Goal: Transaction & Acquisition: Purchase product/service

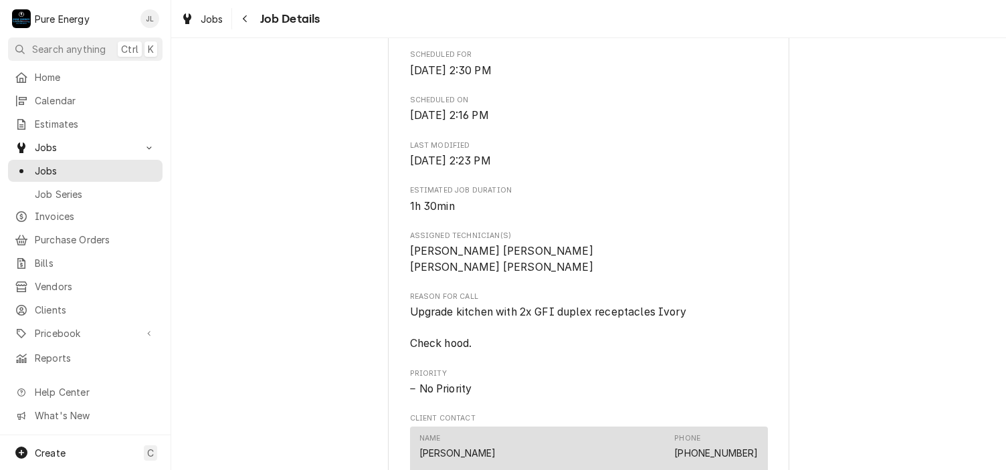
scroll to position [535, 0]
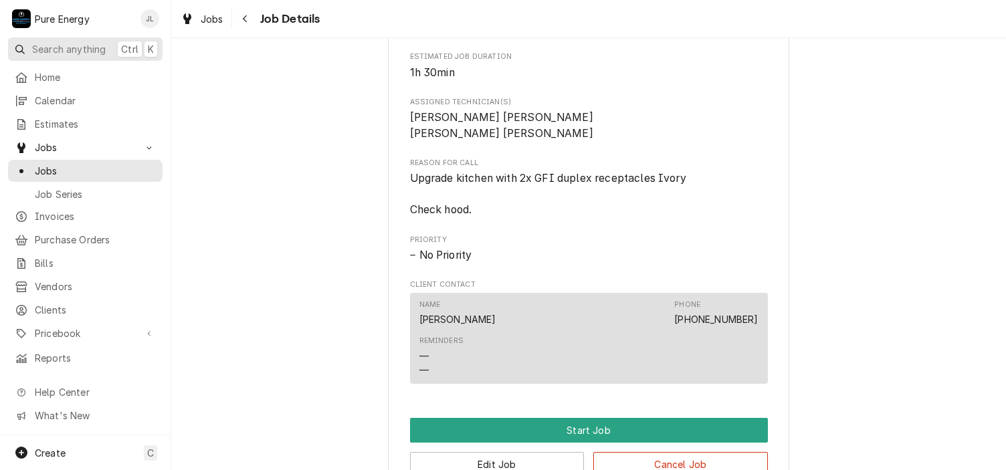
click at [65, 48] on span "Search anything" at bounding box center [69, 49] width 74 height 14
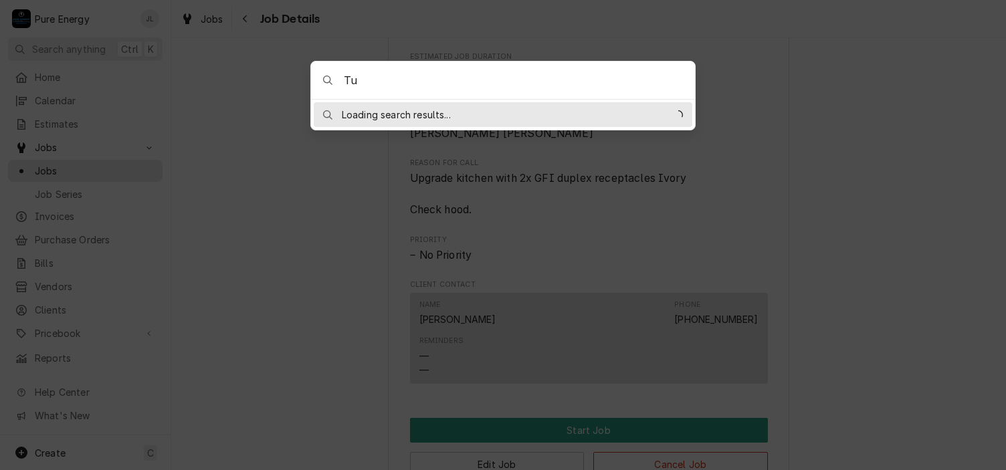
type input "T"
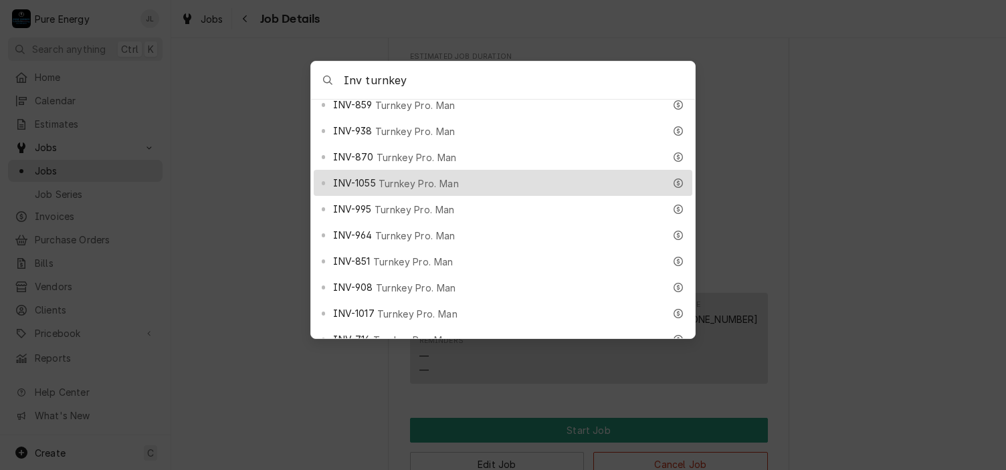
scroll to position [134, 0]
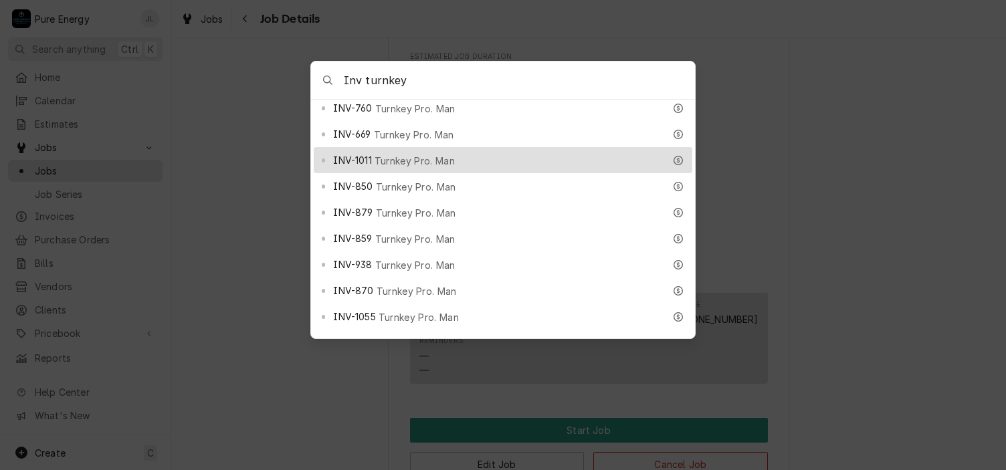
type input "Inv turnkey"
click at [493, 153] on div "INV-1011 Turnkey Pro. Man" at bounding box center [498, 160] width 331 height 15
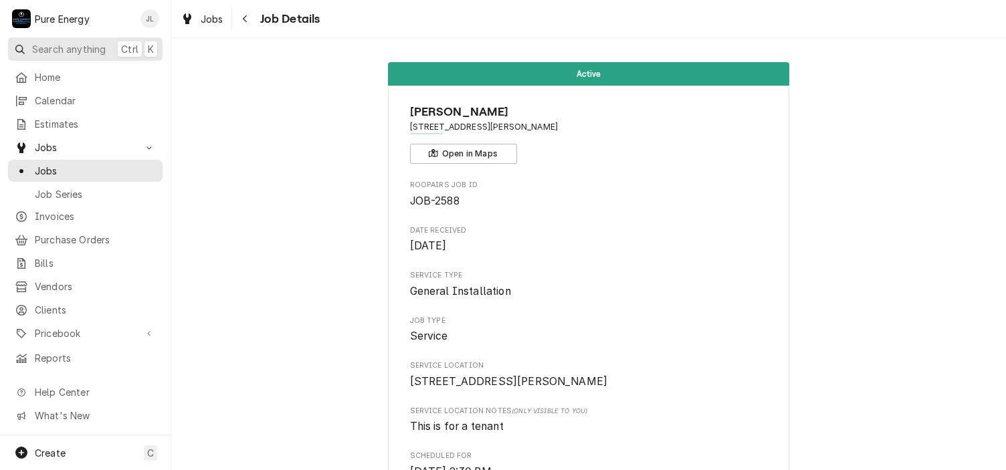
click at [77, 50] on span "Search anything" at bounding box center [69, 49] width 74 height 14
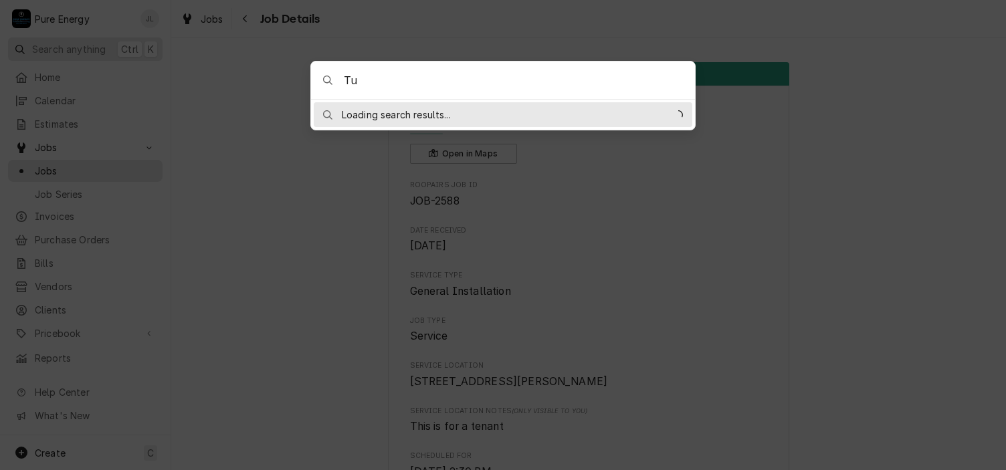
type input "T"
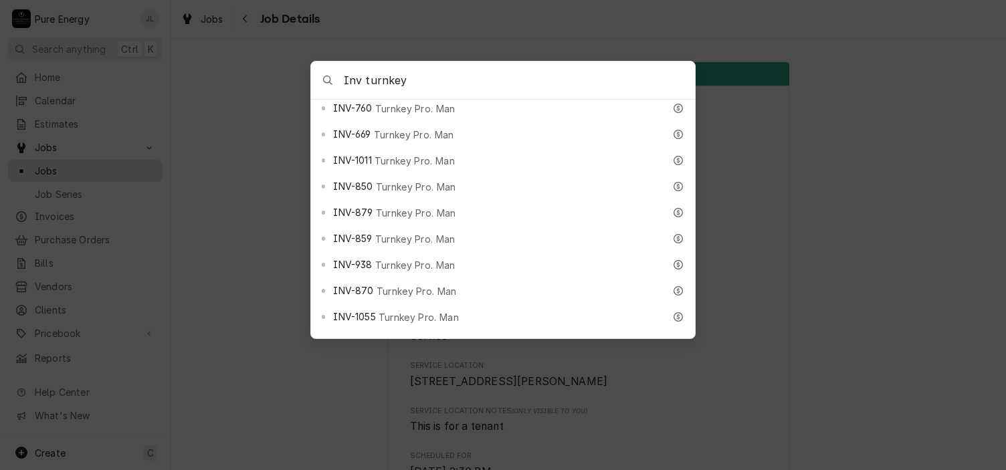
scroll to position [268, 0]
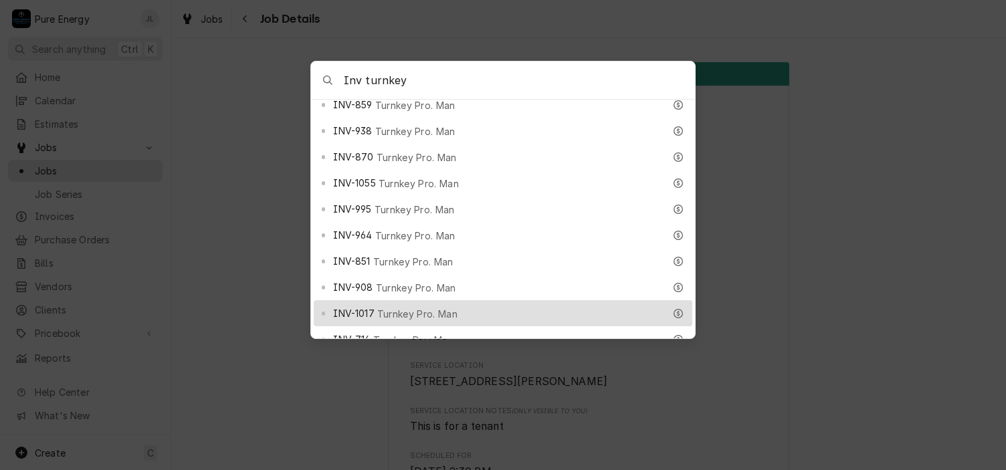
type input "Inv turnkey"
click at [517, 300] on div "INV-1017 Turnkey Pro. Man" at bounding box center [503, 313] width 379 height 26
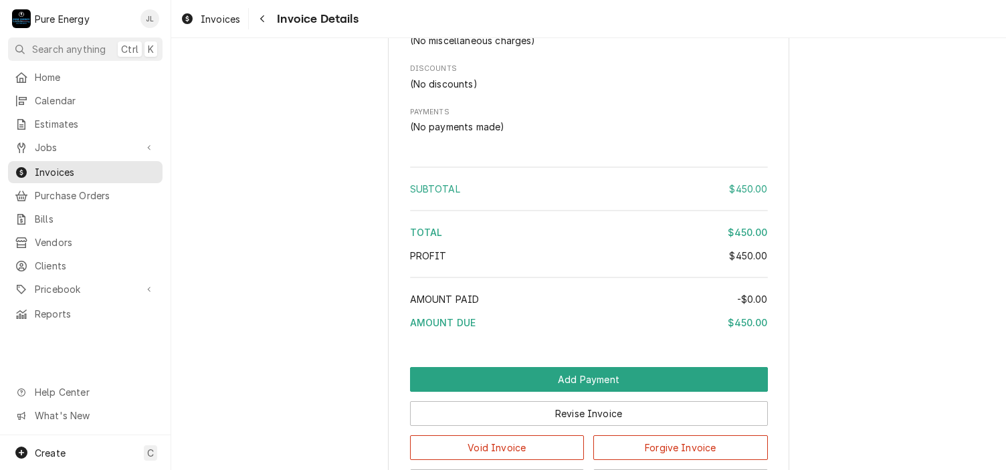
scroll to position [1071, 0]
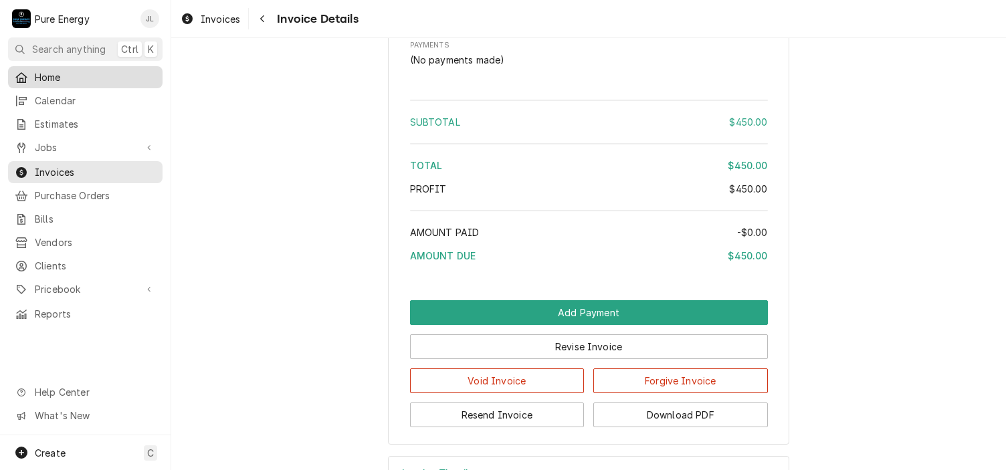
click at [44, 70] on span "Home" at bounding box center [95, 77] width 121 height 14
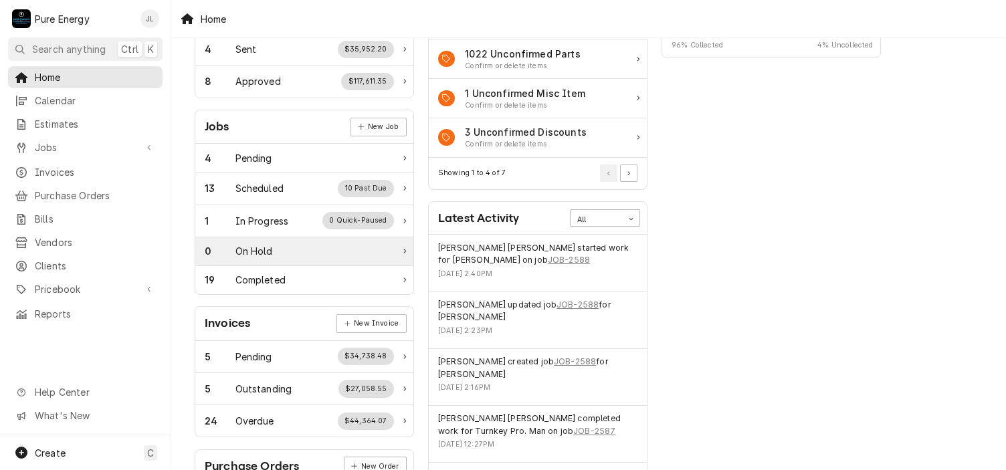
scroll to position [268, 0]
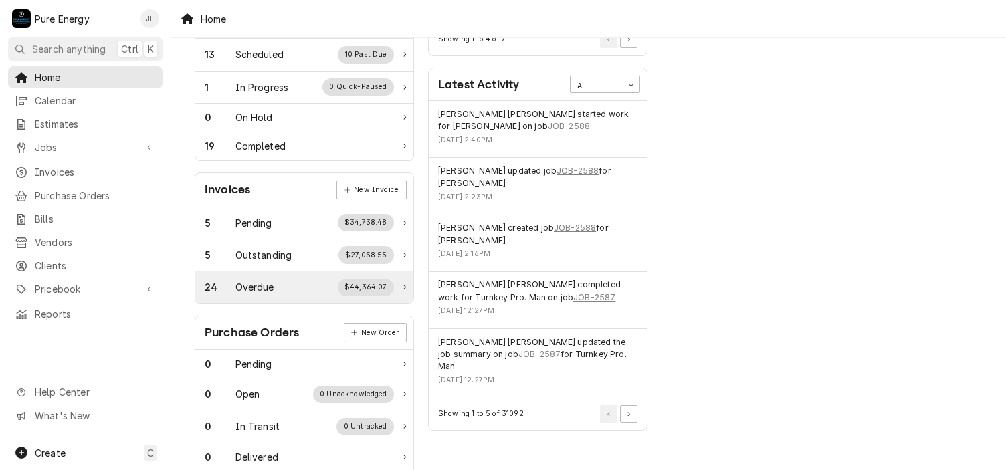
click at [263, 284] on div "Overdue" at bounding box center [255, 287] width 39 height 14
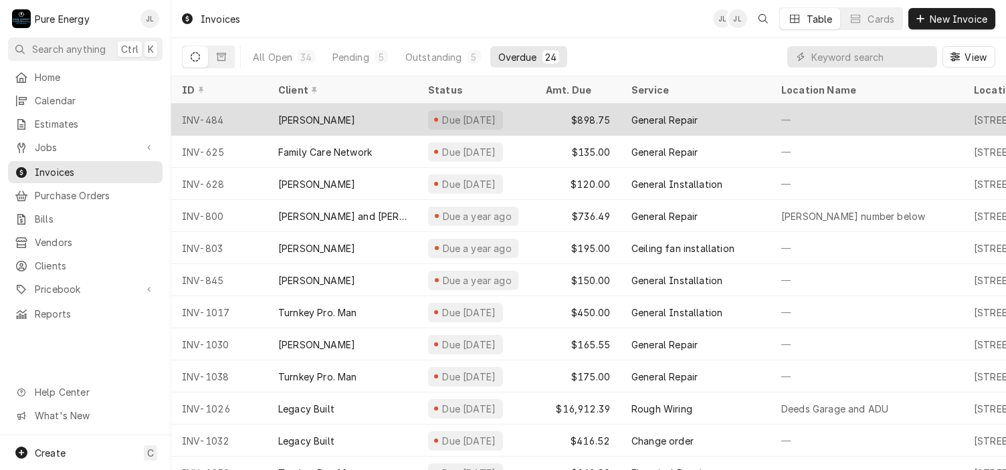
click at [727, 117] on div "General Repair" at bounding box center [696, 120] width 150 height 32
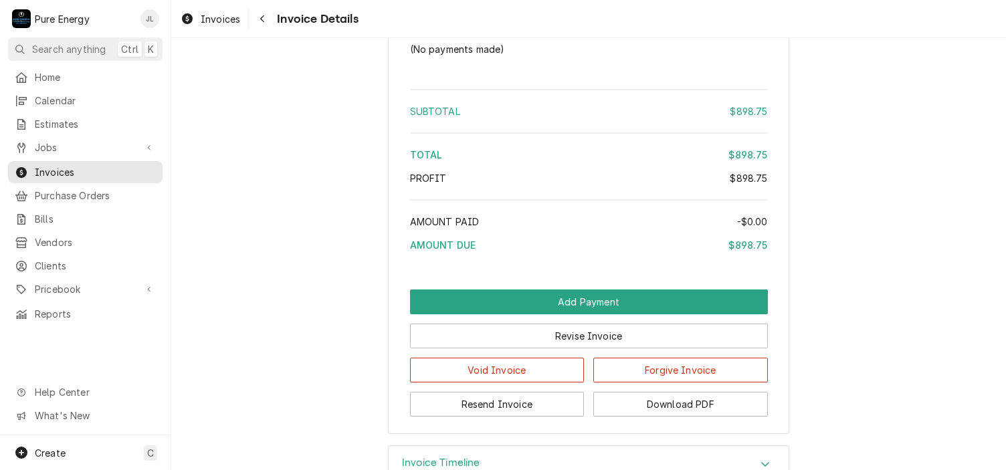
scroll to position [1151, 0]
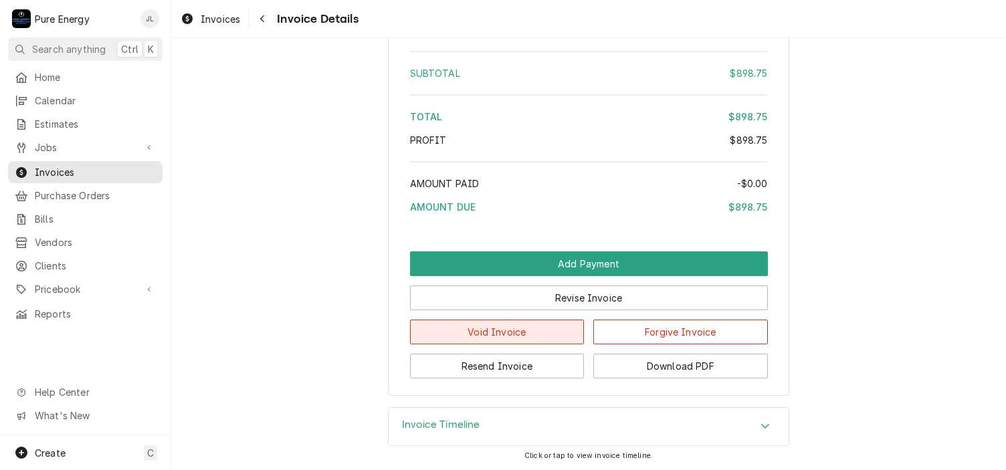
click at [539, 336] on button "Void Invoice" at bounding box center [497, 332] width 175 height 25
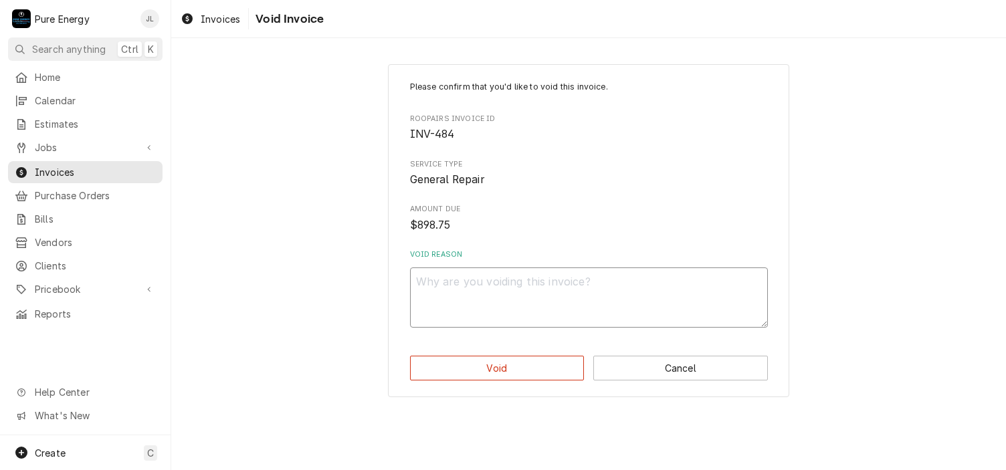
click at [482, 294] on textarea "Void Reason" at bounding box center [589, 298] width 358 height 60
type textarea "x"
type textarea "S"
type textarea "x"
type textarea "Sh"
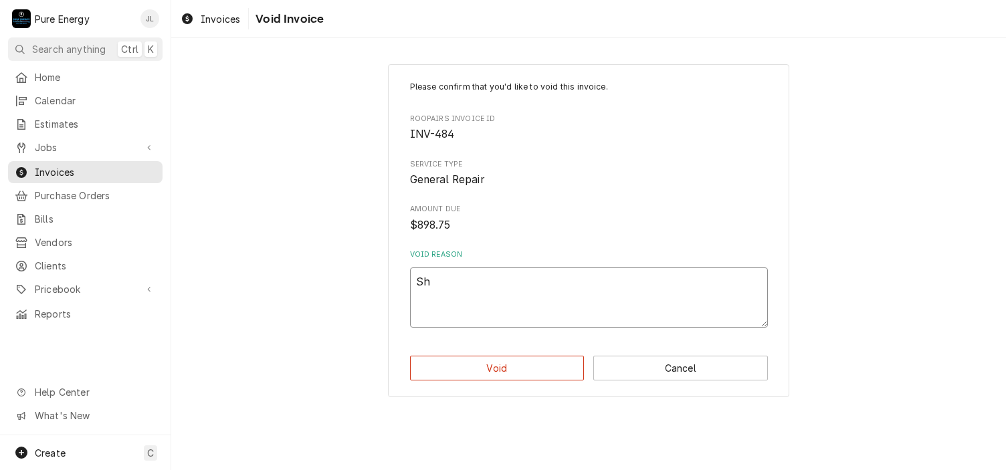
type textarea "x"
type textarea "She"
type textarea "x"
type textarea "She"
type textarea "x"
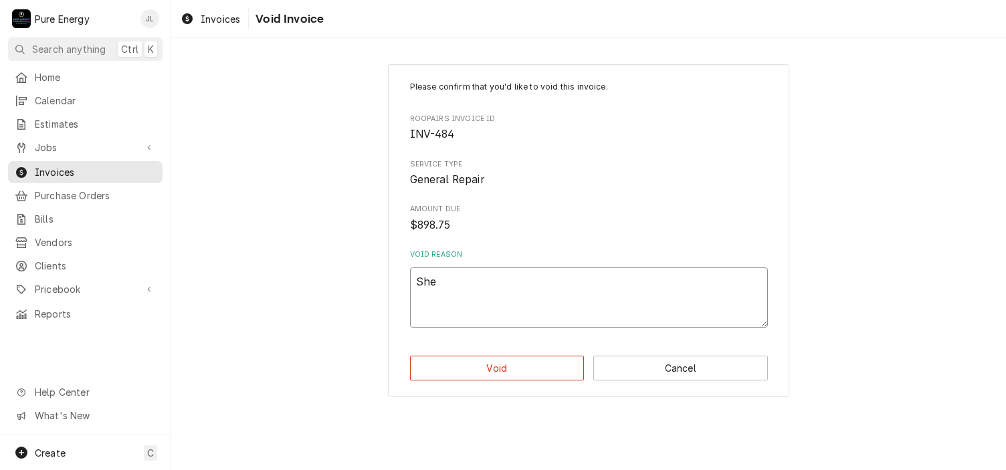
type textarea "She p"
type textarea "x"
type textarea "She pa"
type textarea "x"
type textarea "She pai"
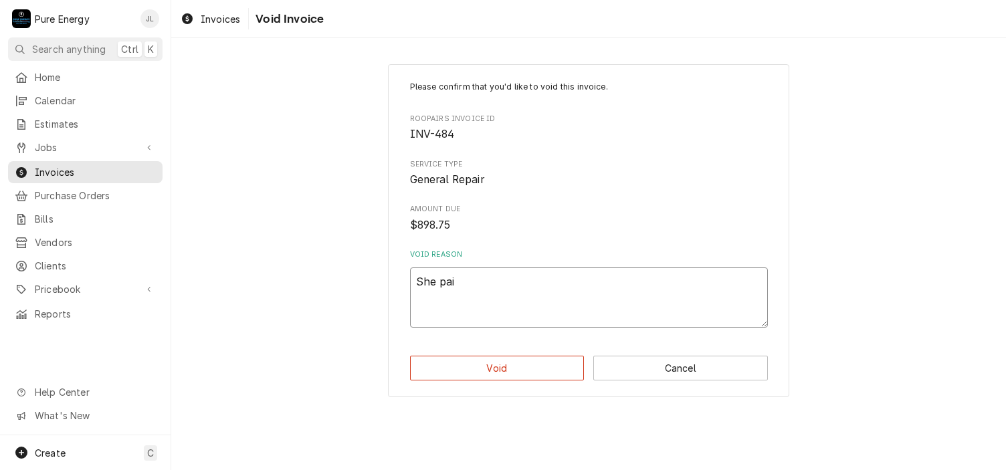
type textarea "x"
type textarea "She paid"
type textarea "x"
type textarea "She paid"
type textarea "x"
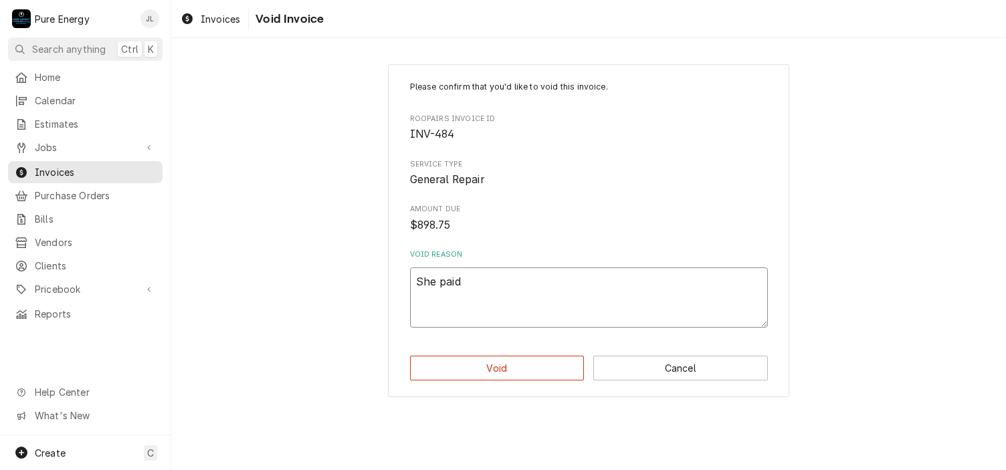
type textarea "She paid m"
type textarea "x"
type textarea "She paid mi"
type textarea "x"
type textarea "She paid m"
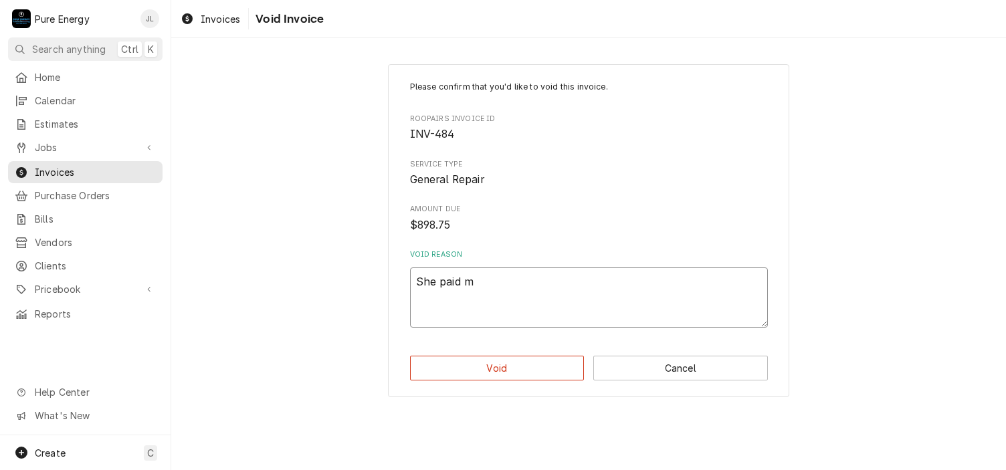
type textarea "x"
type textarea "She paid me"
type textarea "x"
type textarea "She paid me"
type textarea "x"
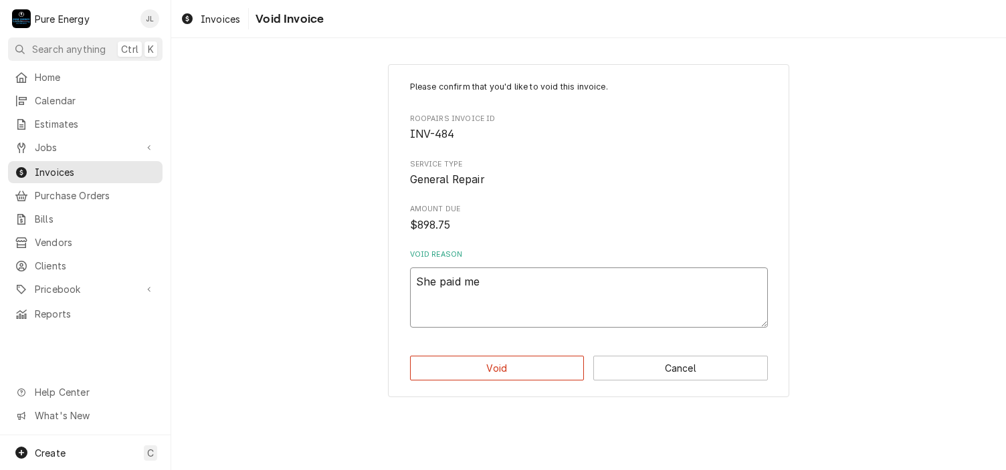
type textarea "She paid me d"
type textarea "x"
type textarea "She paid me di"
type textarea "x"
type textarea "She paid me dir"
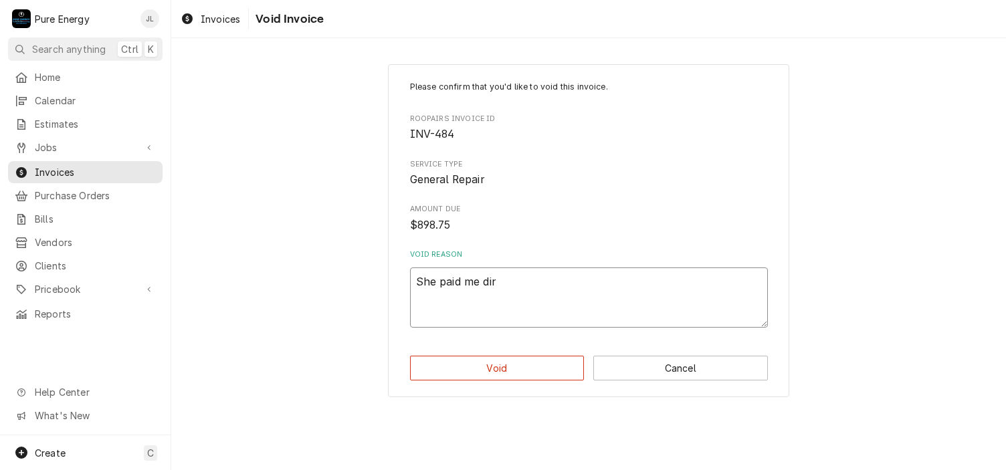
type textarea "x"
type textarea "She paid me dire"
type textarea "x"
type textarea "She paid me direc"
type textarea "x"
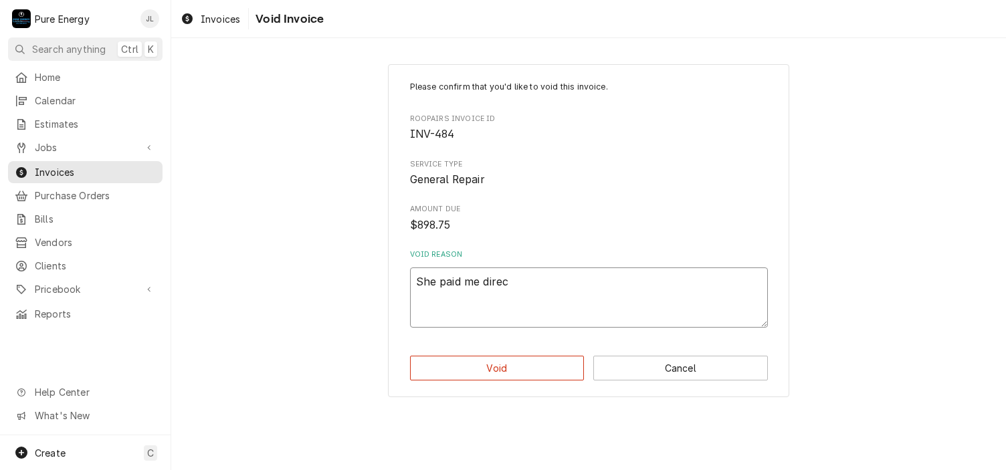
type textarea "She paid me direct"
type textarea "x"
type textarea "She paid me directl"
type textarea "x"
type textarea "She paid me directly"
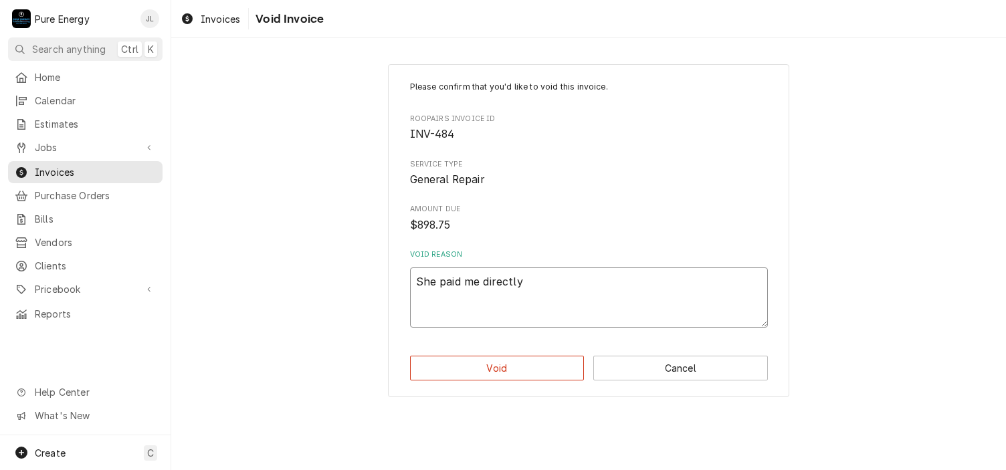
type textarea "x"
type textarea "She paid me directly"
type textarea "x"
type textarea "She paid me directly w"
type textarea "x"
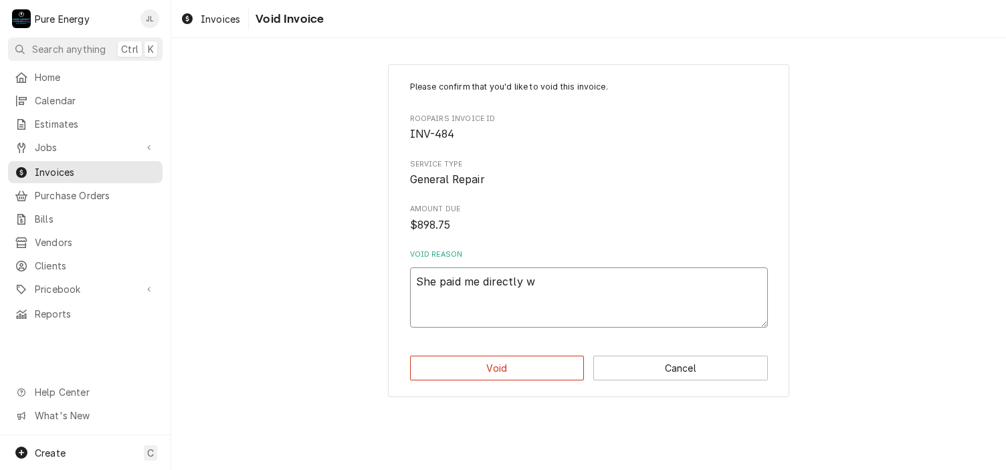
type textarea "She paid me directly wi"
type textarea "x"
type textarea "She paid me directly wit"
type textarea "x"
type textarea "She paid me directly with"
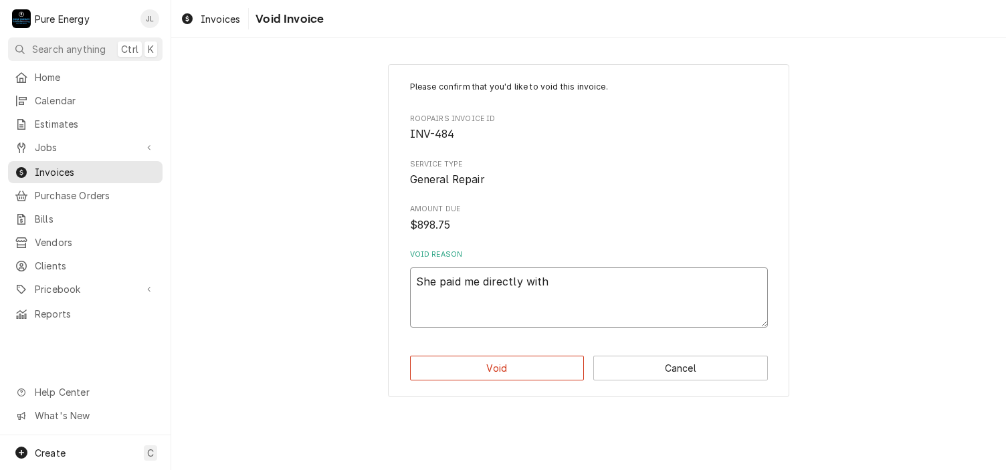
type textarea "x"
type textarea "She paid me directly with"
type textarea "x"
type textarea "She paid me directly with c"
type textarea "x"
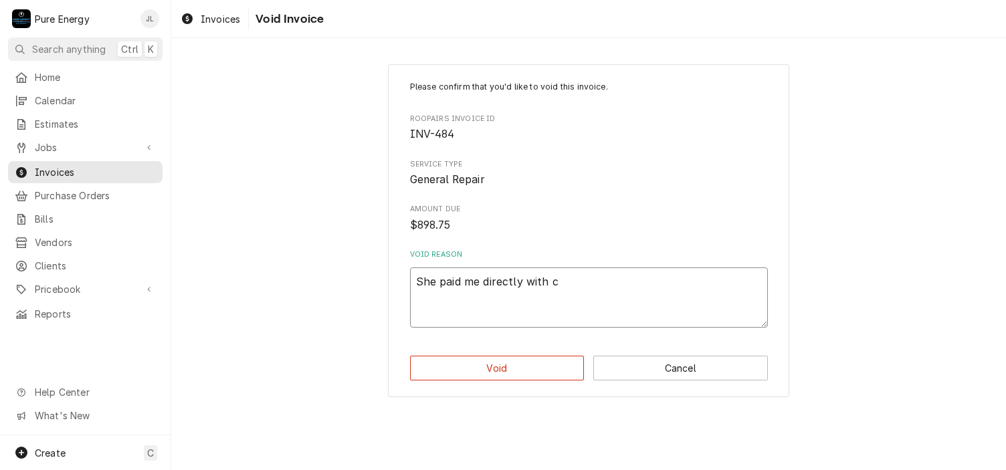
type textarea "She paid me directly with ch"
type textarea "x"
type textarea "She paid me directly with che"
type textarea "x"
type textarea "She paid me directly with check"
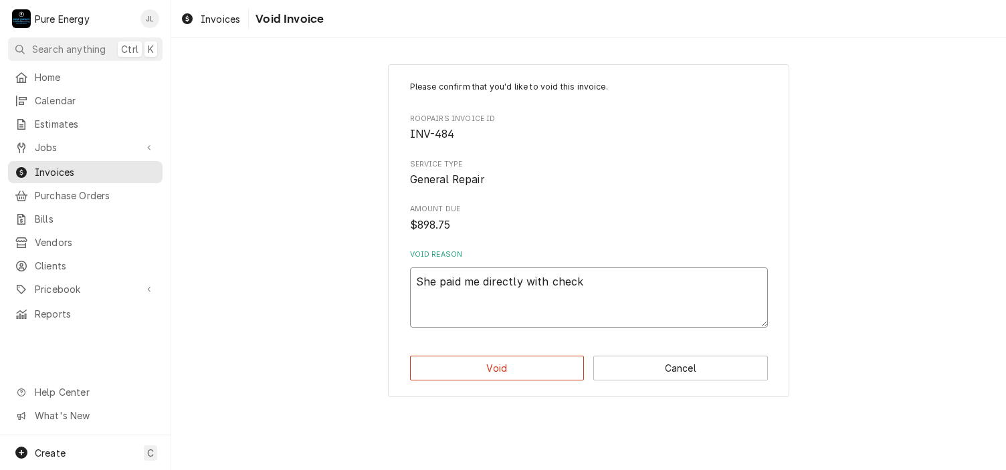
type textarea "x"
type textarea "She paid me directly with check"
click at [525, 369] on button "Void" at bounding box center [497, 368] width 175 height 25
type textarea "x"
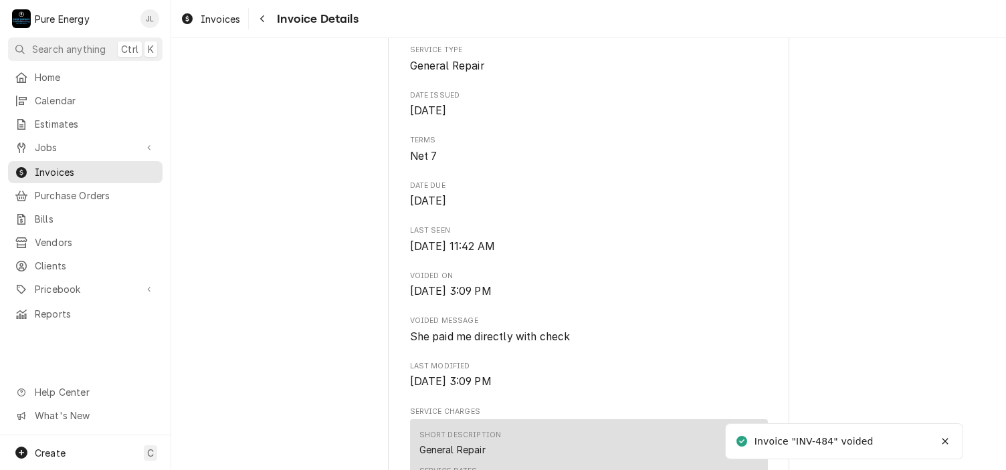
scroll to position [535, 0]
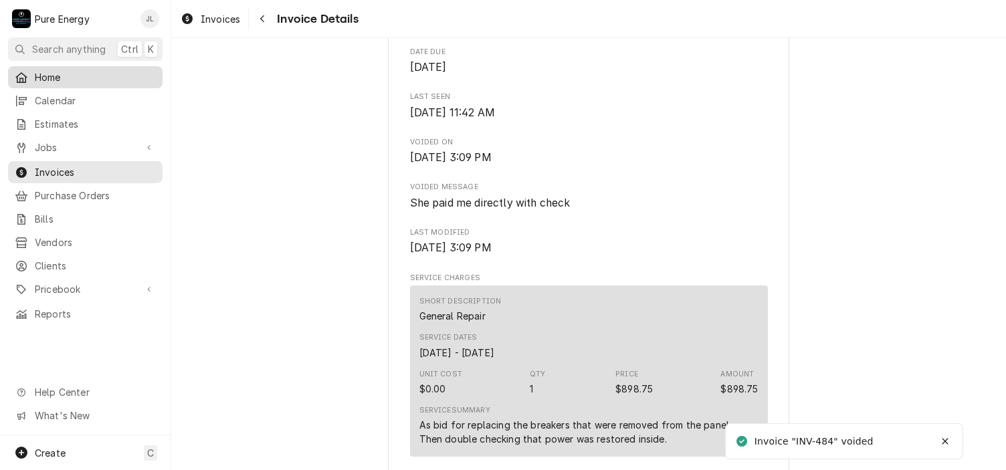
click at [102, 78] on span "Home" at bounding box center [95, 77] width 121 height 14
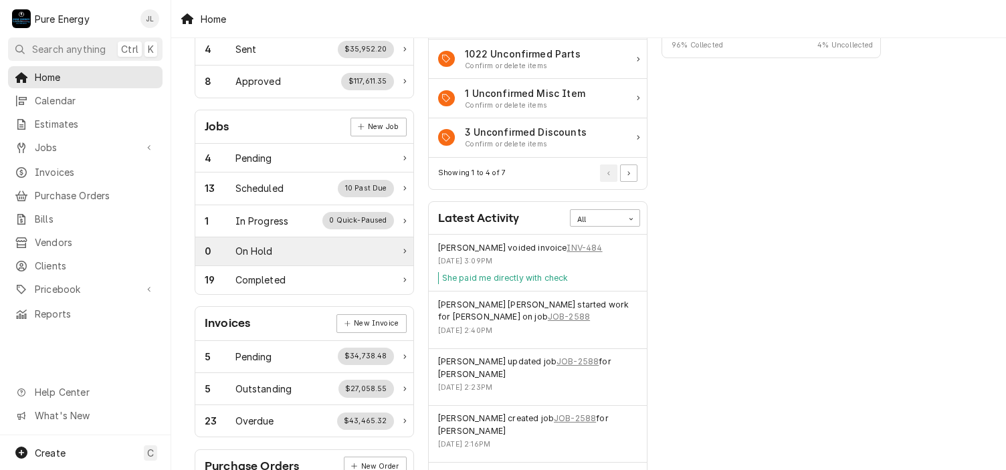
scroll to position [201, 0]
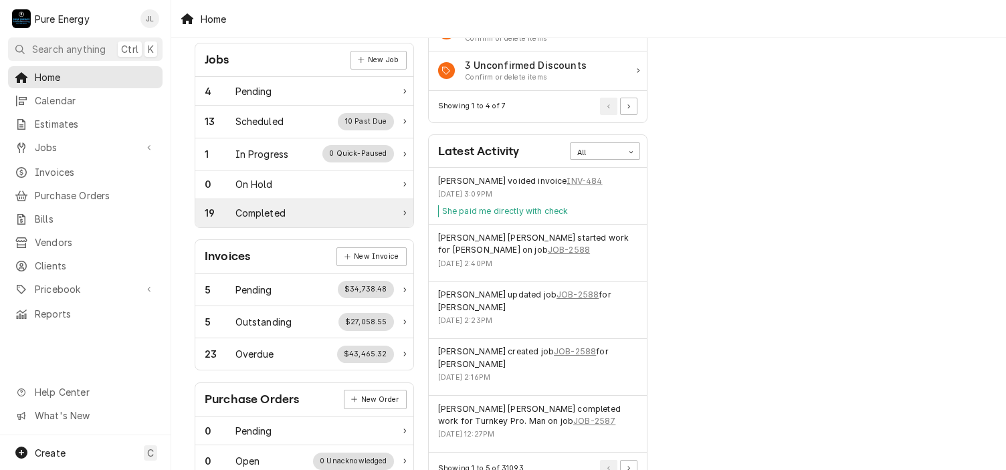
click at [284, 211] on div "Completed" at bounding box center [261, 213] width 50 height 14
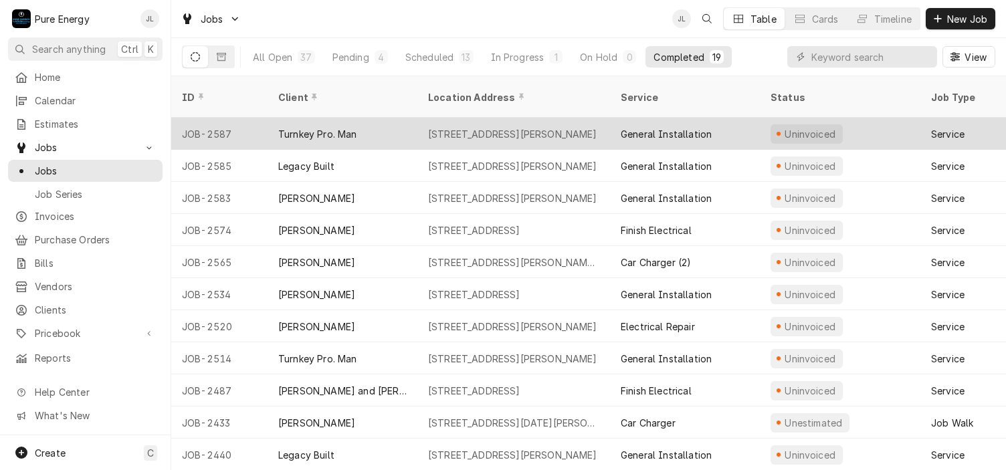
click at [751, 118] on div "General Installation" at bounding box center [685, 134] width 150 height 32
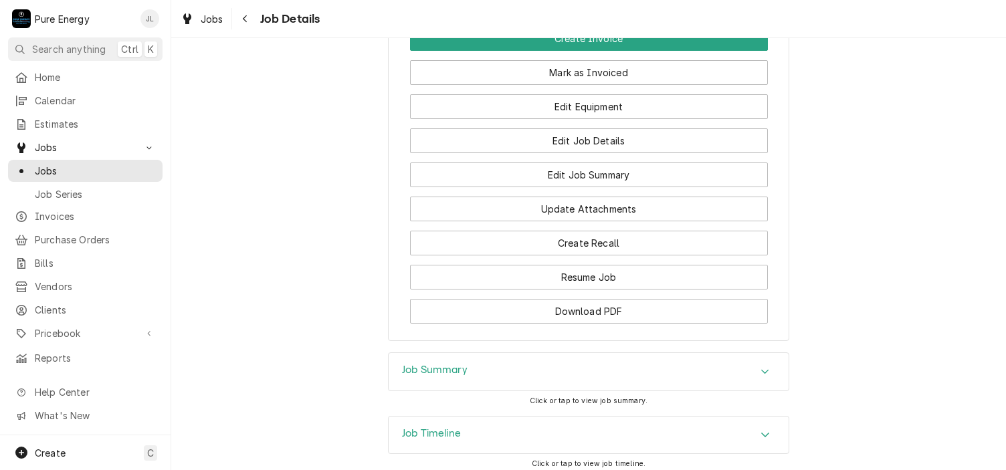
scroll to position [1087, 0]
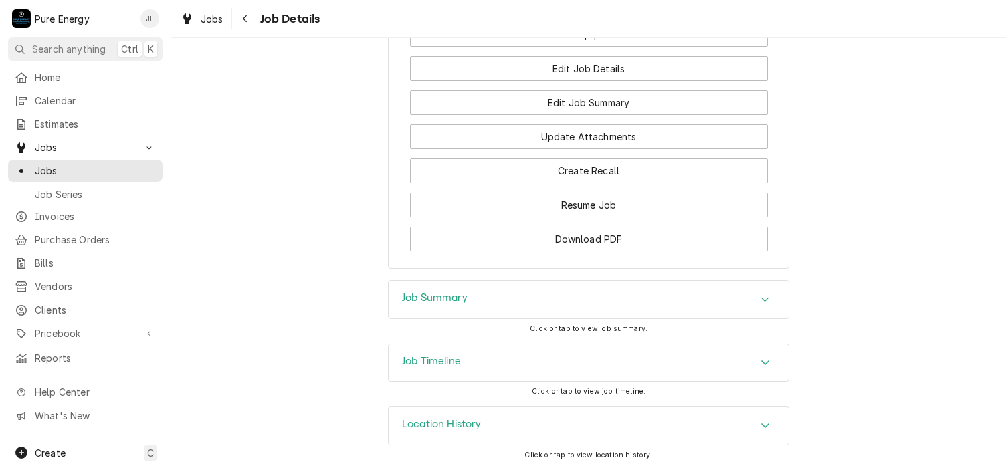
click at [473, 302] on div "Job Summary" at bounding box center [589, 299] width 400 height 37
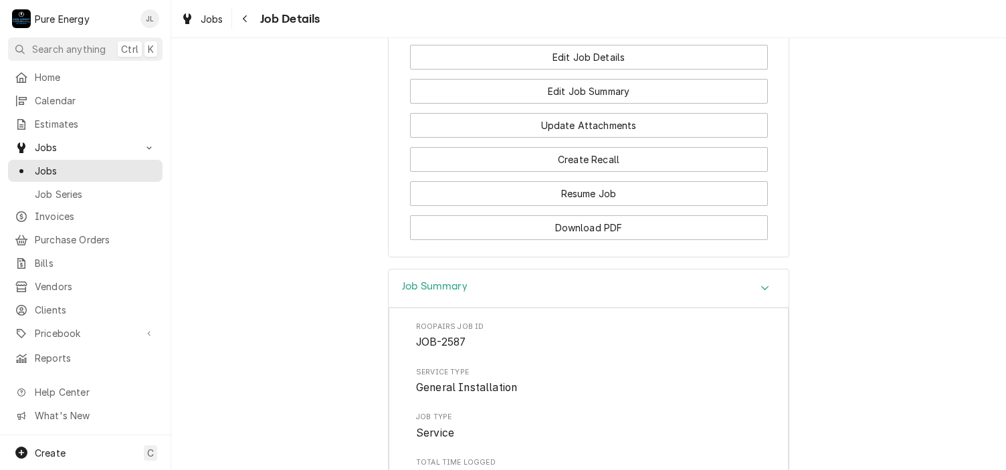
scroll to position [887, 0]
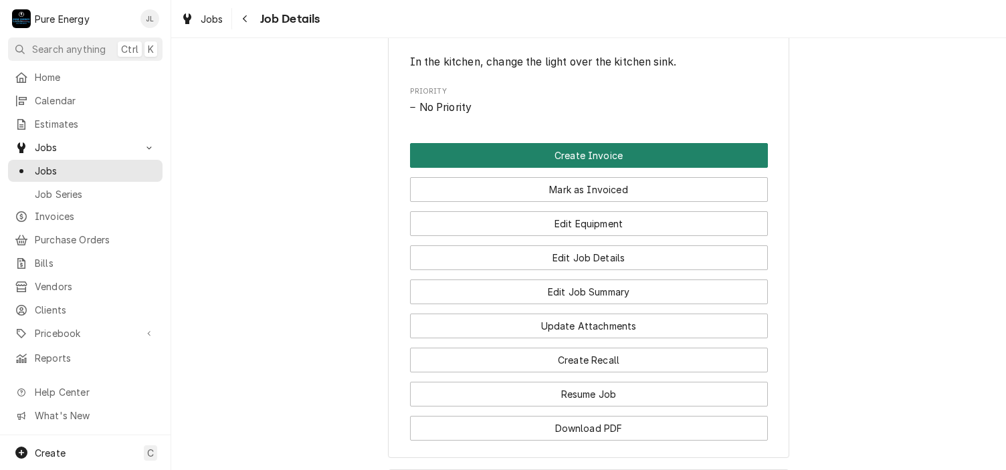
click at [565, 161] on button "Create Invoice" at bounding box center [589, 155] width 358 height 25
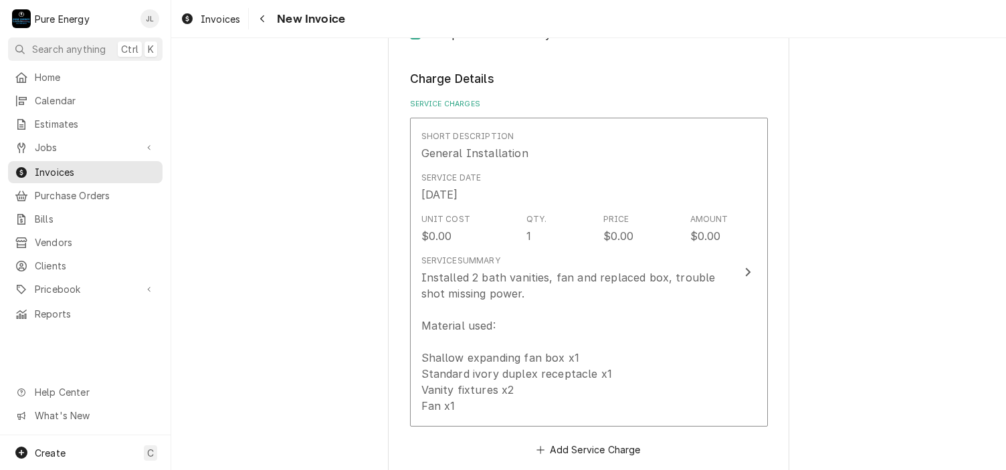
scroll to position [1204, 0]
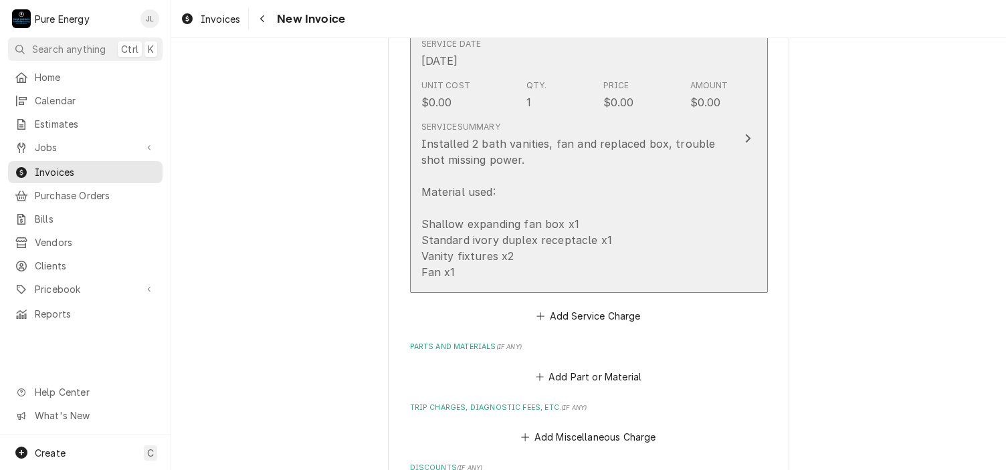
click at [500, 80] on div "Unit Cost $0.00 Qty. 1 Price $0.00 Amount $0.00" at bounding box center [575, 94] width 307 height 41
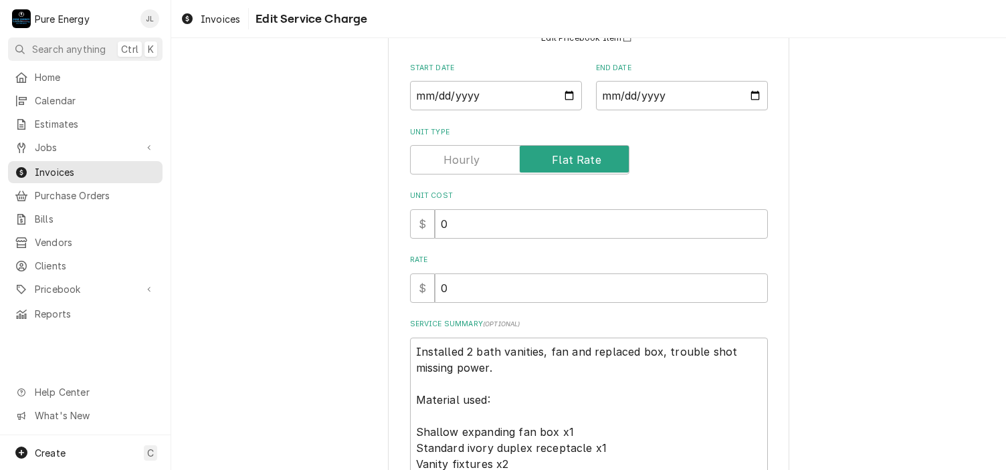
scroll to position [268, 0]
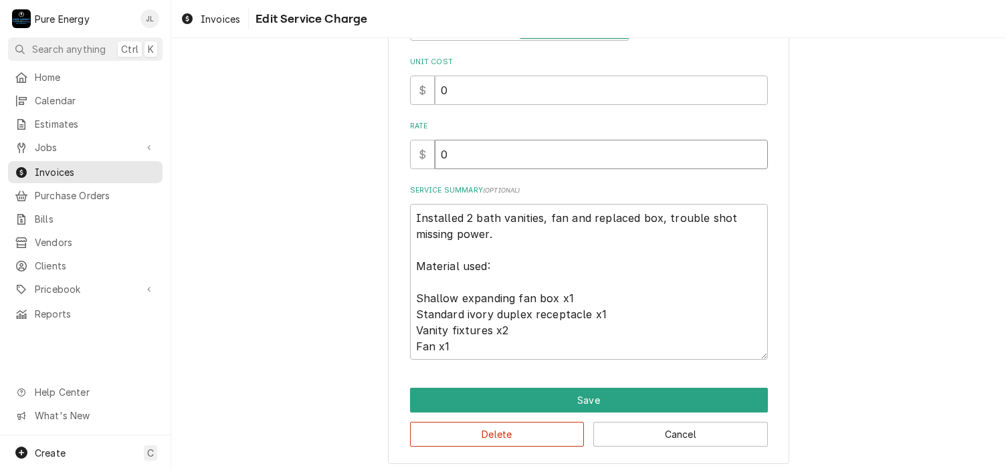
click at [476, 151] on input "0" at bounding box center [601, 154] width 333 height 29
type textarea "x"
type input "5"
type textarea "x"
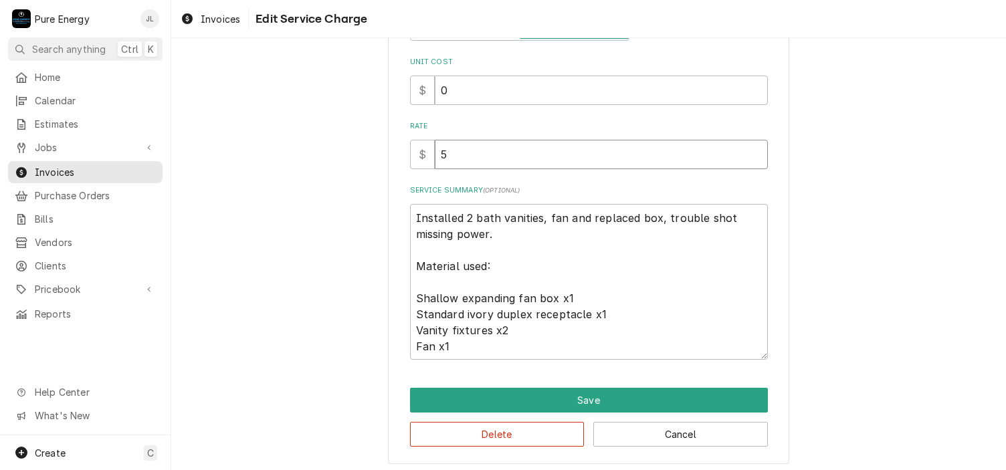
type input "52"
type textarea "x"
type input "525"
type textarea "x"
type input "525.0"
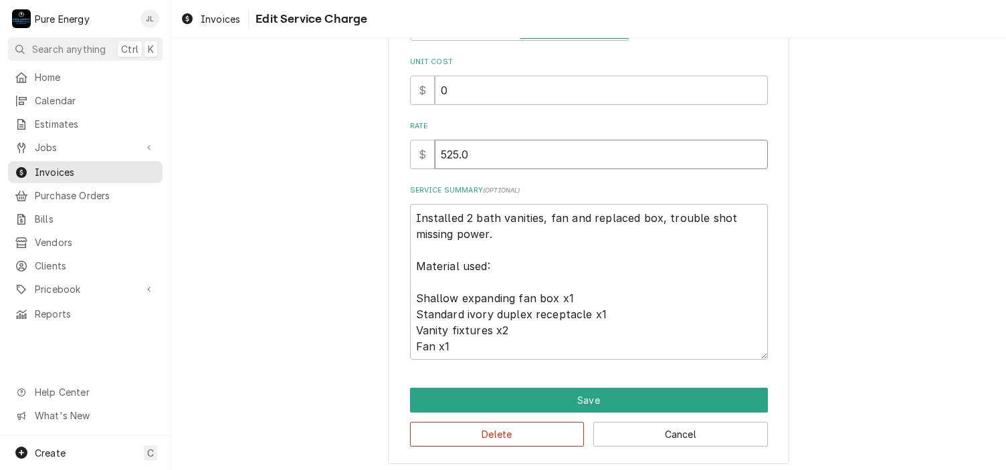
type textarea "x"
type input "525.00"
drag, startPoint x: 499, startPoint y: 351, endPoint x: 401, endPoint y: 261, distance: 132.6
click at [401, 261] on div "Use the fields below to edit this service charge Short Description General Inst…" at bounding box center [588, 131] width 401 height 668
type textarea "x"
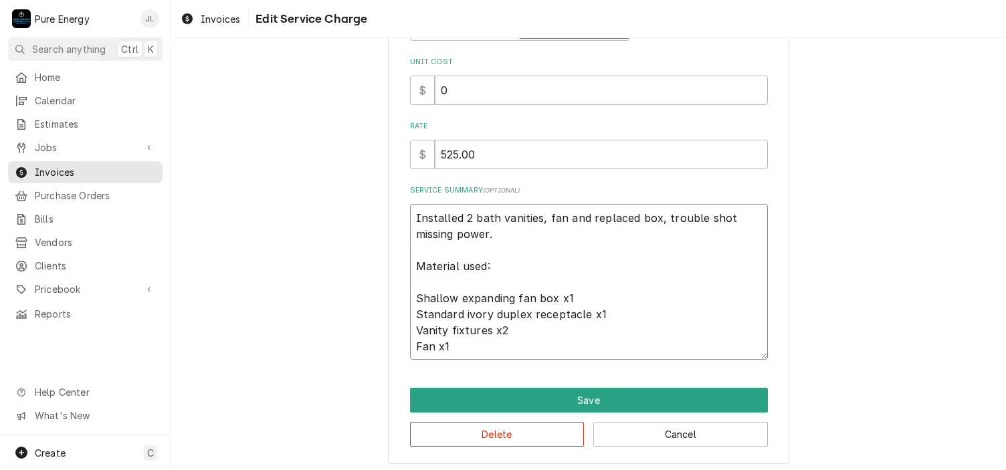
type textarea "Installed 2 bath vanities, fan and replaced box, trouble shot missing power."
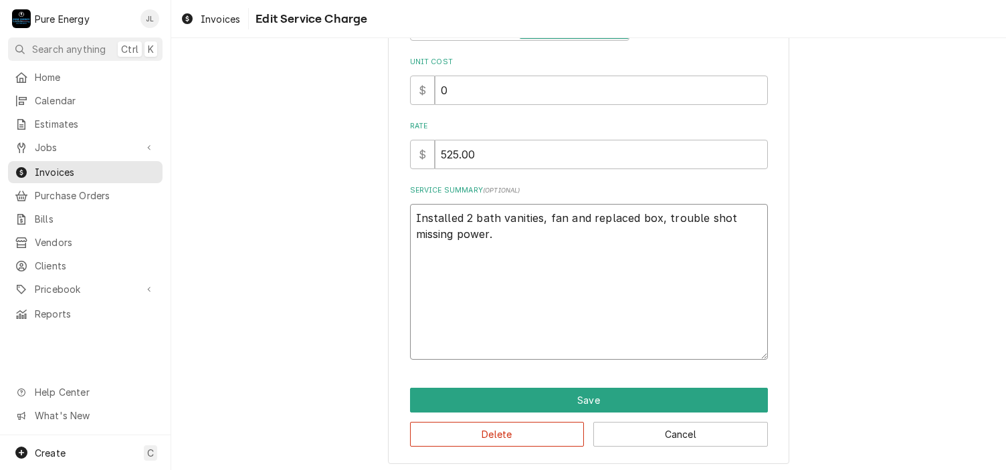
scroll to position [191, 0]
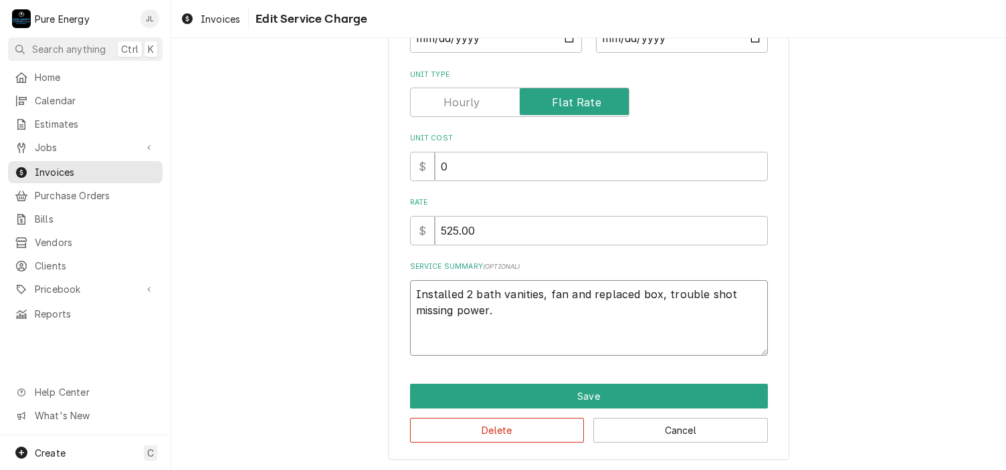
click at [410, 295] on textarea "Installed 2 bath vanities, fan and replaced box, trouble shot missing power." at bounding box center [589, 318] width 358 height 76
type textarea "x"
type textarea "WInstalled 2 bath vanities, fan and replaced box, trouble shot missing power."
type textarea "x"
type textarea "WeInstalled 2 bath vanities, fan and replaced box, trouble shot missing power."
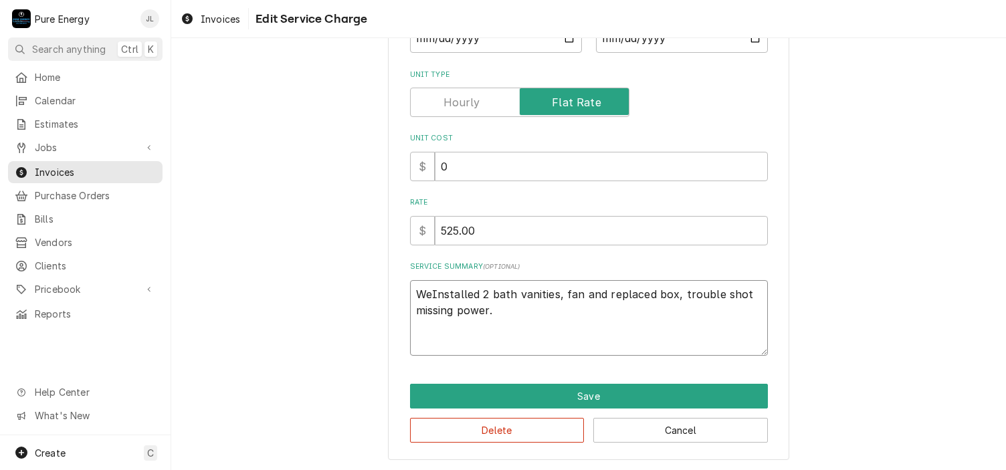
type textarea "x"
type textarea "We Installed 2 bath vanities, fan and replaced box, trouble shot missing power."
type textarea "x"
type textarea "We wInstalled 2 bath vanities, fan and replaced box, trouble shot missing power."
type textarea "x"
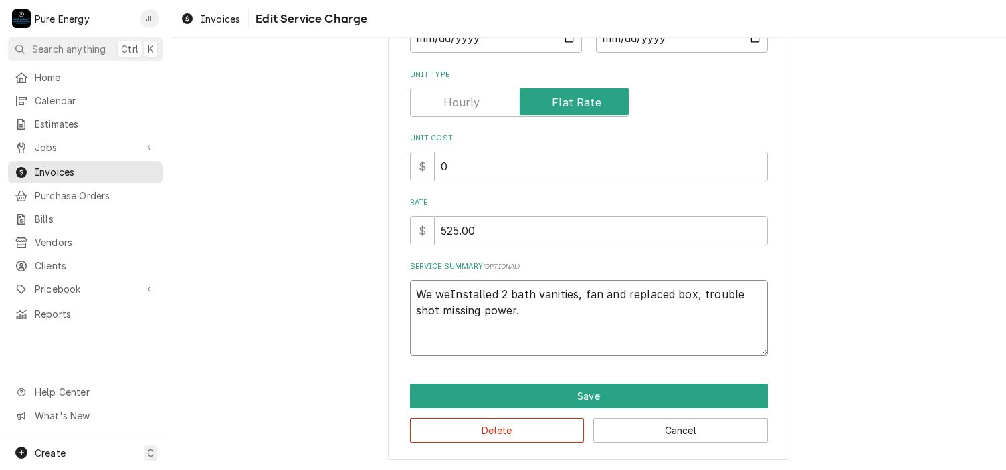
type textarea "We werInstalled 2 bath vanities, fan and replaced box, trouble shot missing pow…"
type textarea "x"
type textarea "We wereInstalled 2 bath vanities, fan and replaced box, trouble shot missing po…"
type textarea "x"
type textarea "We were Installed 2 bath vanities, fan and replaced box, trouble shot missing p…"
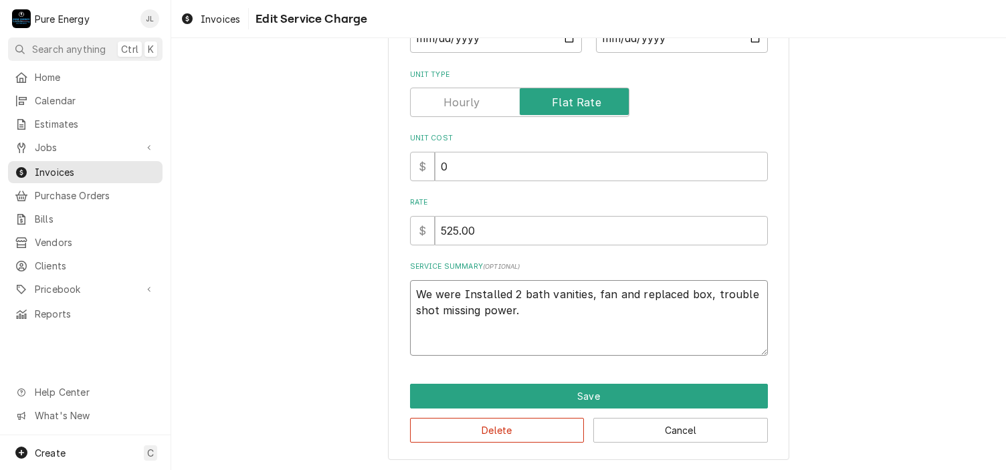
type textarea "x"
type textarea "We were aInstalled 2 bath vanities, fan and replaced box, trouble shot missing …"
type textarea "x"
type textarea "We were asInstalled 2 bath vanities, fan and replaced box, trouble shot missing…"
type textarea "x"
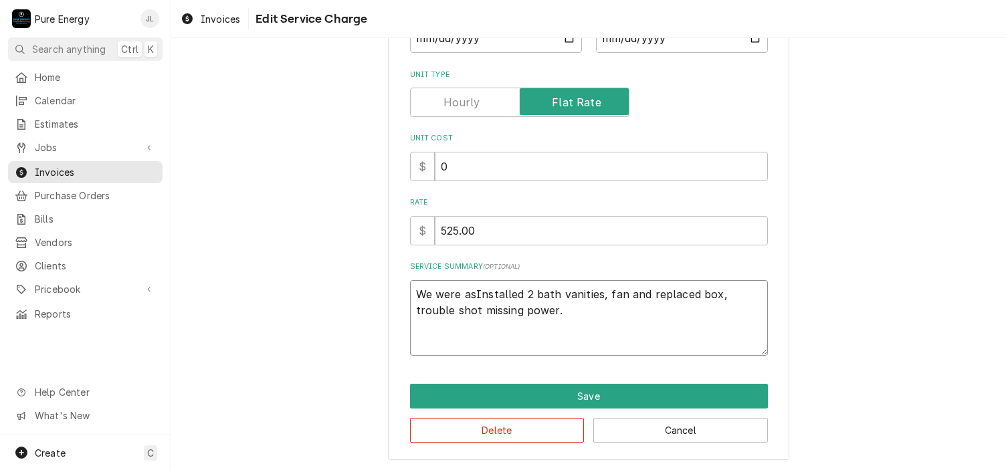
type textarea "We were askInstalled 2 bath vanities, fan and replaced box, trouble shot missin…"
type textarea "x"
type textarea "We were askeInstalled 2 bath vanities, fan and replaced box, trouble shot missi…"
type textarea "x"
type textarea "We were asked Installed 2 bath vanities, fan and replaced box, trouble shot mis…"
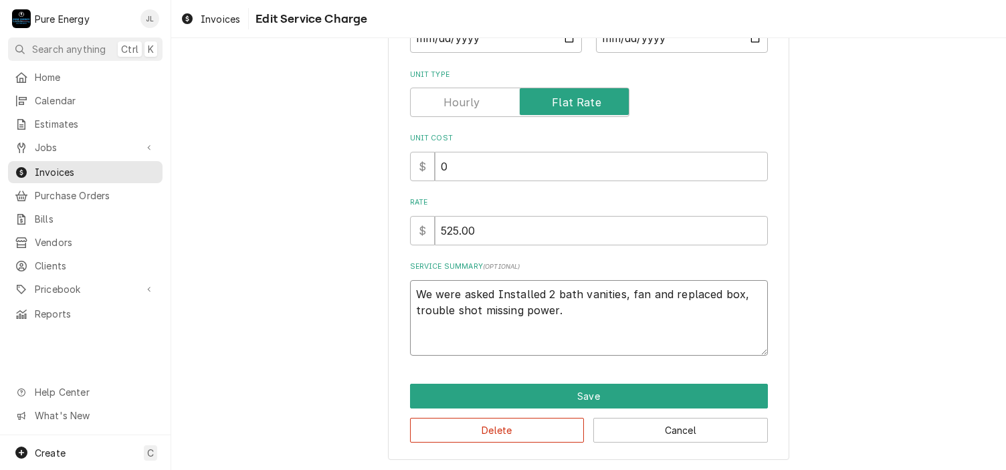
type textarea "x"
type textarea "We were asked tInstalled 2 bath vanities, fan and replaced box, trouble shot mi…"
type textarea "x"
type textarea "We were asked toInstalled 2 bath vanities, fan and replaced box, trouble shot m…"
type textarea "x"
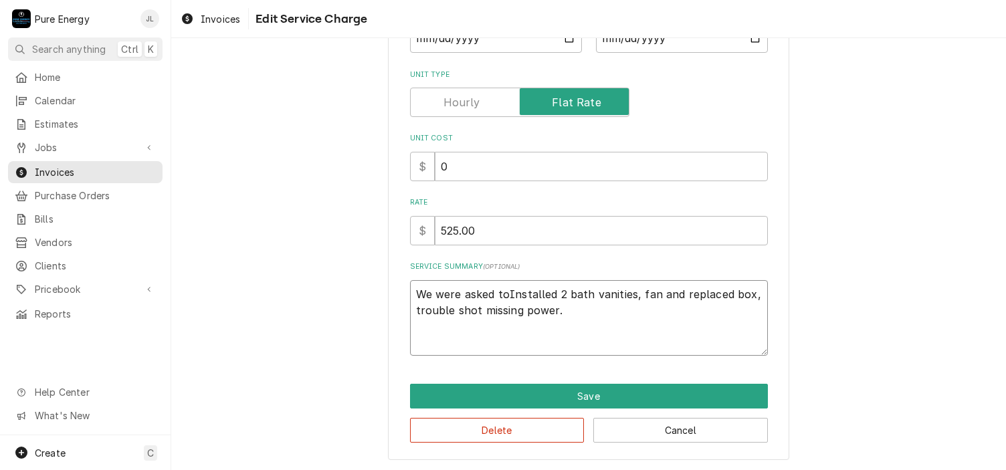
type textarea "We were asked to Installed 2 bath vanities, fan and replaced box, trouble shot …"
type textarea "x"
type textarea "We were asked to cInstalled 2 bath vanities, fan and replaced box, trouble shot…"
type textarea "x"
type textarea "We were asked to chInstalled 2 bath vanities, fan and replaced box, trouble sho…"
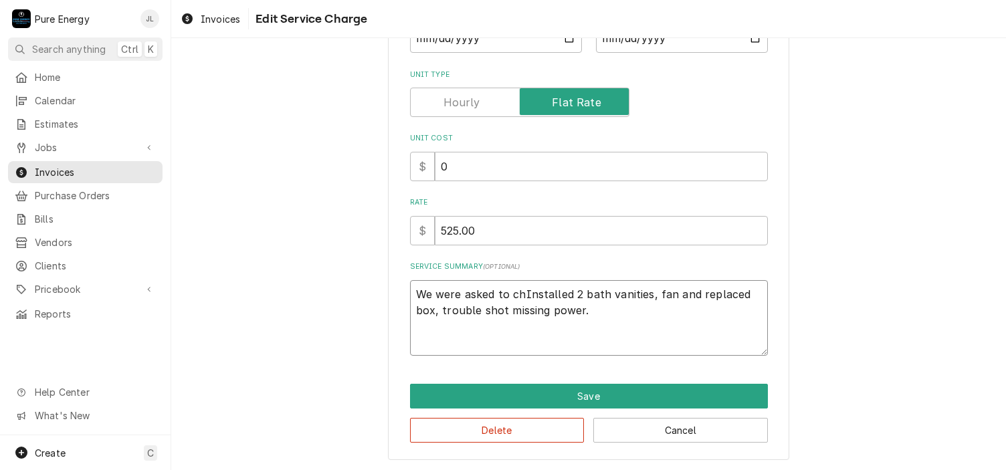
type textarea "x"
type textarea "We were asked to chaInstalled 2 bath vanities, fan and replaced box, trouble sh…"
type textarea "x"
type textarea "We were asked to chanInstalled 2 bath vanities, fan and replaced box, trouble s…"
type textarea "x"
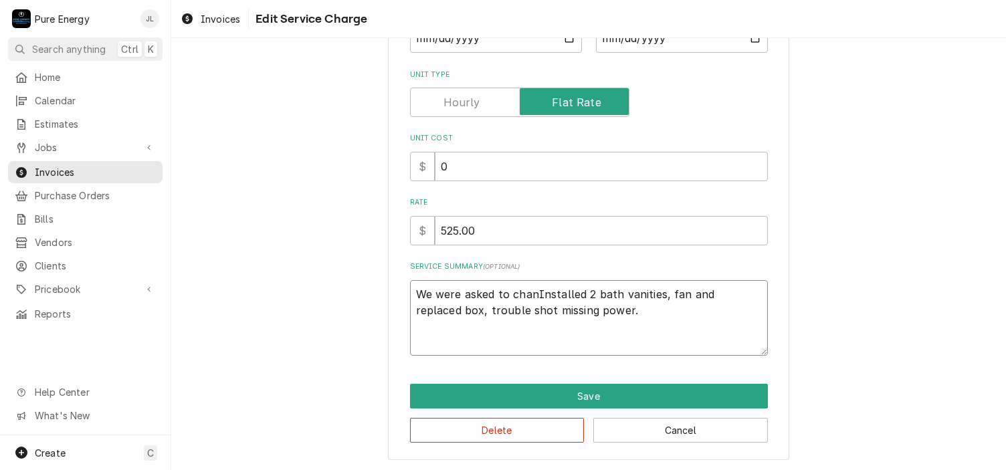
type textarea "We were asked to changInstalled 2 bath vanities, fan and replaced box, trouble …"
type textarea "x"
type textarea "We were asked to change Installed 2 bath vanities, fan and replaced box, troubl…"
type textarea "x"
type textarea "We were asked to change oInstalled 2 bath vanities, fan and replaced box, troub…"
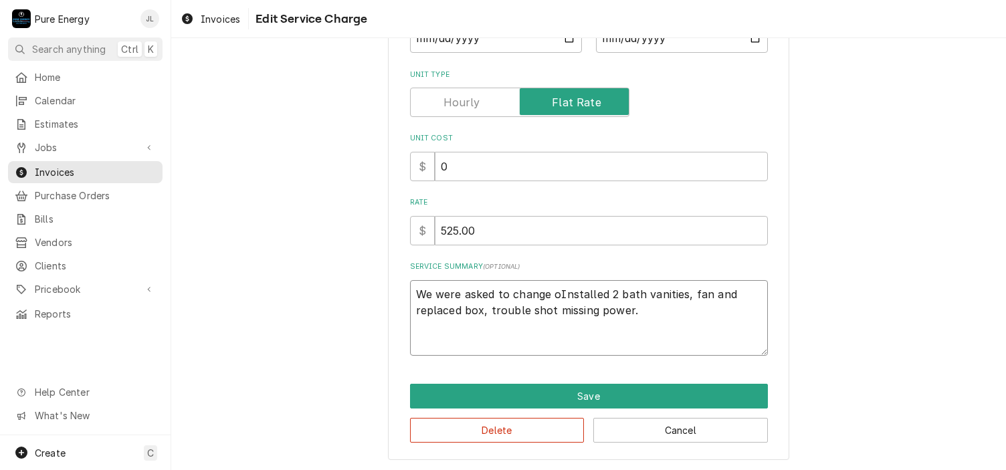
type textarea "x"
type textarea "We were asked to change ouInstalled 2 bath vanities, fan and replaced box, trou…"
type textarea "x"
type textarea "We were asked to change outInstalled 2 bath vanities, fan and replaced box, tro…"
type textarea "x"
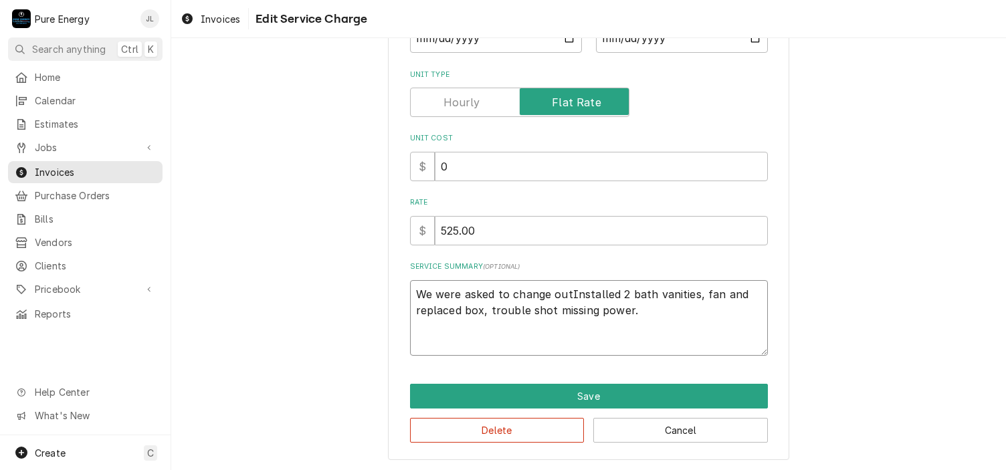
type textarea "We were asked to change out Installed 2 bath vanities, fan and replaced box, tr…"
type textarea "x"
type textarea "We were asked to change out thInstalled 2 bath vanities, fan and replaced box, …"
type textarea "x"
type textarea "We were asked to change out theInstalled 2 bath vanities, fan and replaced box,…"
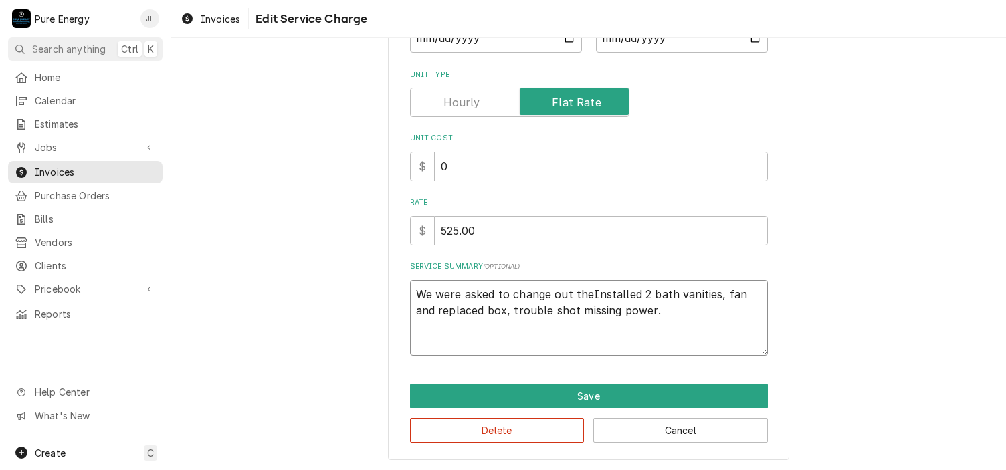
type textarea "x"
type textarea "We were asked to change out the Installed 2 bath vanities, fan and replaced box…"
type textarea "x"
type textarea "We were asked to change out the dInstalled 2 bath vanities, fan and replaced bo…"
type textarea "x"
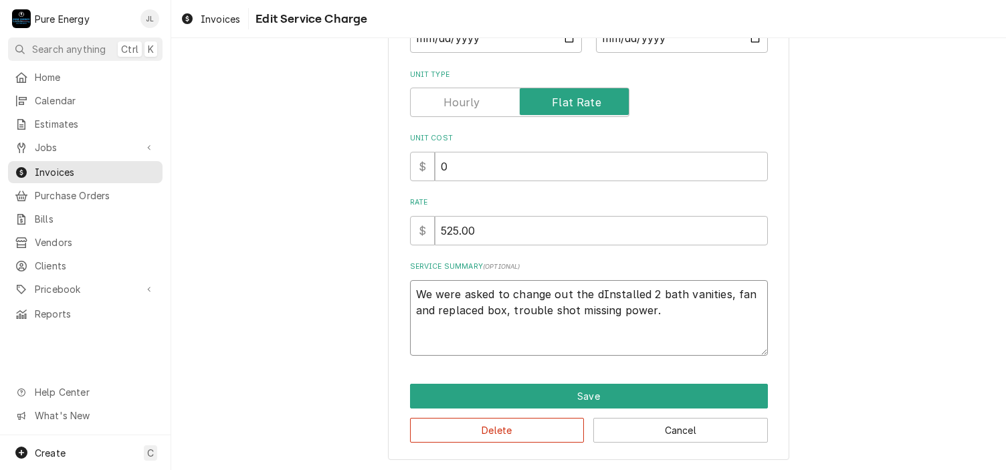
type textarea "We were asked to change out the diInstalled 2 bath vanities, fan and replaced b…"
type textarea "x"
type textarea "We were asked to change out the dinInstalled 2 bath vanities, fan and replaced …"
type textarea "x"
type textarea "We were asked to change out the diniInstalled 2 bath vanities, fan and replaced…"
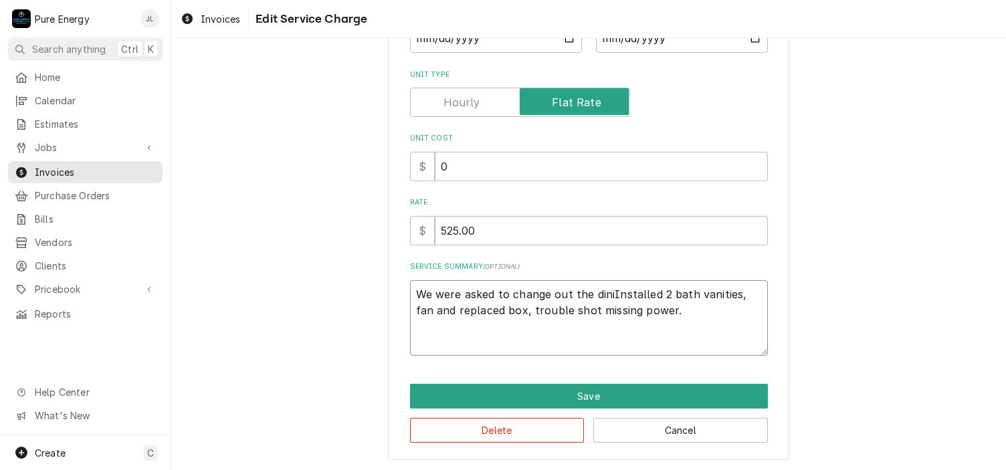
type textarea "x"
type textarea "We were asked to change out the dininInstalled 2 bath vanities, fan and replace…"
type textarea "x"
type textarea "We were asked to change out the diningInstalled 2 bath vanities, fan and replac…"
type textarea "x"
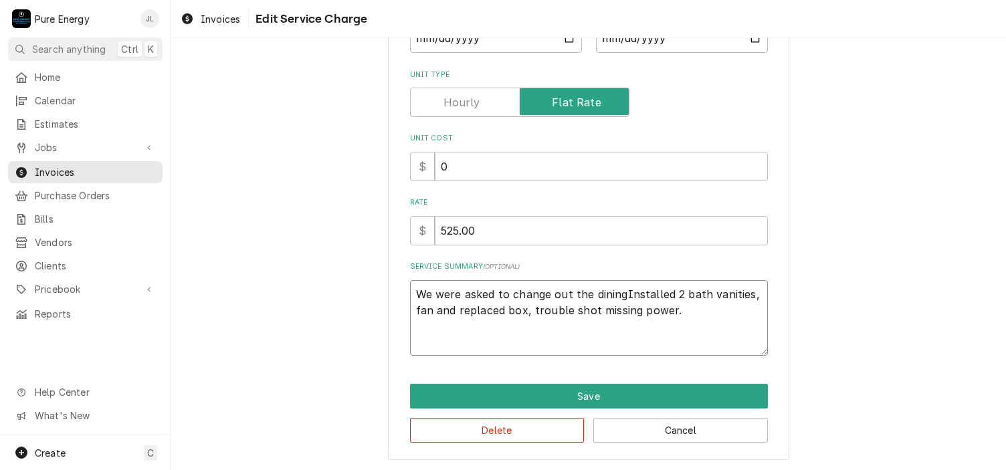
type textarea "We were asked to change out the dining Installed 2 bath vanities, fan and repla…"
type textarea "x"
type textarea "We were asked to change out the dining fInstalled 2 bath vanities, fan and repl…"
type textarea "x"
type textarea "We were asked to change out the dining fiInstalled 2 bath vanities, fan and rep…"
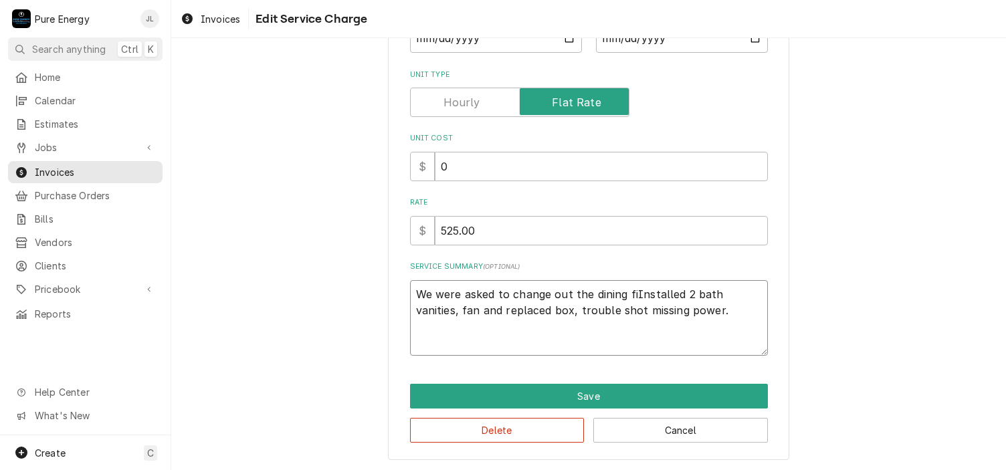
type textarea "x"
type textarea "We were asked to change out the dining fixInstalled 2 bath vanities, fan and re…"
type textarea "x"
type textarea "We were asked to change out the dining fixtInstalled 2 bath vanities, fan and r…"
type textarea "x"
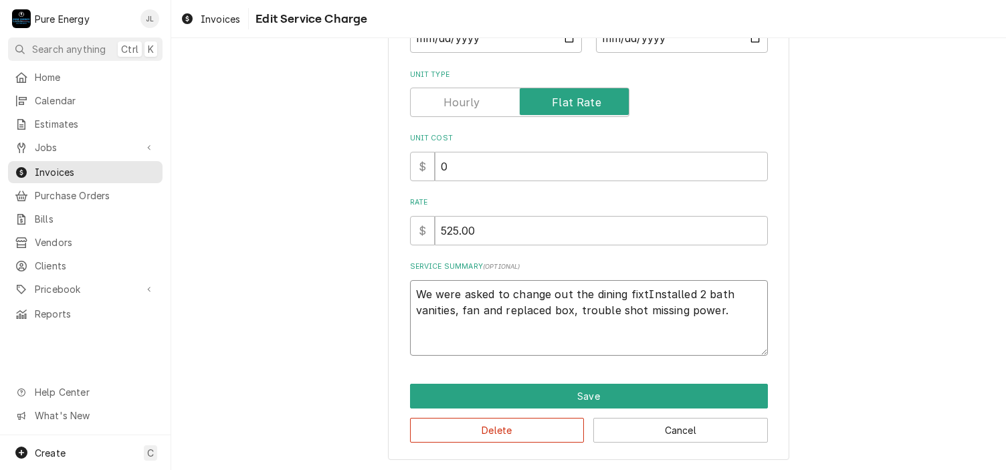
type textarea "We were asked to change out the dining fixtuInstalled 2 bath vanities, fan and …"
type textarea "x"
type textarea "We were asked to change out the dining fixturInstalled 2 bath vanities, fan and…"
type textarea "x"
type textarea "We were asked to change out the dining fixtureInstalled 2 bath vanities, fan an…"
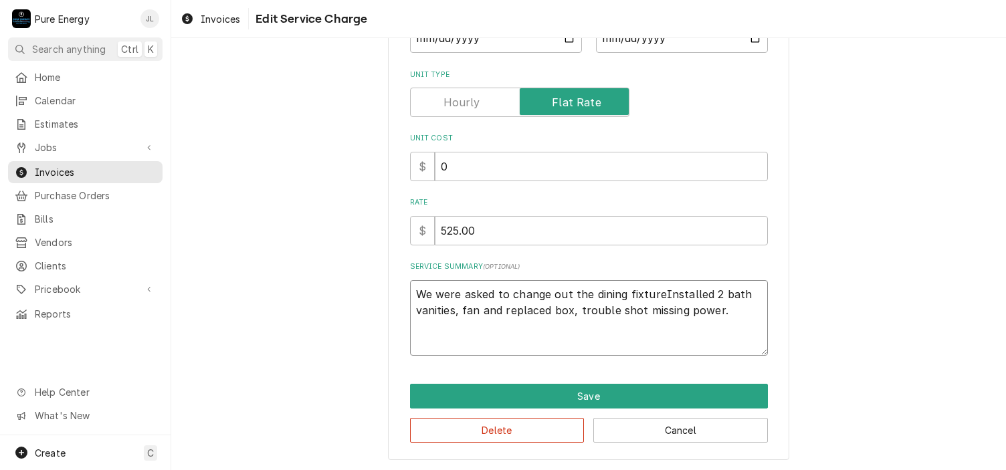
type textarea "x"
type textarea "We were asked to change out the dining fixture Installed 2 bath vanities, fan a…"
type textarea "x"
type textarea "We were asked to change out the dining fixture tInstalled 2 bath vanities, fan …"
type textarea "x"
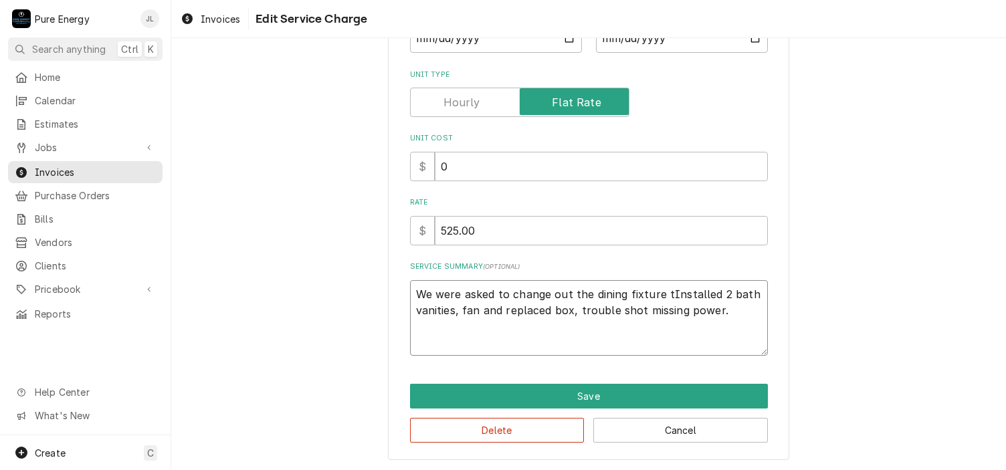
type textarea "We were asked to change out the dining fixture toInstalled 2 bath vanities, fan…"
type textarea "x"
type textarea "We were asked to change out the dining fixture to Installed 2 bath vanities, fa…"
type textarea "x"
type textarea "We were asked to change out the dining fixture to cInstalled 2 bath vanities, f…"
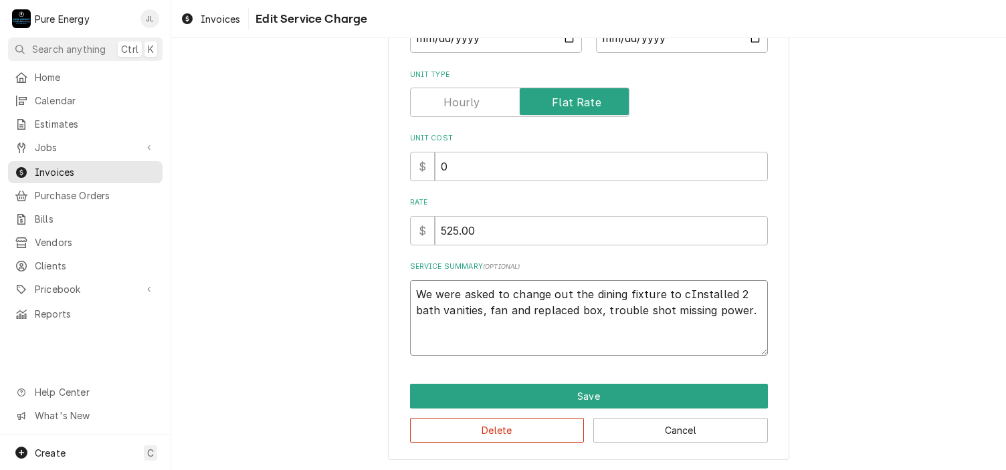
type textarea "x"
type textarea "We were asked to change out the dining fixture to ceInstalled 2 bath vanities, …"
type textarea "x"
type textarea "We were asked to change out the dining fixture to ceiInstalled 2 bath vanities,…"
type textarea "x"
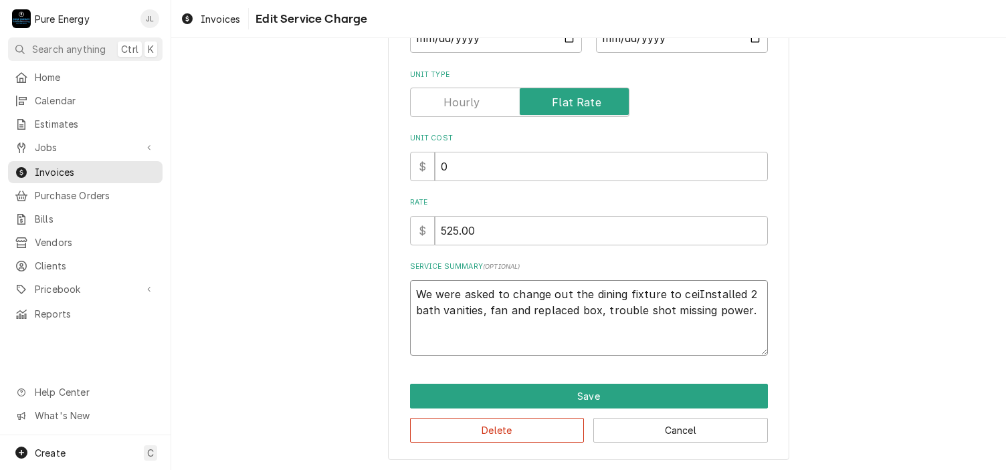
type textarea "We were asked to change out the dining fixture to ceilInstalled 2 bath vanities…"
type textarea "x"
type textarea "We were asked to change out the dining fixture to ceiliInstalled 2 bath vanitie…"
type textarea "x"
type textarea "We were asked to change out the dining fixture to ceilinInstalled 2 bath vaniti…"
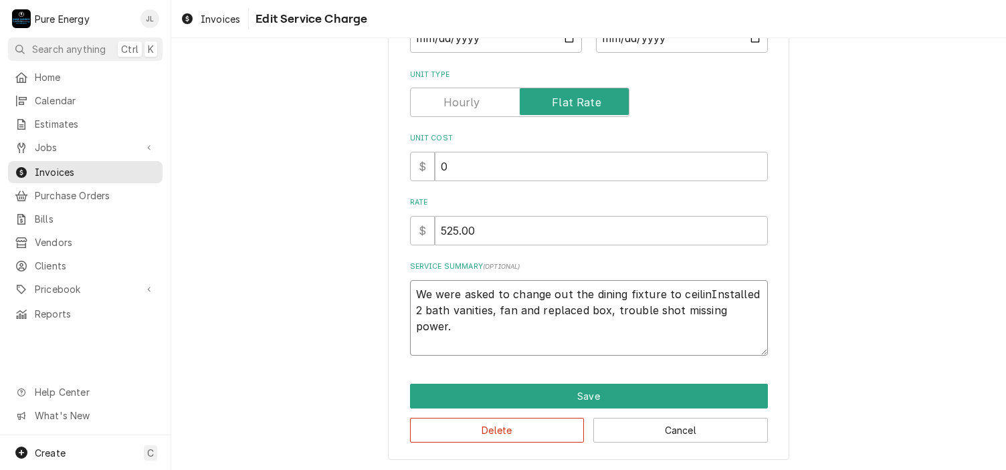
type textarea "x"
type textarea "We were asked to change out the dining fixture to ceilingInstalled 2 bath vanit…"
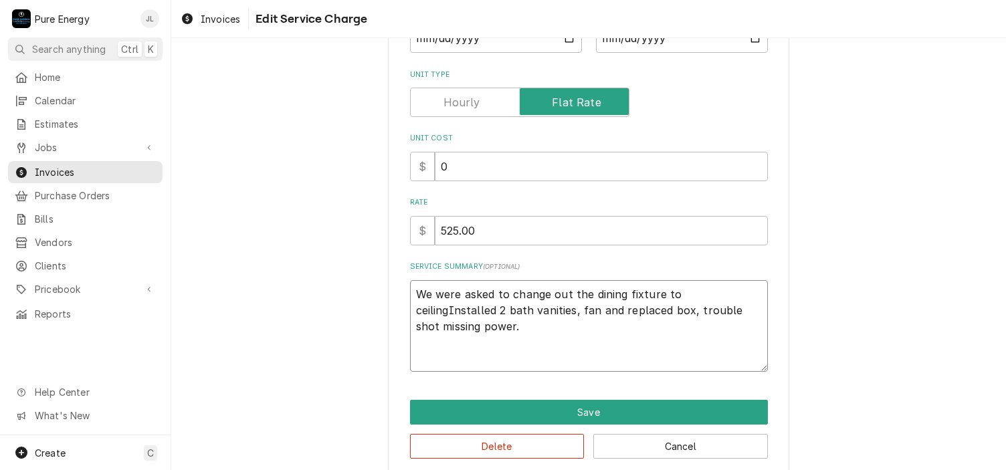
scroll to position [207, 0]
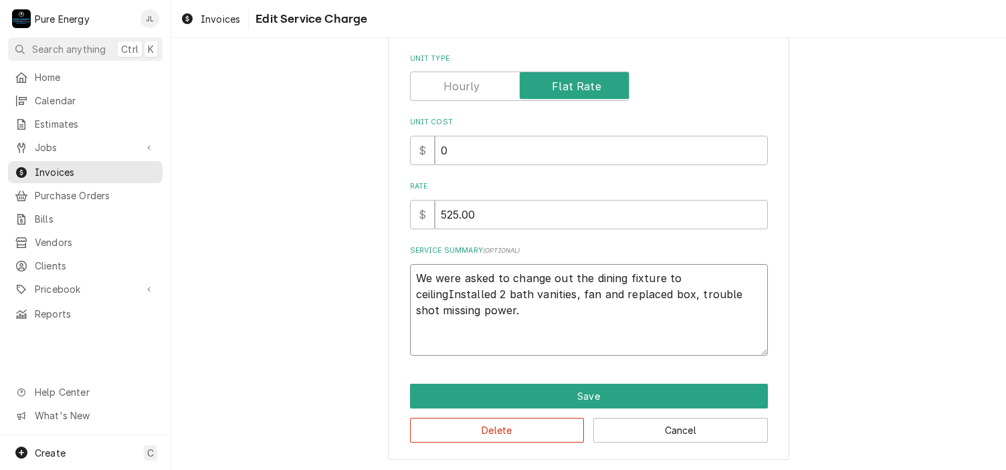
type textarea "x"
type textarea "We were asked to change out the dining fixture to ceiling Installed 2 bath vani…"
type textarea "x"
type textarea "We were asked to change out the dining fixture to ceiling fInstalled 2 bath van…"
type textarea "x"
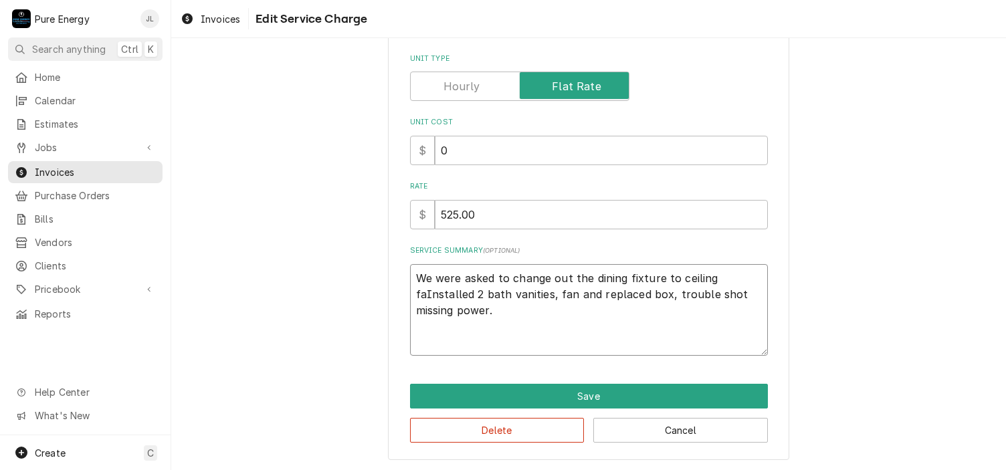
type textarea "We were asked to change out the dining fixture to ceiling fanInstalled 2 bath v…"
type textarea "x"
type textarea "We were asked to change out the dining fixture to ceiling fan Installed 2 bath …"
type textarea "x"
type textarea "We were asked to change out the dining fixture to ceiling fanInstalled 2 bath v…"
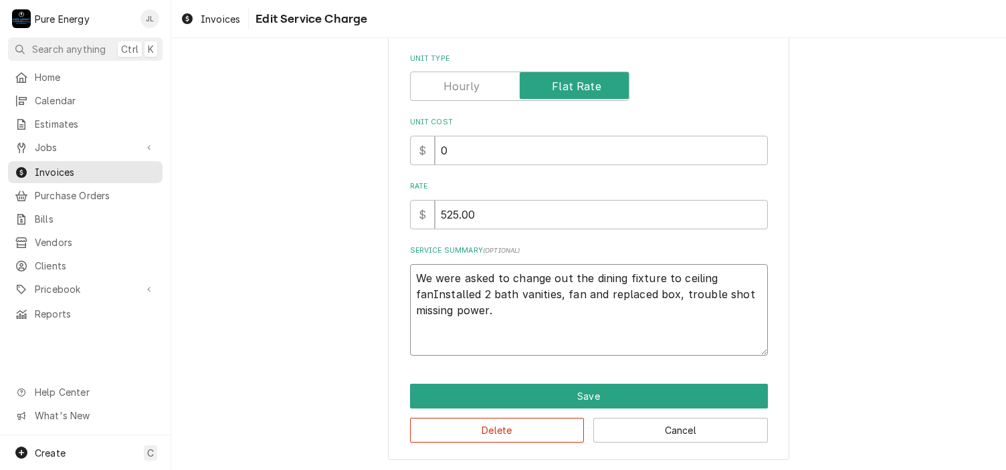
type textarea "x"
type textarea "We were asked to change out the dining fixture to ceiling fan.Installed 2 bath …"
type textarea "x"
type textarea "We were asked to change out the dining fixture to ceiling fan. Installed 2 bath…"
type textarea "x"
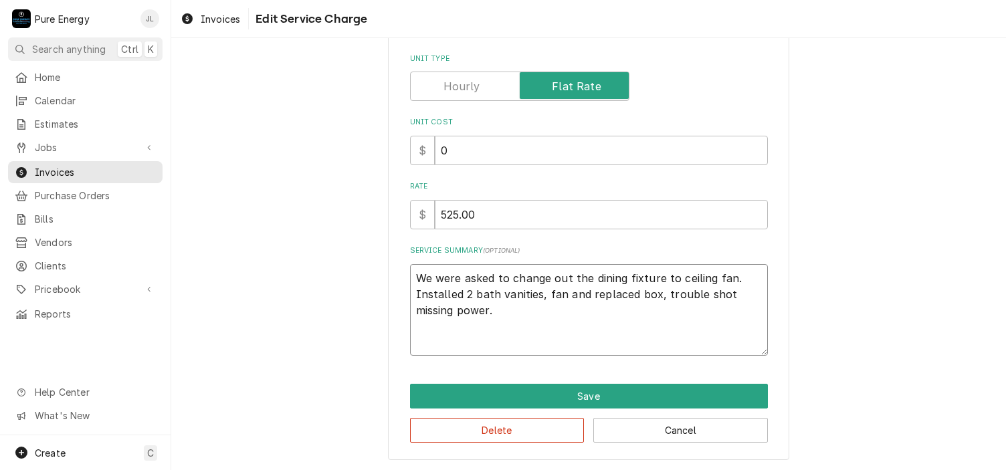
type textarea "We were asked to change out the dining fixture to ceiling fan. Installed 2 bath…"
type textarea "x"
type textarea "We were asked to change out the dining fixture to ceiling fan. WInstalled 2 bat…"
type textarea "x"
type textarea "We were asked to change out the dining fixture to ceiling fan. We Installed 2 b…"
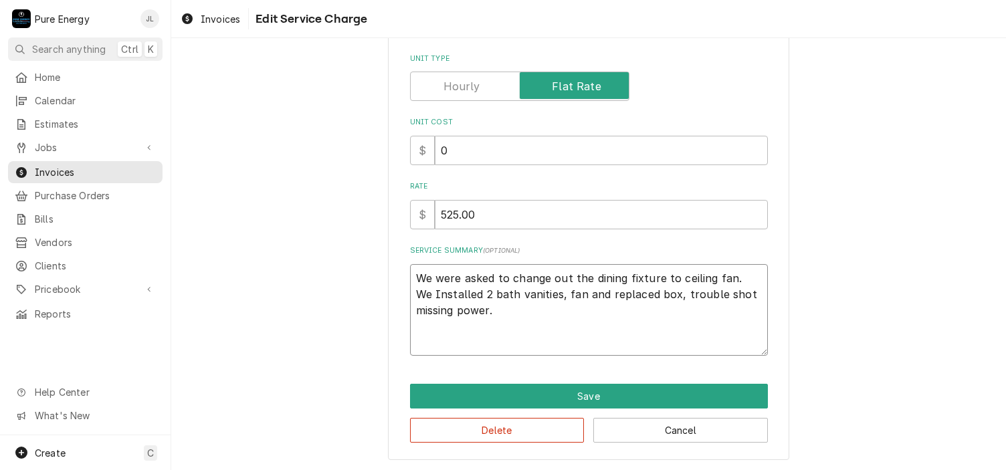
type textarea "x"
type textarea "We were asked to change out the dining fixture to ceiling fan. We hInstalled 2 …"
type textarea "x"
type textarea "We were asked to change out the dining fixture to ceiling fan. We haInstalled 2…"
type textarea "x"
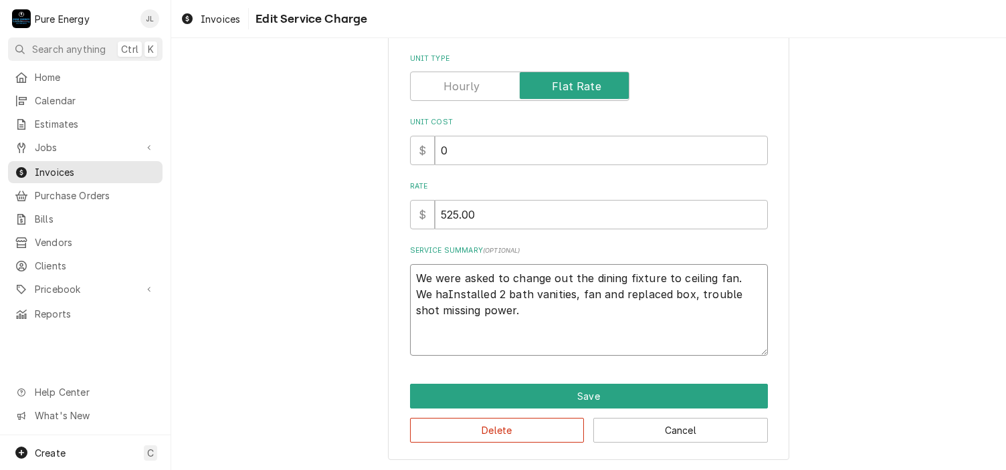
type textarea "We were asked to change out the dining fixture to ceiling fan. We hadInstalled …"
type textarea "x"
type textarea "We were asked to change out the dining fixture to ceiling fan. We had Installed…"
type textarea "x"
type textarea "We were asked to change out the dining fixture to ceiling fan. We had toInstall…"
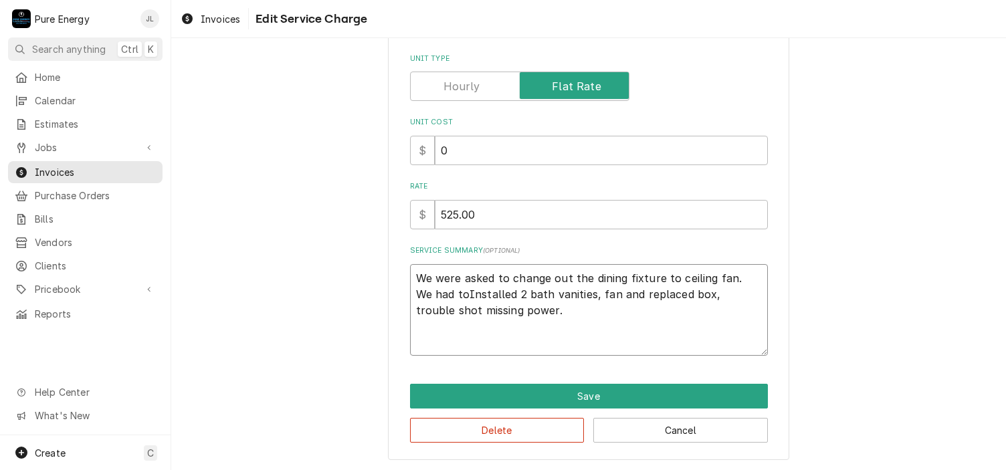
type textarea "x"
type textarea "We were asked to change out the dining fixture to ceiling fan. We had to Instal…"
type textarea "x"
type textarea "We were asked to change out the dining fixture to ceiling fan. We had to rInsta…"
type textarea "x"
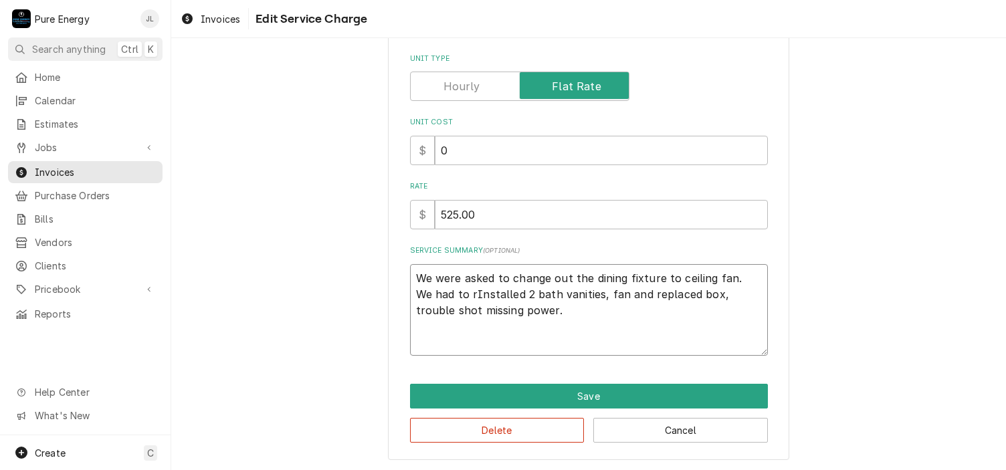
type textarea "We were asked to change out the dining fixture to ceiling fan. We had to reInst…"
type textarea "x"
type textarea "We were asked to change out the dining fixture to ceiling fan. We had to remIns…"
type textarea "x"
type textarea "We were asked to change out the dining fixture to ceiling fan. We had to remoIn…"
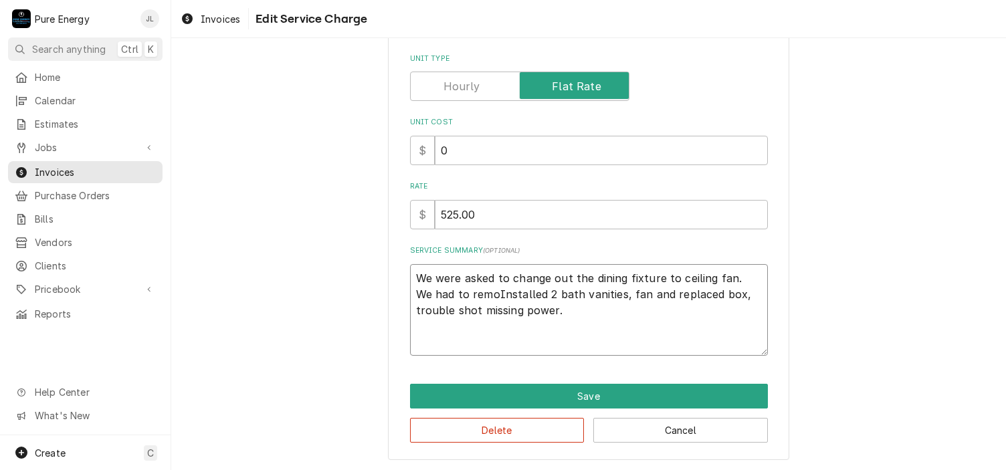
type textarea "x"
type textarea "We were asked to change out the dining fixture to ceiling fan. We had to removI…"
type textarea "x"
type textarea "We were asked to change out the dining fixture to ceiling fan. We had to remove…"
type textarea "x"
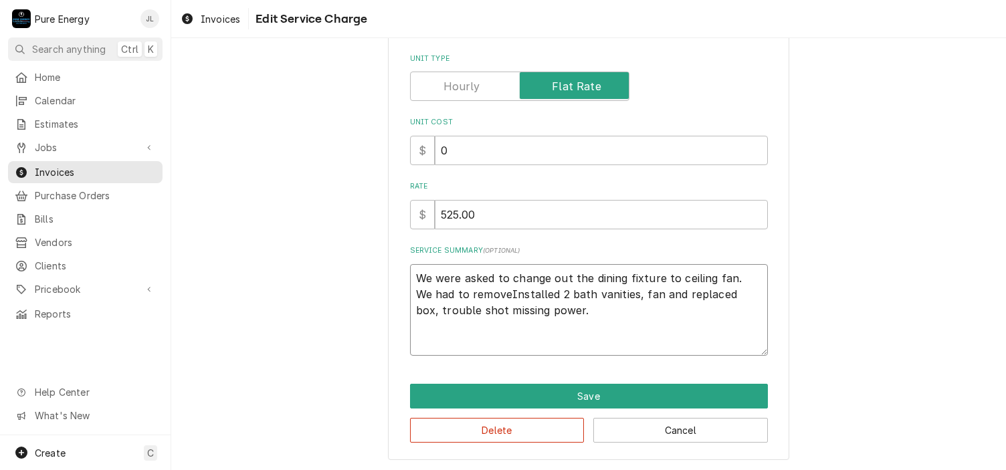
type textarea "We were asked to change out the dining fixture to ceiling fan. We had to remove…"
type textarea "x"
type textarea "We were asked to change out the dining fixture to ceiling fan. We had to remove…"
type textarea "x"
type textarea "We were asked to change out the dining fixture to ceiling fan. We had to remove…"
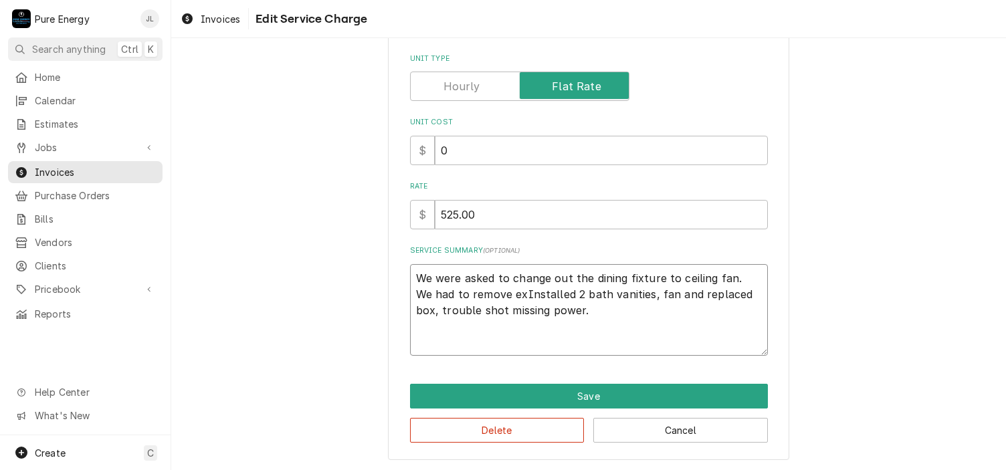
type textarea "x"
type textarea "We were asked to change out the dining fixture to ceiling fan. We had to remove…"
type textarea "x"
type textarea "We were asked to change out the dining fixture to ceiling fan. We had to remove…"
type textarea "x"
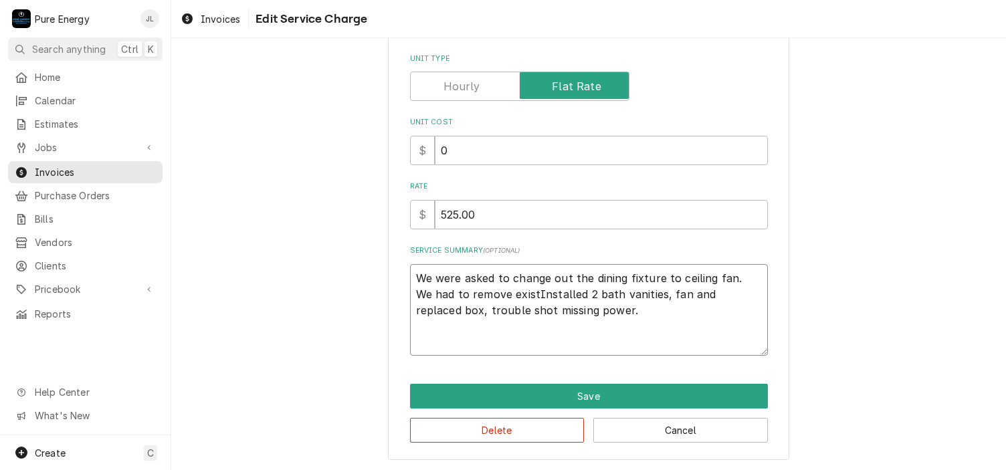
type textarea "We were asked to change out the dining fixture to ceiling fan. We had to remove…"
type textarea "x"
type textarea "We were asked to change out the dining fixture to ceiling fan. We had to remove…"
type textarea "x"
type textarea "We were asked to change out the dining fixture to ceiling fan. We had to remove…"
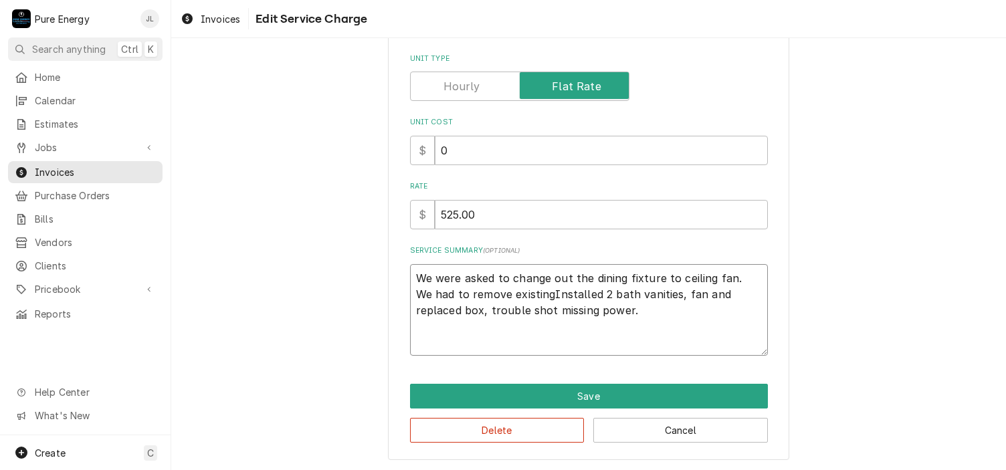
type textarea "x"
type textarea "We were asked to change out the dining fixture to ceiling fan. We had to remove…"
type textarea "x"
type textarea "We were asked to change out the dining fixture to ceiling fan. We had to remove…"
type textarea "x"
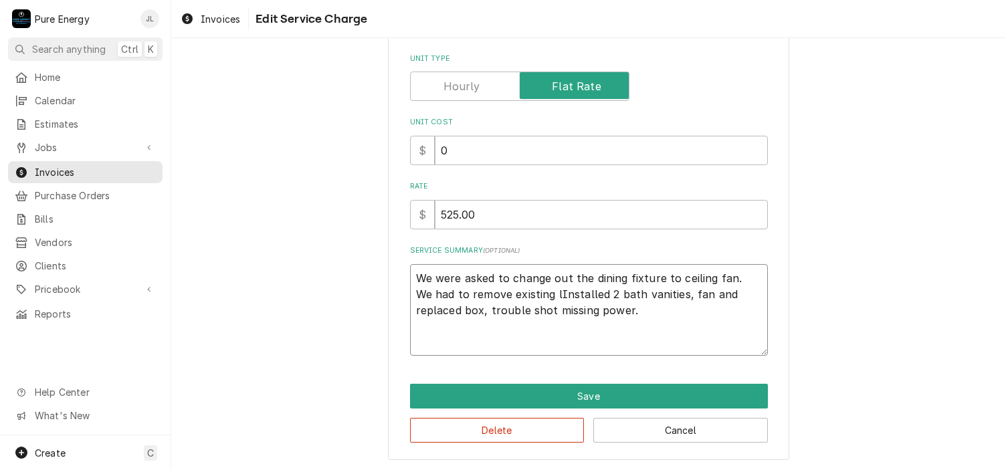
type textarea "We were asked to change out the dining fixture to ceiling fan. We had to remove…"
type textarea "x"
type textarea "We were asked to change out the dining fixture to ceiling fan. We had to remove…"
type textarea "x"
type textarea "We were asked to change out the dining fixture to ceiling fan. We had to remove…"
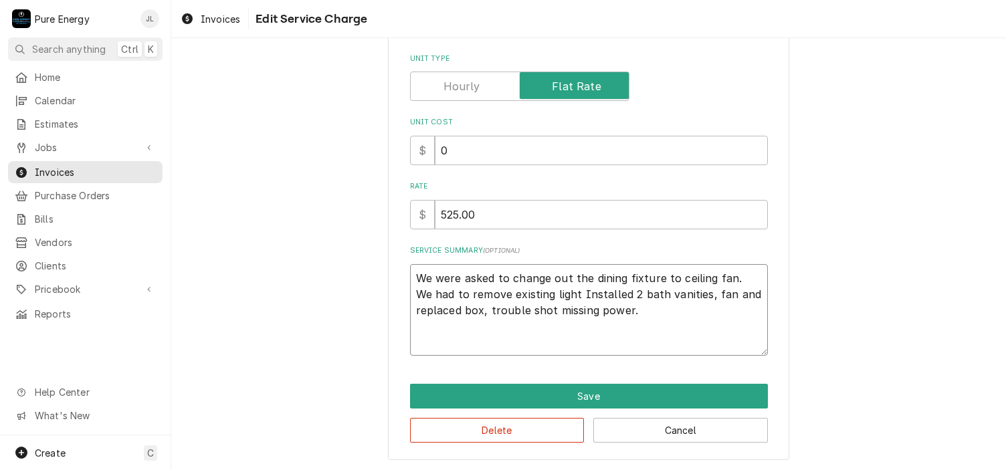
type textarea "x"
type textarea "We were asked to change out the dining fixture to ceiling fan. We had to remove…"
type textarea "x"
type textarea "We were asked to change out the dining fixture to ceiling fan. We had to remove…"
type textarea "x"
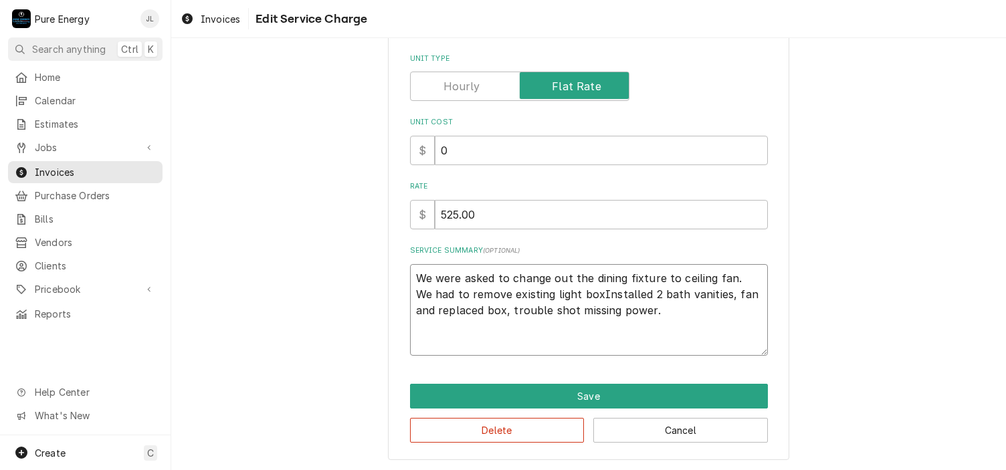
type textarea "We were asked to change out the dining fixture to ceiling fan. We had to remove…"
type textarea "x"
type textarea "We were asked to change out the dining fixture to ceiling fan. We had to remove…"
type textarea "x"
type textarea "We were asked to change out the dining fixture to ceiling fan. We had to remove…"
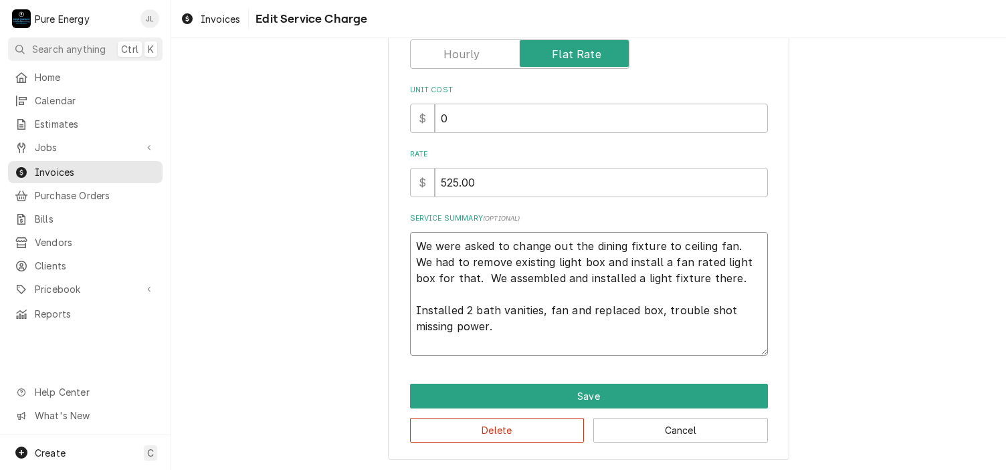
scroll to position [256, 0]
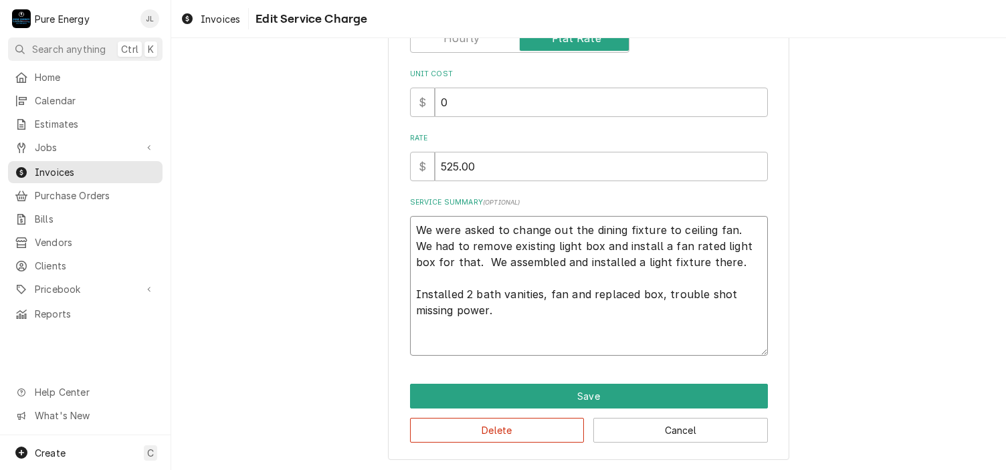
drag, startPoint x: 499, startPoint y: 312, endPoint x: 412, endPoint y: 291, distance: 90.2
click at [412, 291] on textarea "We were asked to change out the dining fixture to ceiling fan. We had to remove…" at bounding box center [589, 286] width 358 height 141
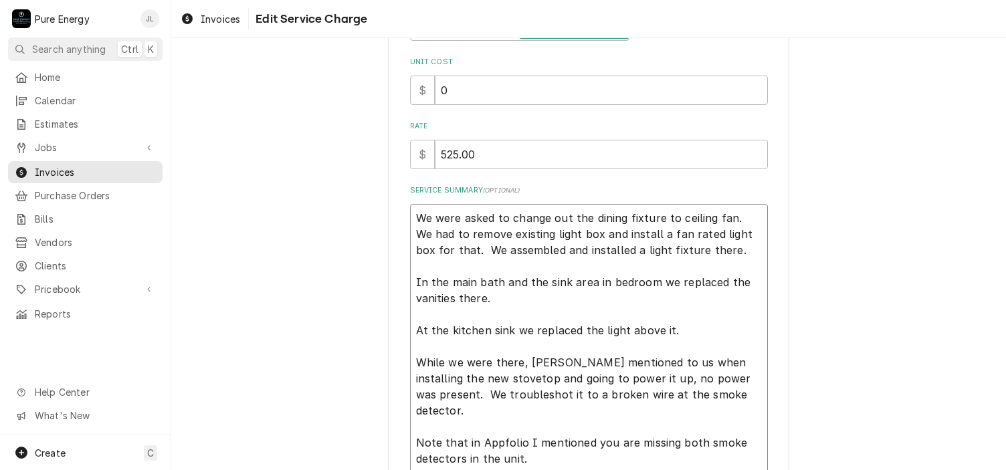
scroll to position [400, 0]
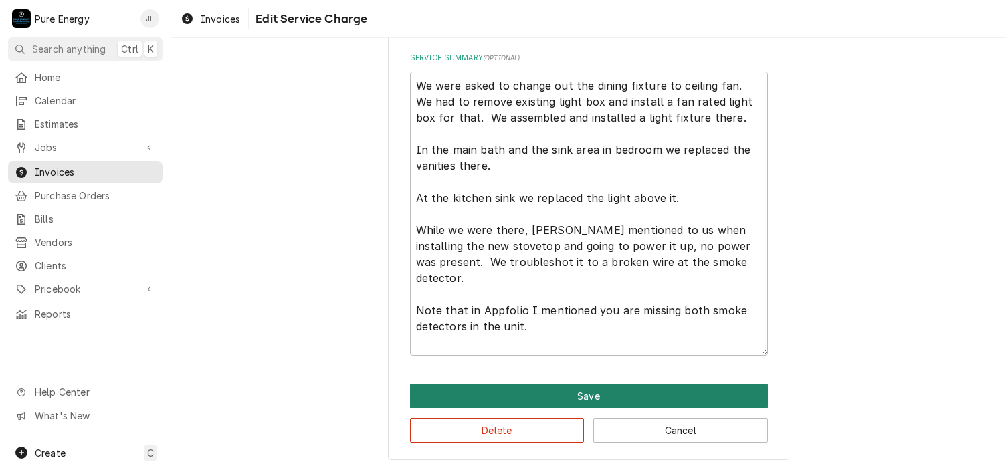
click at [585, 395] on button "Save" at bounding box center [589, 396] width 358 height 25
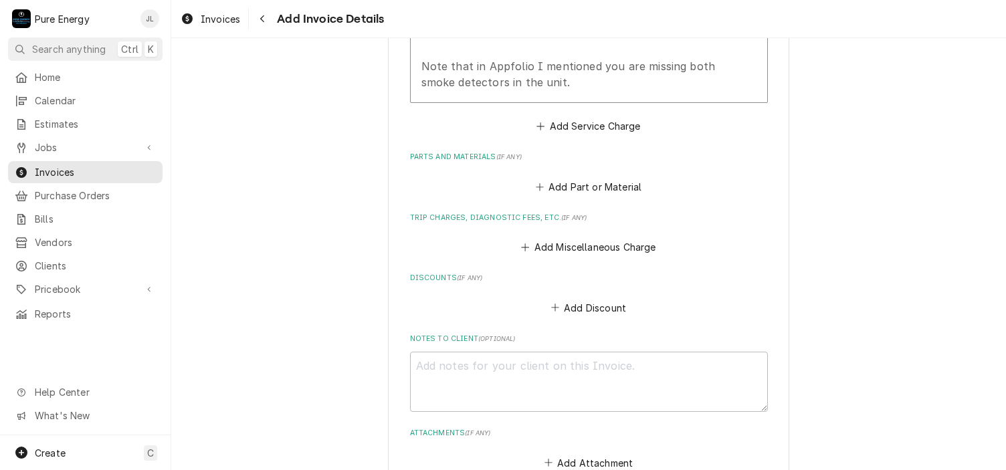
scroll to position [1522, 0]
click at [585, 197] on button "Add Part or Material" at bounding box center [588, 187] width 110 height 19
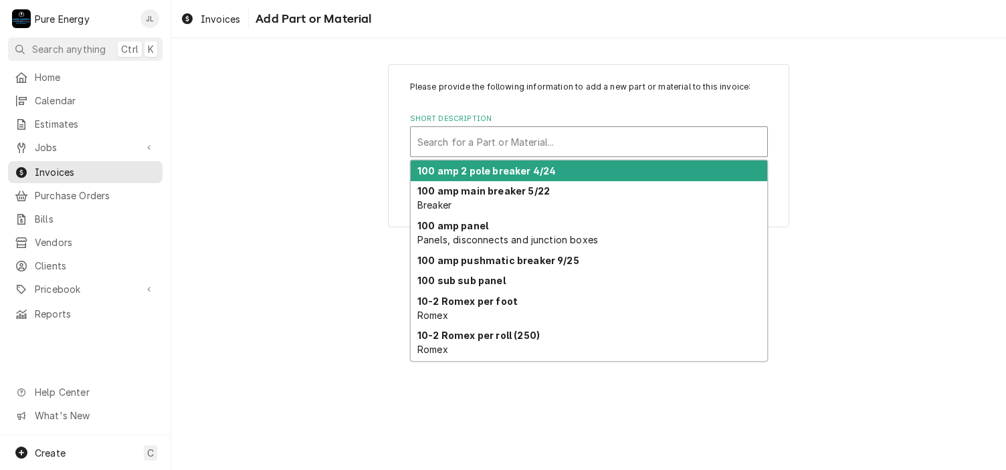
click at [463, 149] on div "Short Description" at bounding box center [589, 142] width 343 height 24
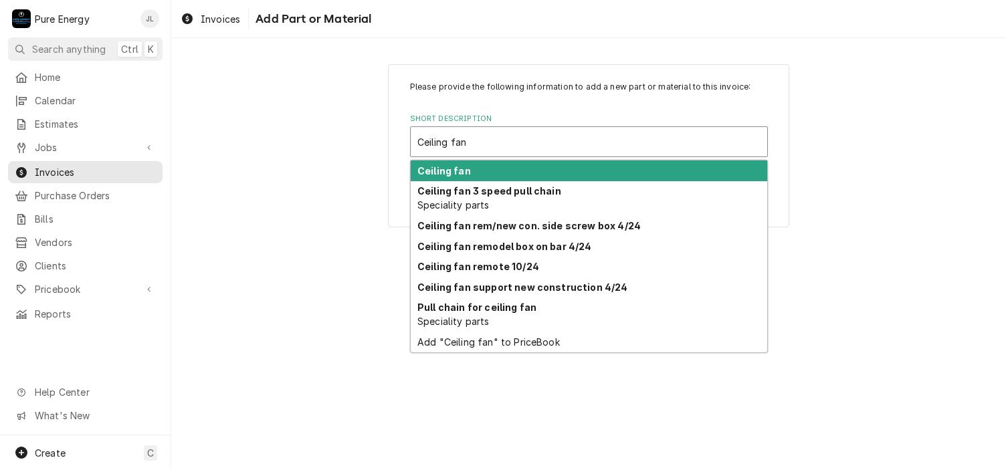
click at [499, 168] on div "Ceiling fan" at bounding box center [589, 171] width 357 height 21
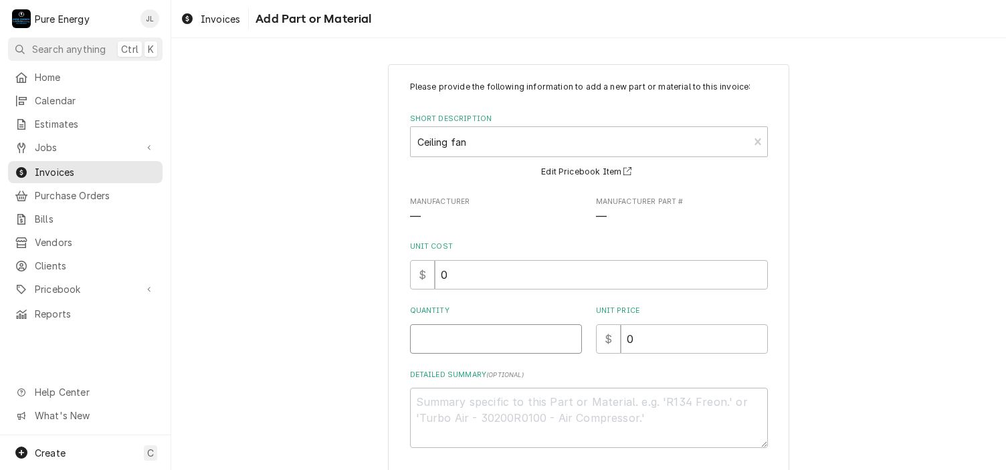
click at [460, 347] on input "Quantity" at bounding box center [496, 339] width 172 height 29
click at [636, 334] on input "0" at bounding box center [694, 339] width 147 height 29
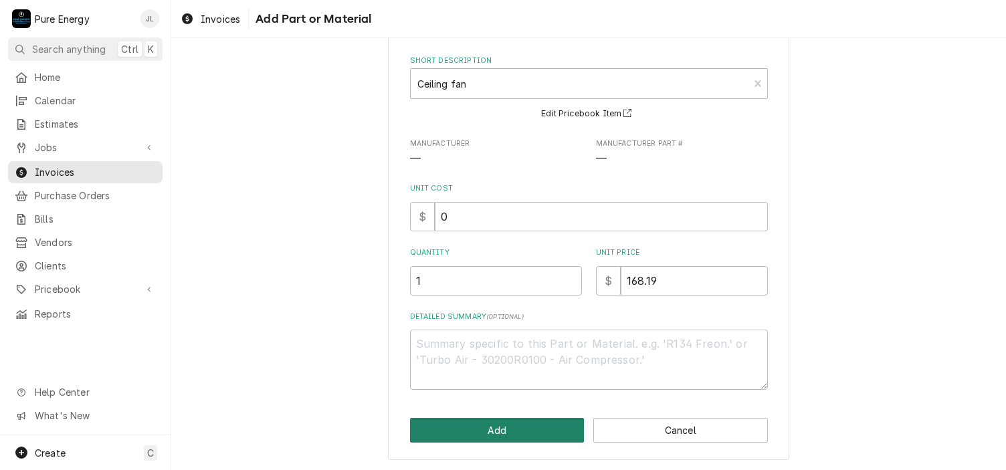
click at [537, 420] on button "Add" at bounding box center [497, 430] width 175 height 25
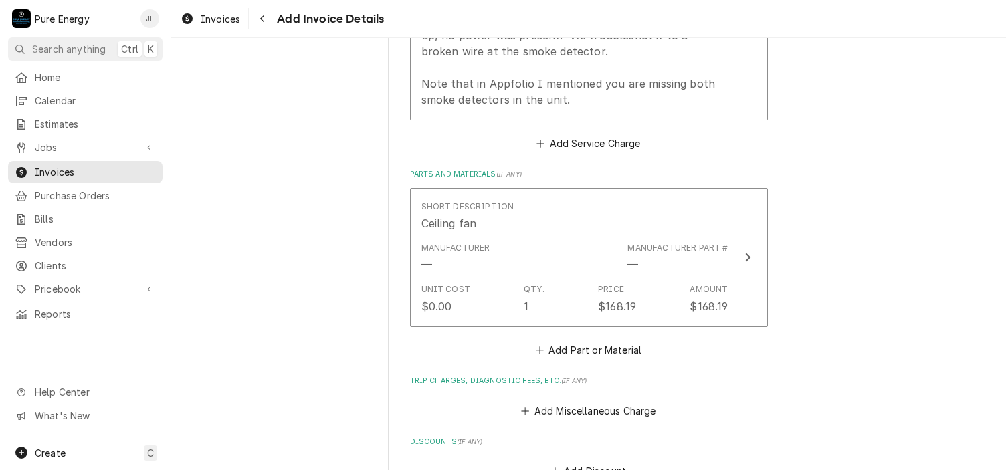
scroll to position [1706, 0]
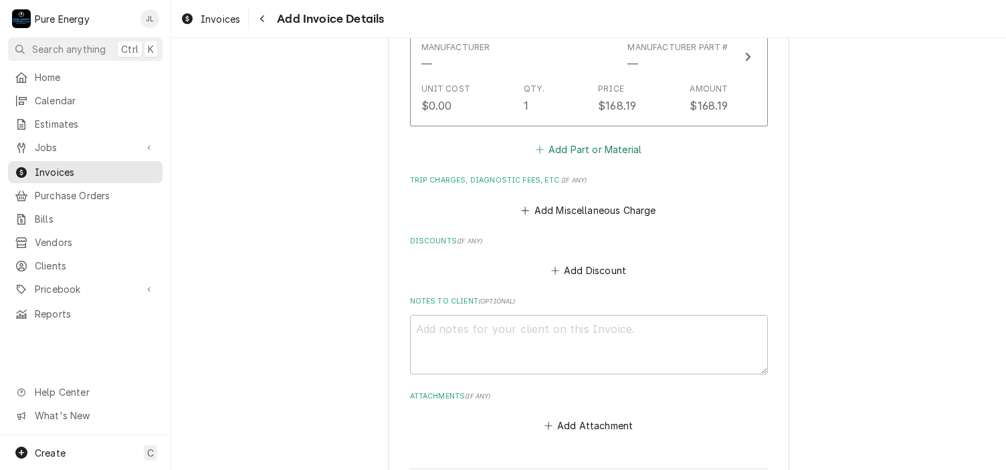
click at [594, 159] on button "Add Part or Material" at bounding box center [588, 150] width 110 height 19
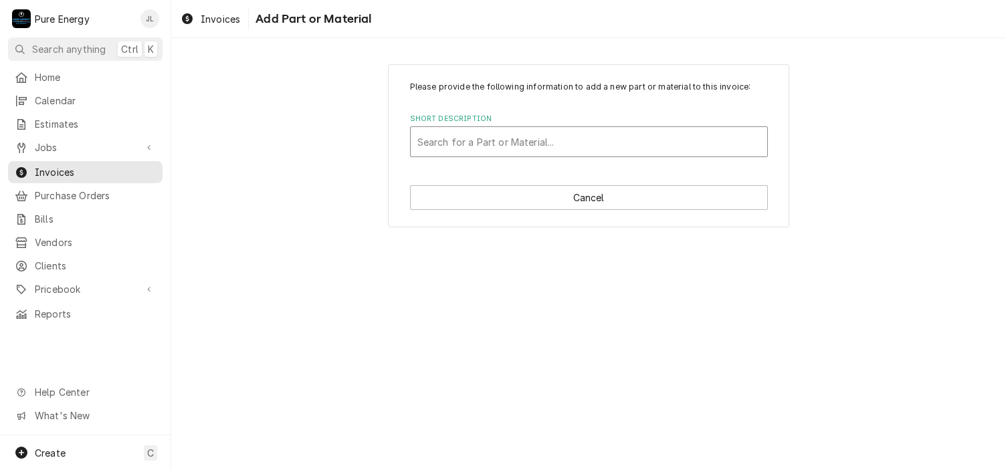
click at [525, 146] on div "Short Description" at bounding box center [589, 142] width 343 height 24
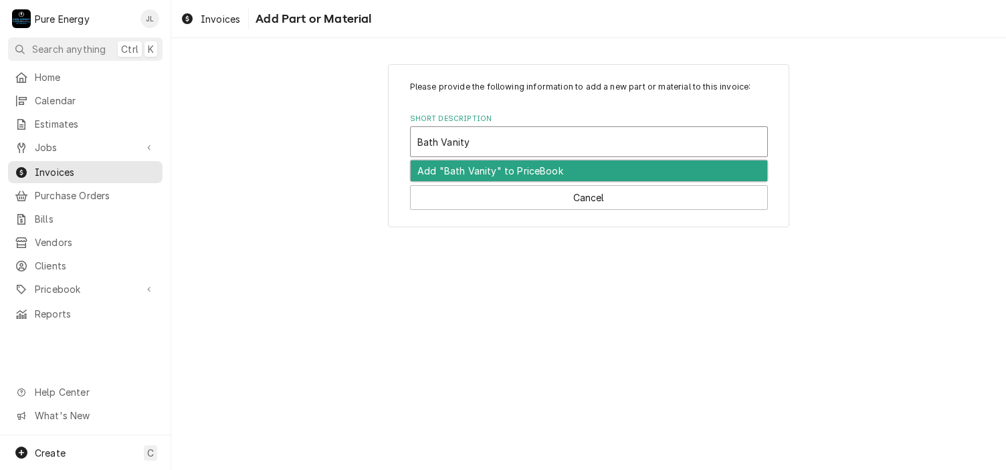
click at [496, 167] on div "Add "Bath Vanity" to PriceBook" at bounding box center [589, 171] width 357 height 21
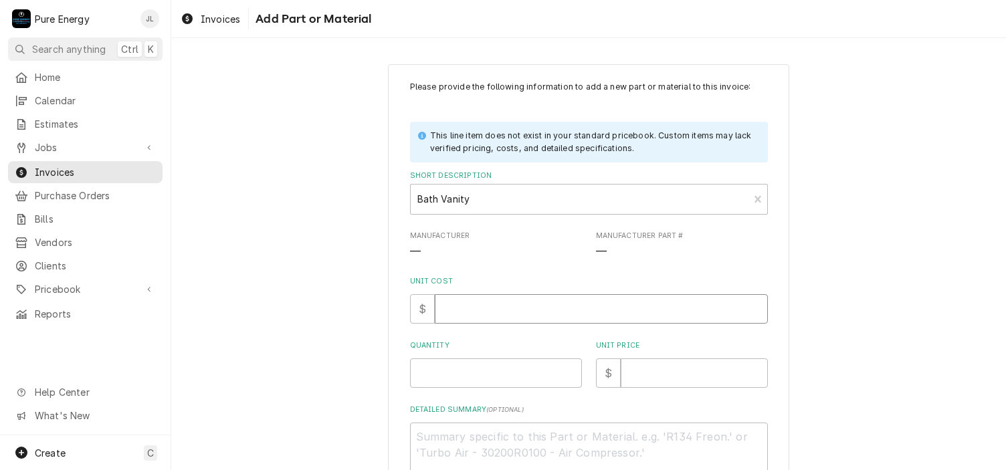
click at [495, 318] on input "Unit Cost" at bounding box center [601, 308] width 333 height 29
click at [485, 365] on input "Quantity" at bounding box center [496, 373] width 172 height 29
click at [640, 377] on input "Unit Price" at bounding box center [694, 373] width 147 height 29
click at [478, 373] on input "1" at bounding box center [496, 373] width 172 height 29
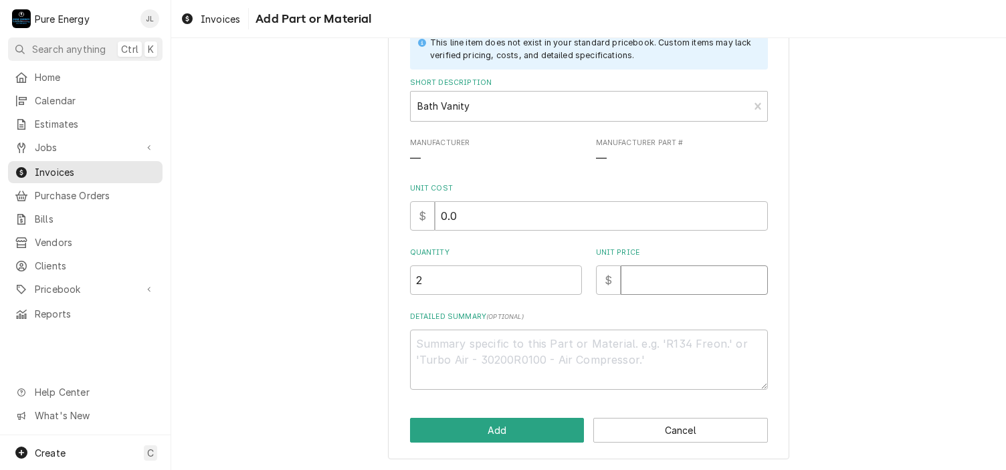
click at [648, 282] on input "Unit Price" at bounding box center [694, 280] width 147 height 29
click at [516, 430] on button "Add" at bounding box center [497, 430] width 175 height 25
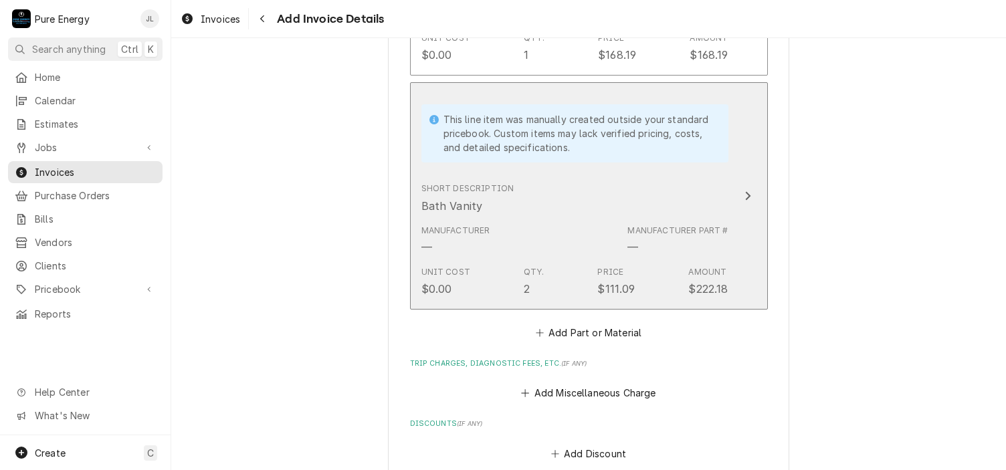
scroll to position [1824, 0]
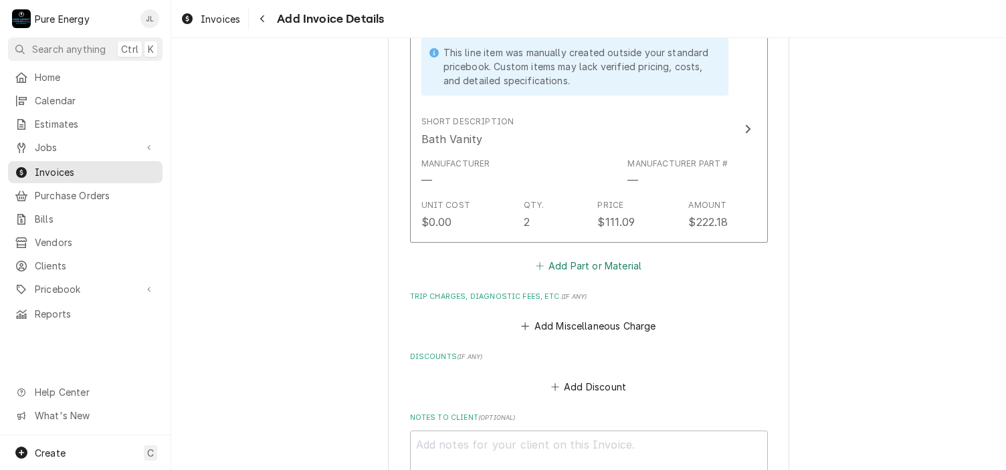
click at [607, 271] on button "Add Part or Material" at bounding box center [588, 265] width 110 height 19
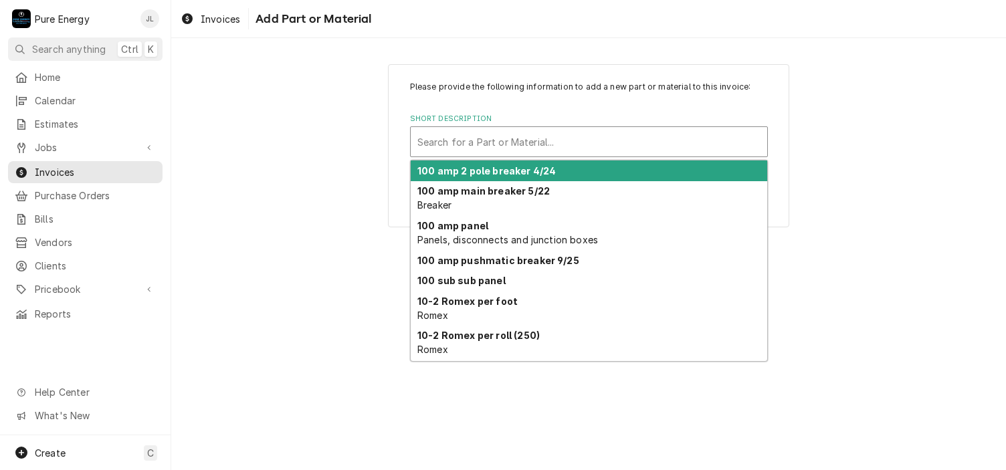
click at [488, 141] on div "Short Description" at bounding box center [589, 142] width 343 height 24
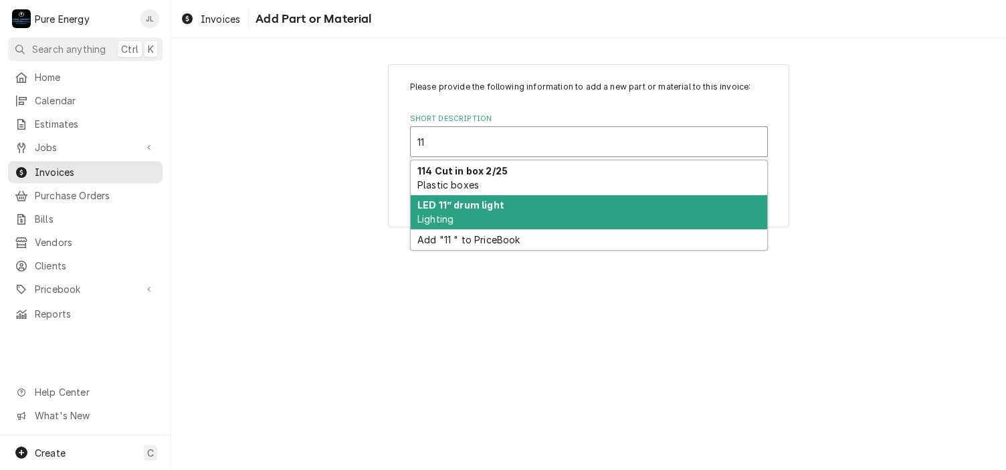
click at [482, 206] on strong "LED 11” drum light" at bounding box center [461, 204] width 87 height 11
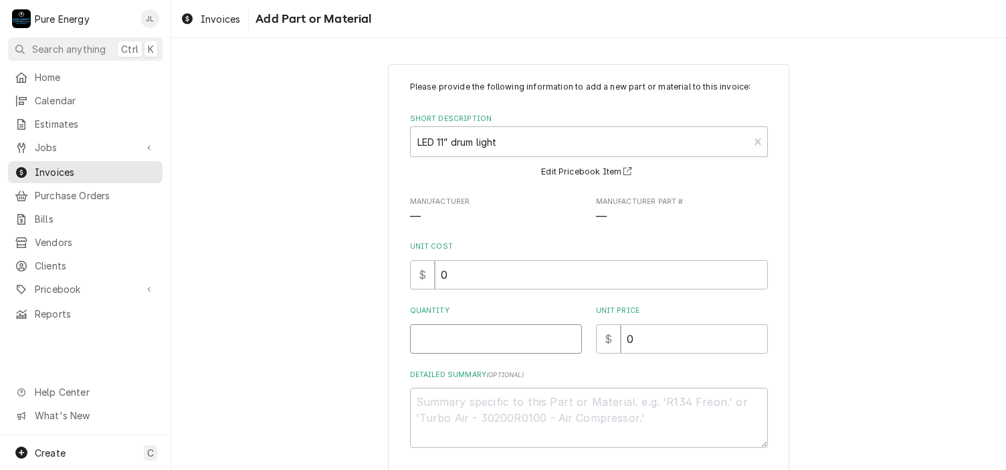
click at [490, 330] on input "Quantity" at bounding box center [496, 339] width 172 height 29
click at [644, 337] on input "0" at bounding box center [694, 339] width 147 height 29
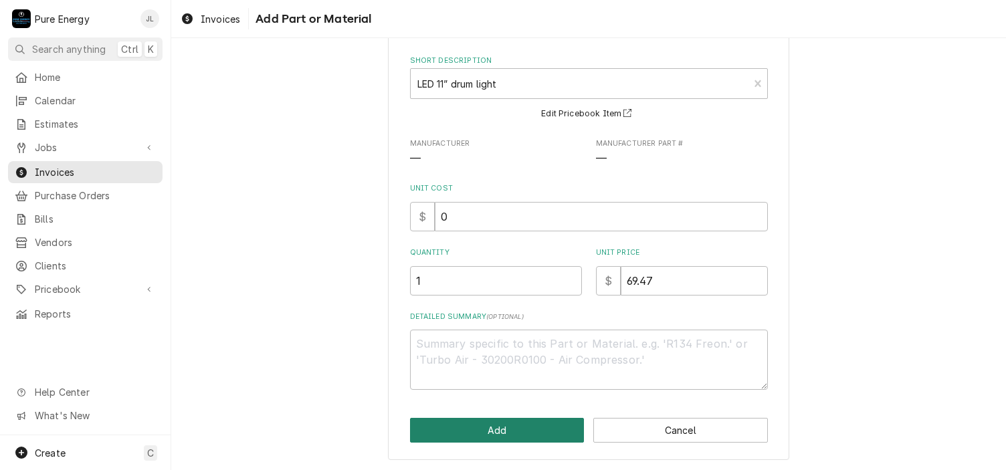
click at [470, 428] on button "Add" at bounding box center [497, 430] width 175 height 25
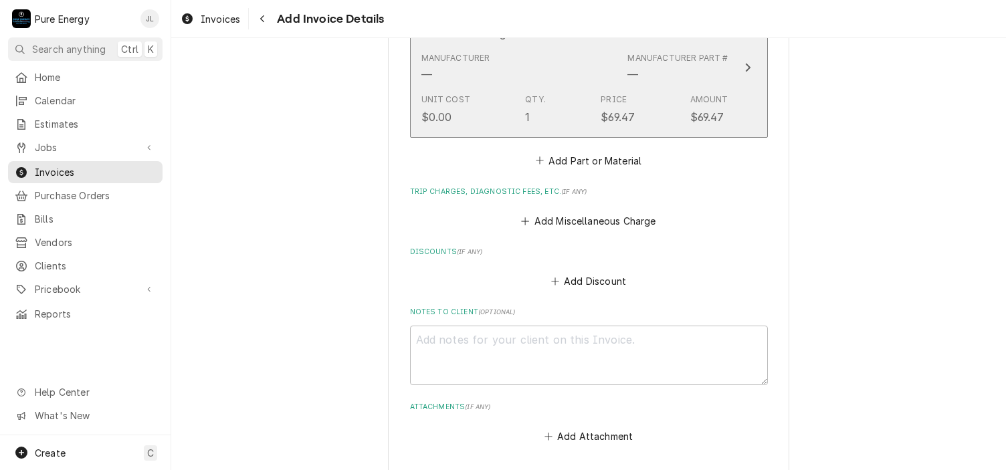
scroll to position [2276, 0]
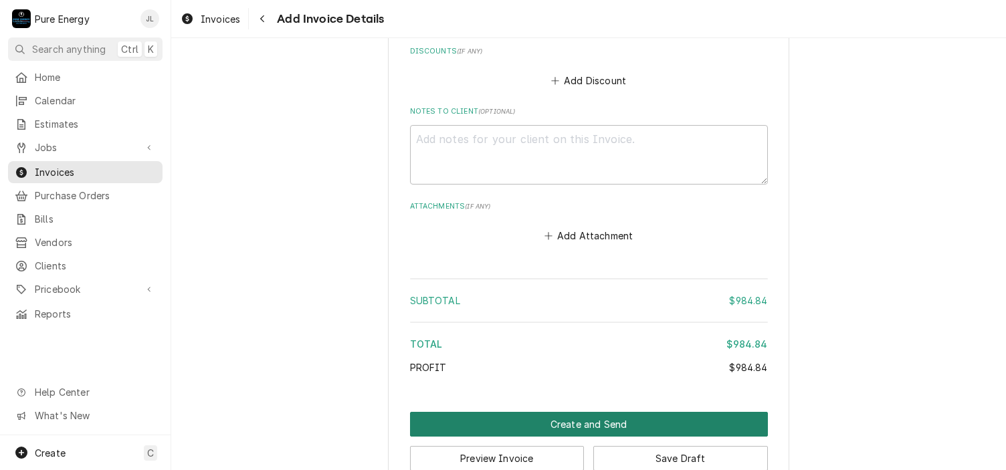
click at [567, 429] on button "Create and Send" at bounding box center [589, 424] width 358 height 25
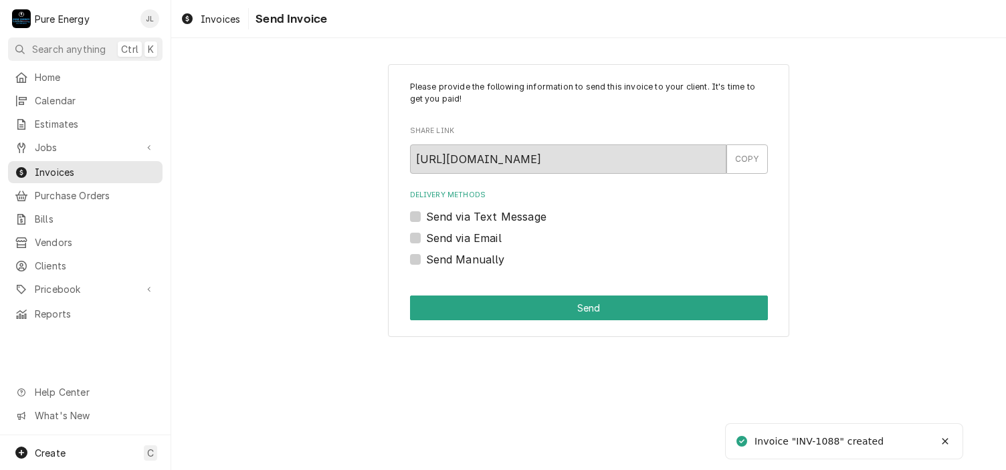
click at [426, 258] on label "Send Manually" at bounding box center [465, 260] width 79 height 16
click at [426, 258] on input "Send Manually" at bounding box center [605, 266] width 358 height 29
checkbox input "true"
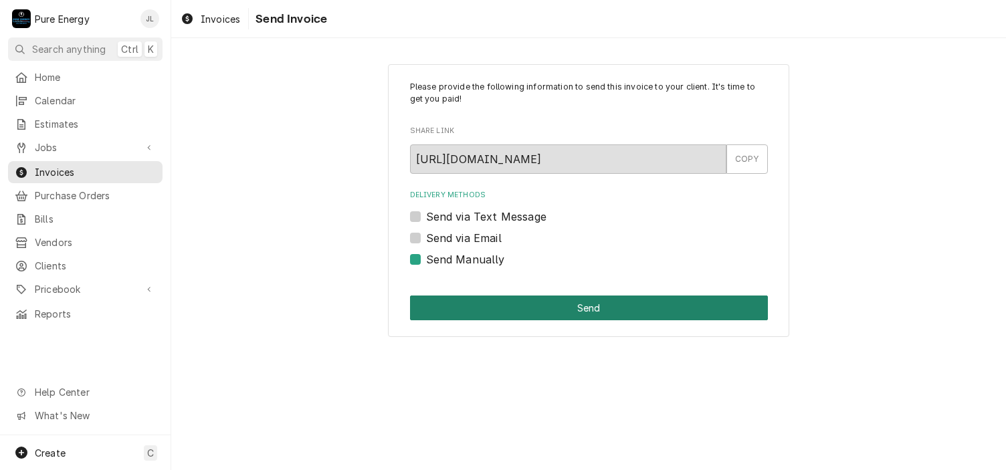
click at [484, 312] on button "Send" at bounding box center [589, 308] width 358 height 25
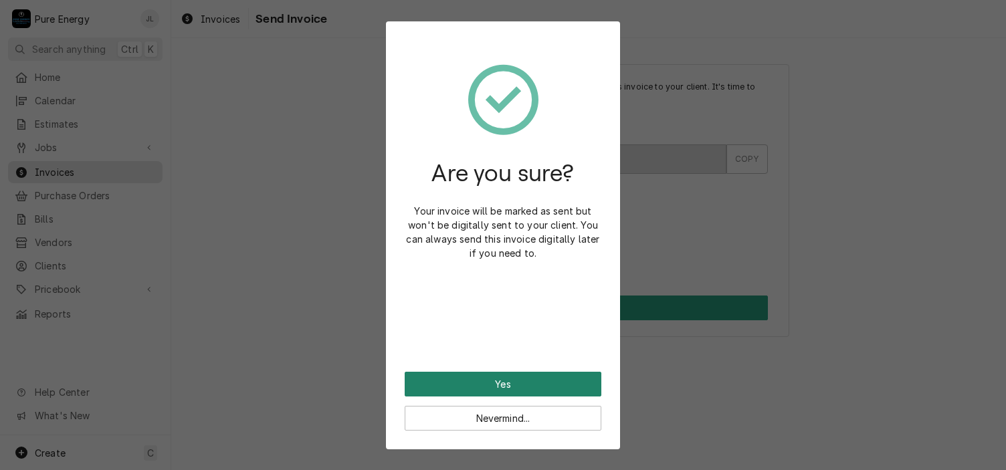
click at [484, 378] on button "Yes" at bounding box center [503, 384] width 197 height 25
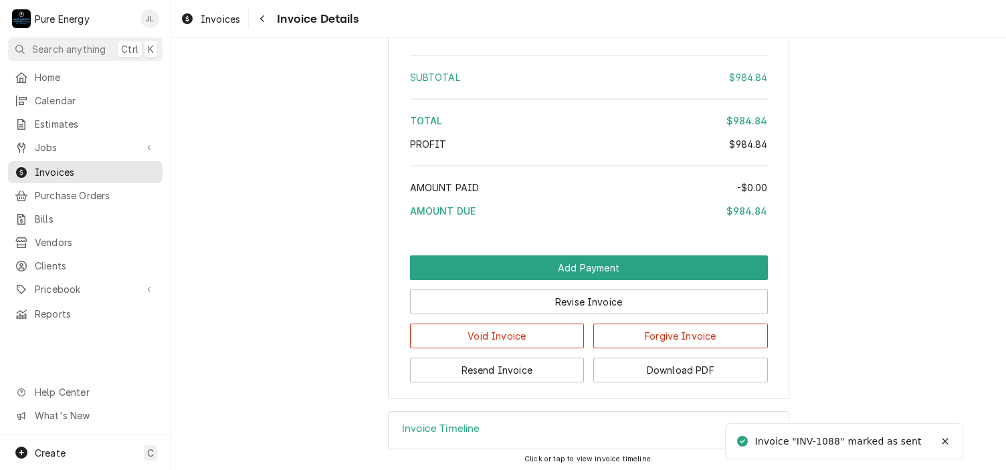
scroll to position [1785, 0]
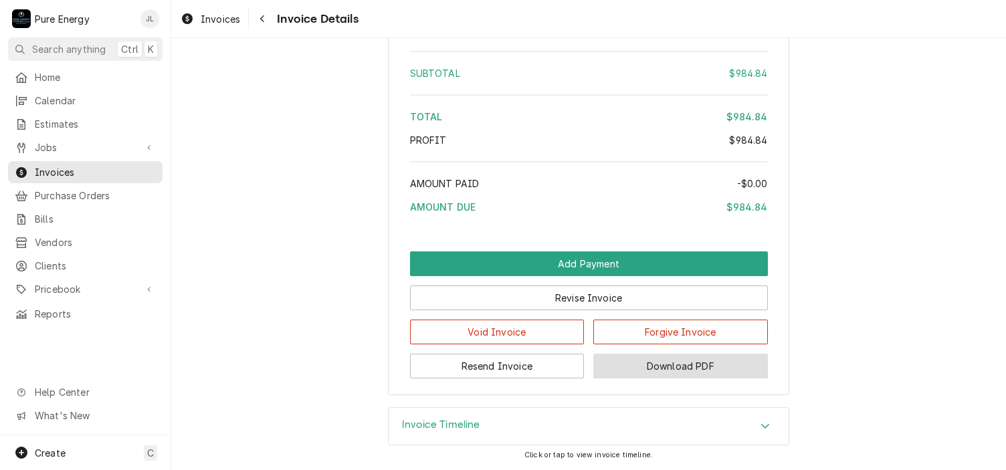
click at [693, 371] on button "Download PDF" at bounding box center [681, 366] width 175 height 25
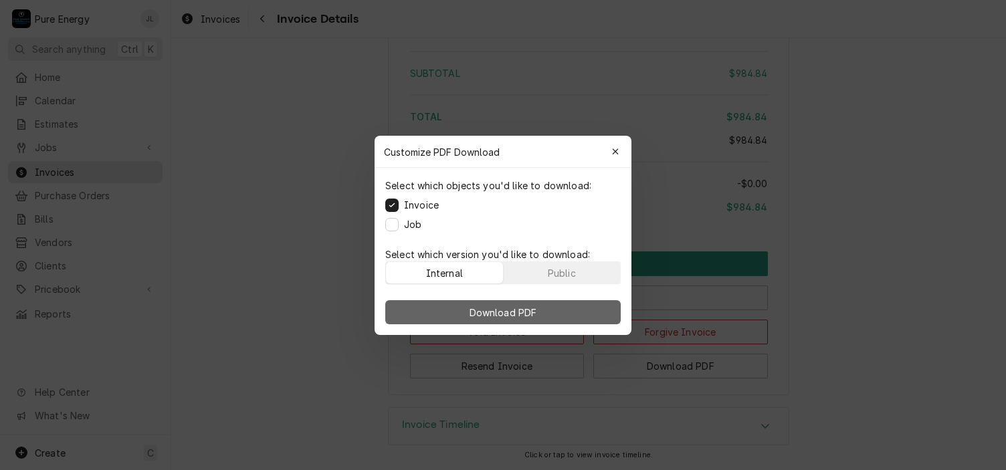
click at [525, 306] on span "Download PDF" at bounding box center [503, 312] width 73 height 14
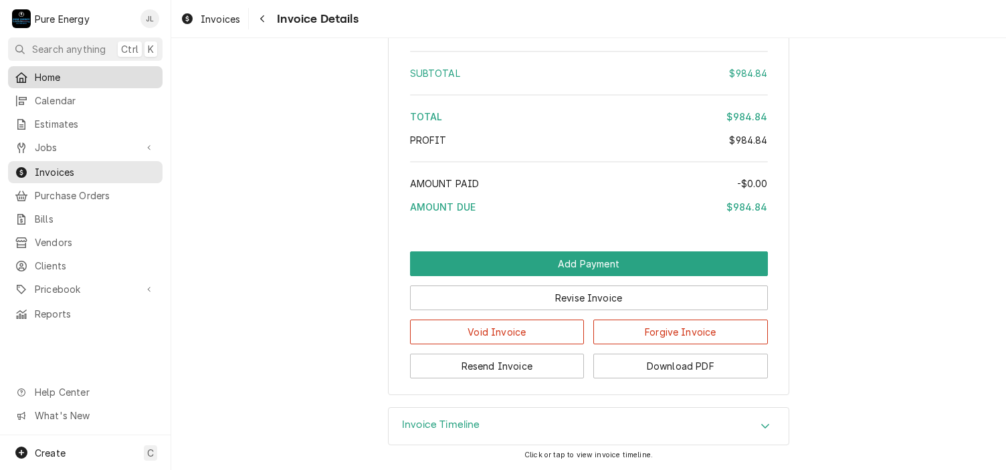
click at [70, 66] on link "Home" at bounding box center [85, 77] width 155 height 22
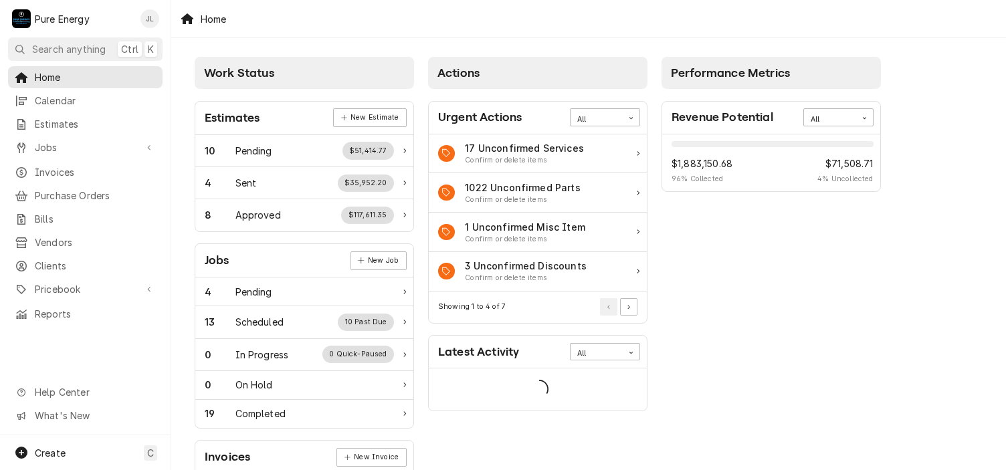
scroll to position [134, 0]
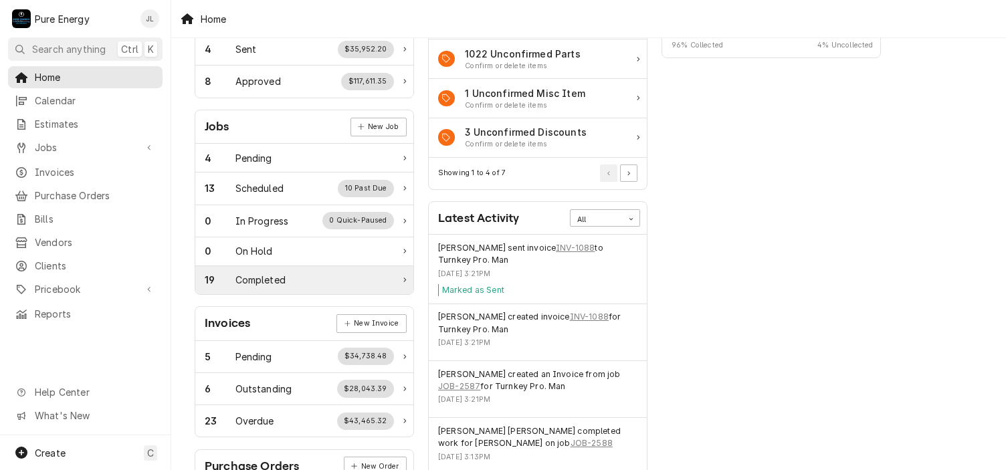
click at [288, 269] on div "19 Completed" at bounding box center [304, 280] width 218 height 28
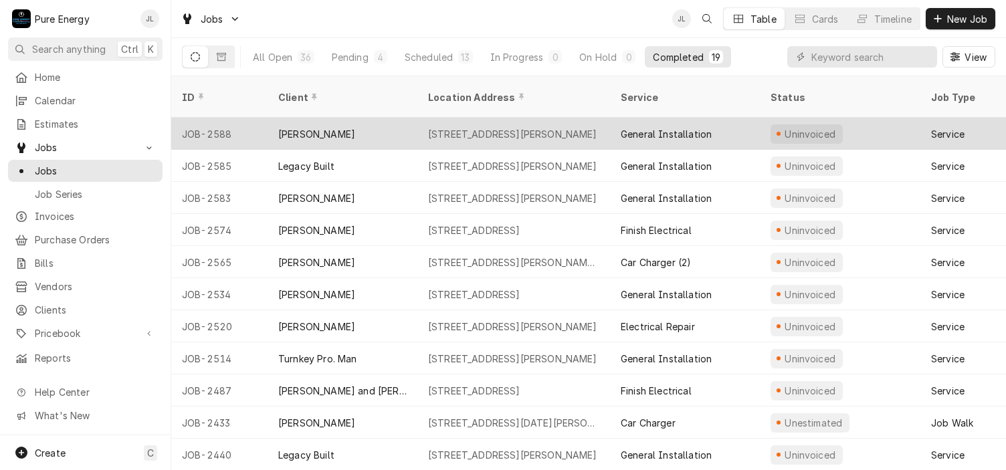
click at [472, 127] on div "1813 Southview Cir, Paso Robles, CA 93446" at bounding box center [512, 134] width 169 height 14
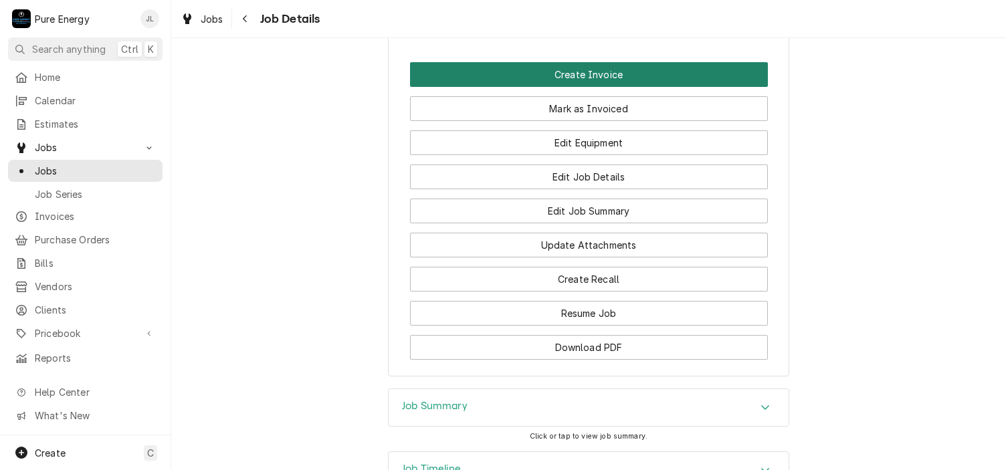
scroll to position [1056, 0]
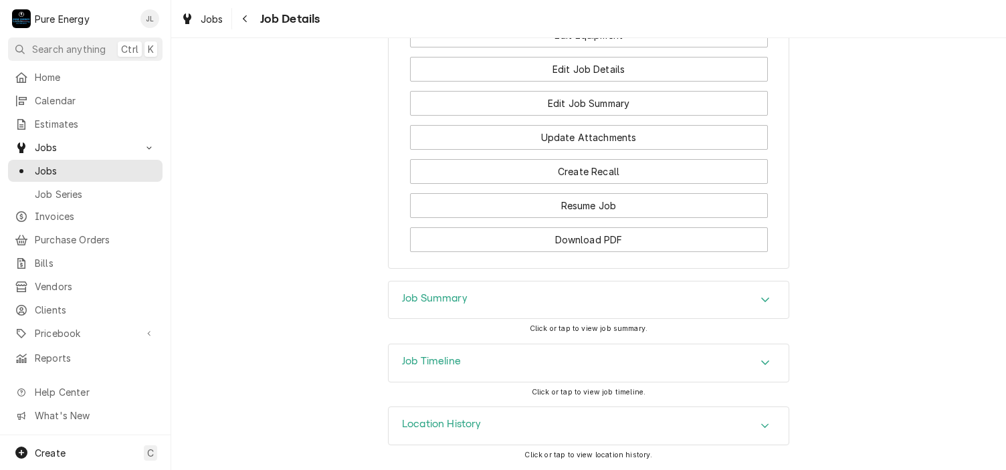
click at [493, 310] on div "Job Summary" at bounding box center [589, 300] width 400 height 37
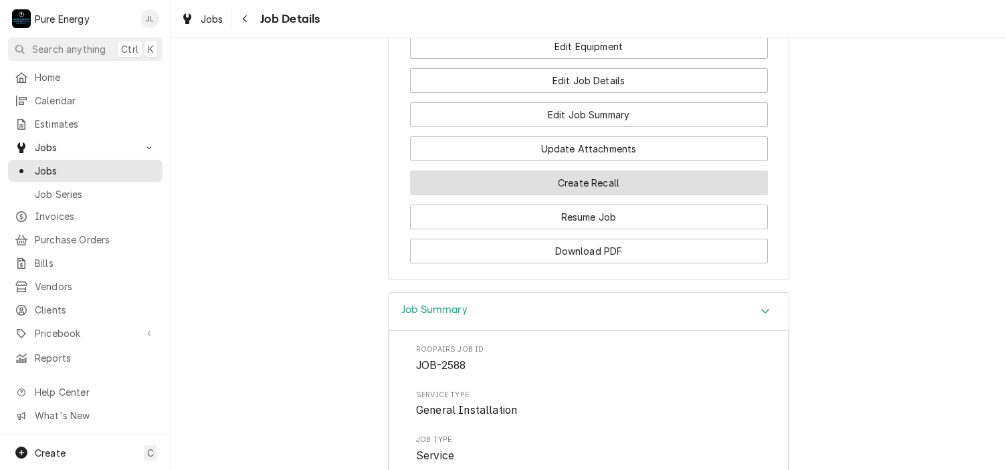
scroll to position [966, 0]
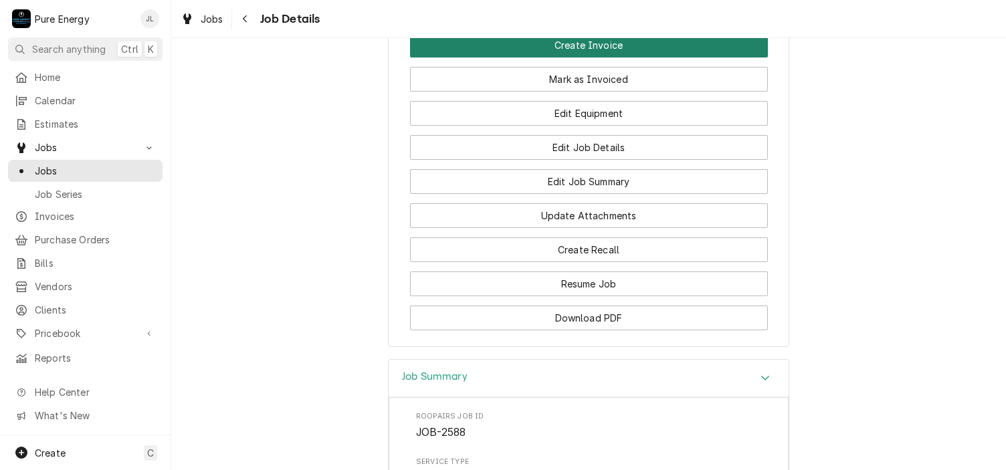
click at [605, 57] on button "Create Invoice" at bounding box center [589, 45] width 358 height 25
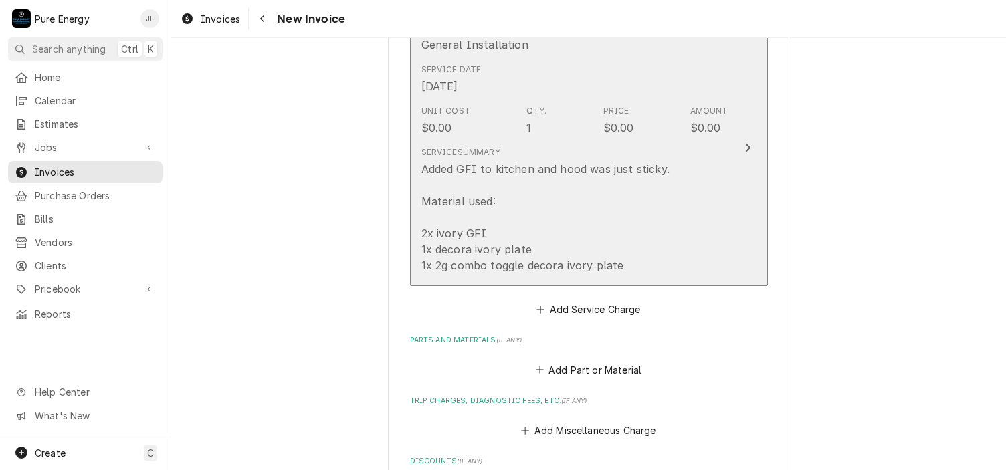
click at [577, 94] on div "Service Date [DATE]" at bounding box center [575, 78] width 307 height 41
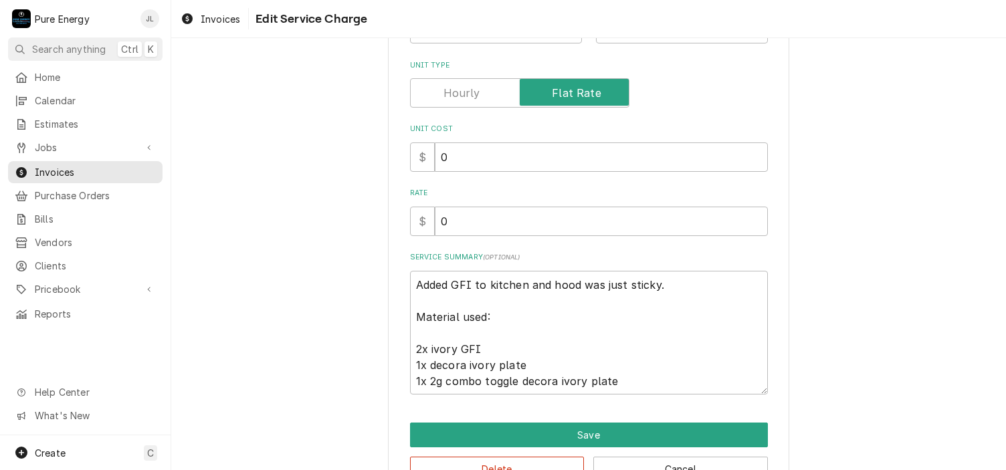
scroll to position [240, 0]
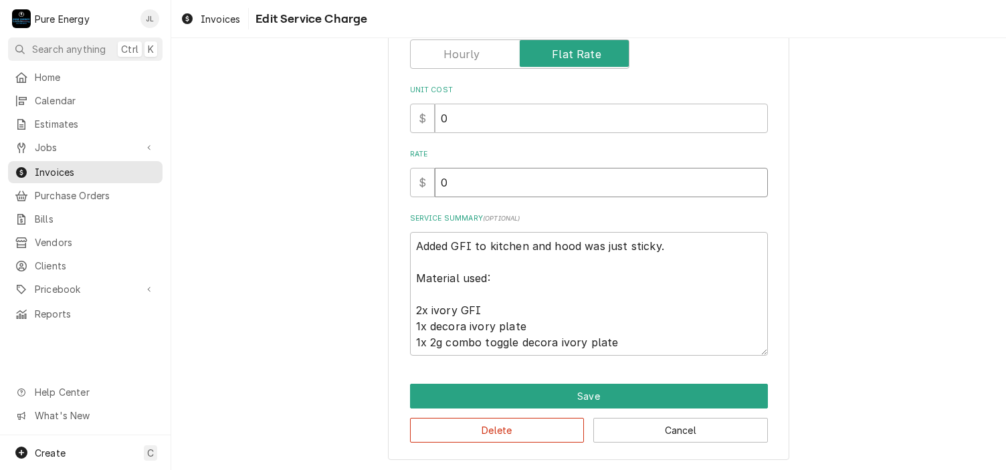
click at [507, 183] on input "0" at bounding box center [601, 182] width 333 height 29
type textarea "x"
type input "1"
type textarea "x"
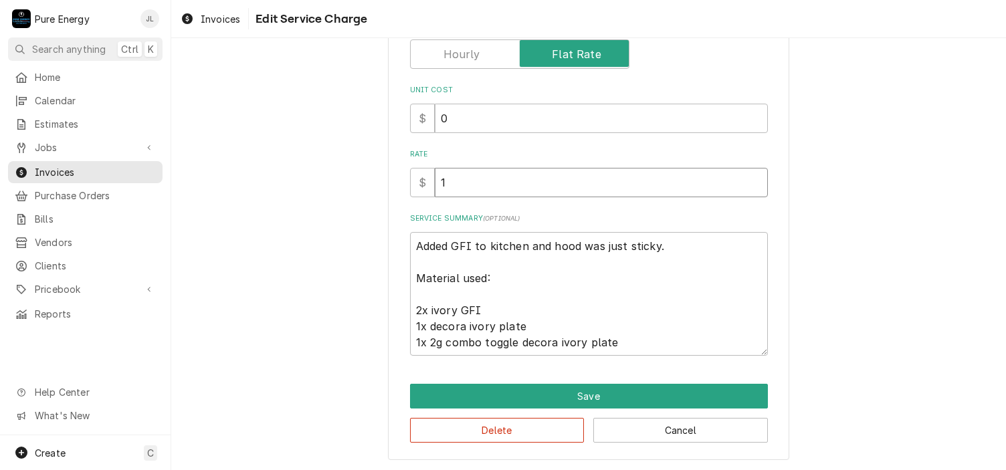
type input "14"
type textarea "x"
type input "140"
type textarea "x"
type input "140.0"
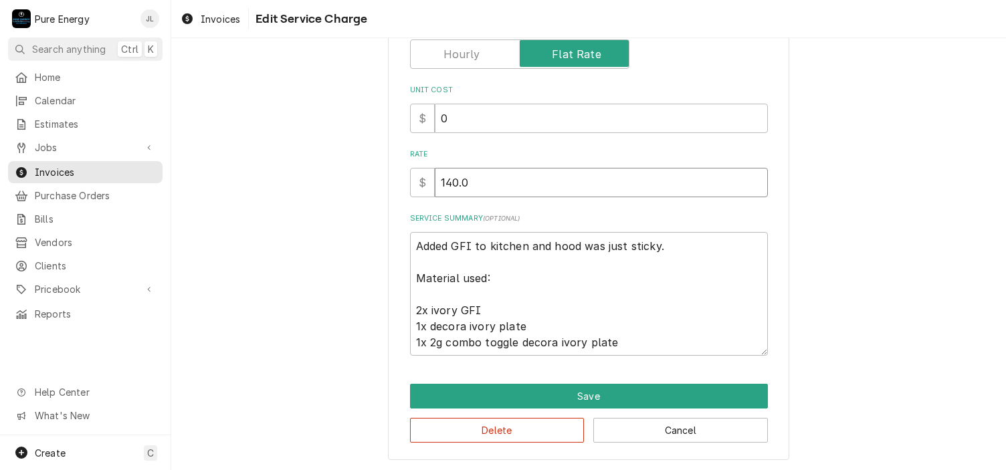
type textarea "x"
type input "140.00"
drag, startPoint x: 627, startPoint y: 340, endPoint x: 400, endPoint y: 248, distance: 244.9
click at [410, 252] on textarea "Added GFI to kitchen and hood was just sticky. Material used: 2x ivory GFI 1x d…" at bounding box center [589, 294] width 358 height 124
drag, startPoint x: 395, startPoint y: 244, endPoint x: 412, endPoint y: 242, distance: 16.3
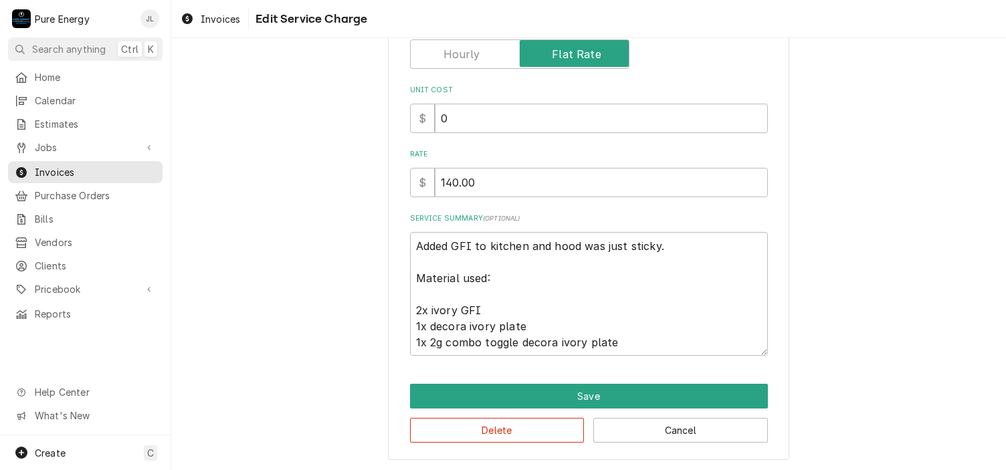
click at [412, 242] on div "Use the fields below to edit this service charge Short Description General Inst…" at bounding box center [588, 143] width 401 height 636
drag, startPoint x: 637, startPoint y: 343, endPoint x: 413, endPoint y: 251, distance: 242.2
click at [413, 251] on textarea "Added GFI to kitchen and hood was just sticky. Material used: 2x ivory GFI 1x d…" at bounding box center [589, 294] width 358 height 124
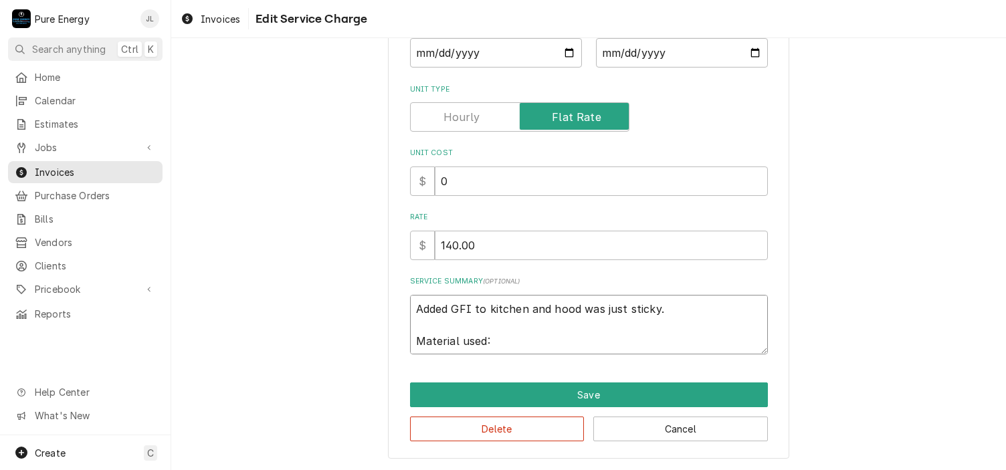
type textarea "x"
type textarea "A"
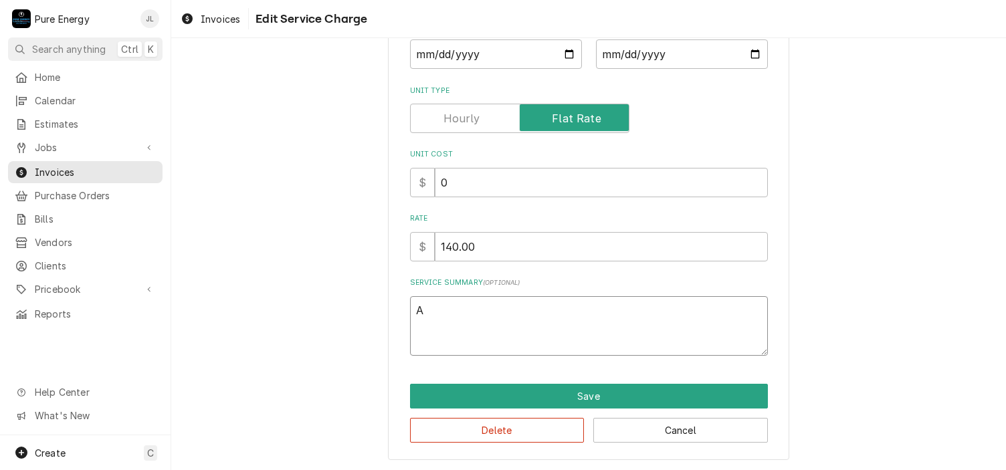
type textarea "x"
type textarea "As"
type textarea "x"
type textarea "Ask"
type textarea "x"
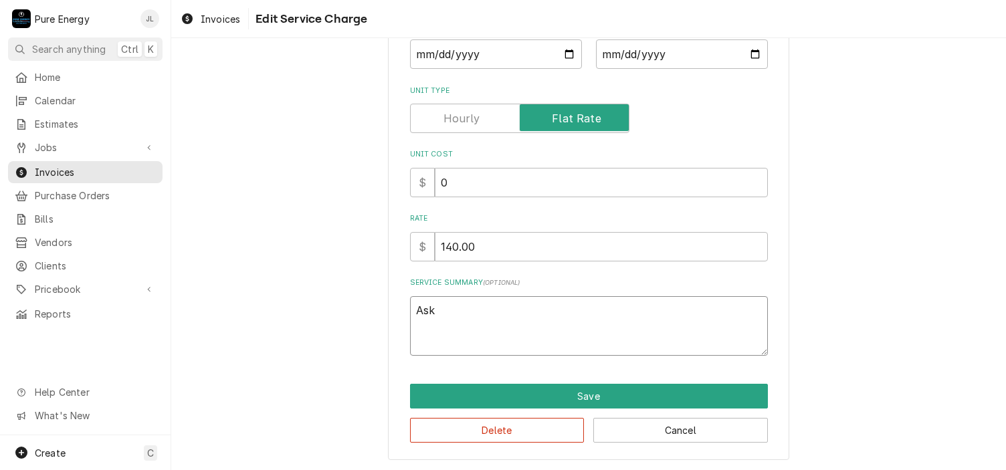
type textarea "Aske"
type textarea "x"
type textarea "Asked"
type textarea "x"
type textarea "Asked to"
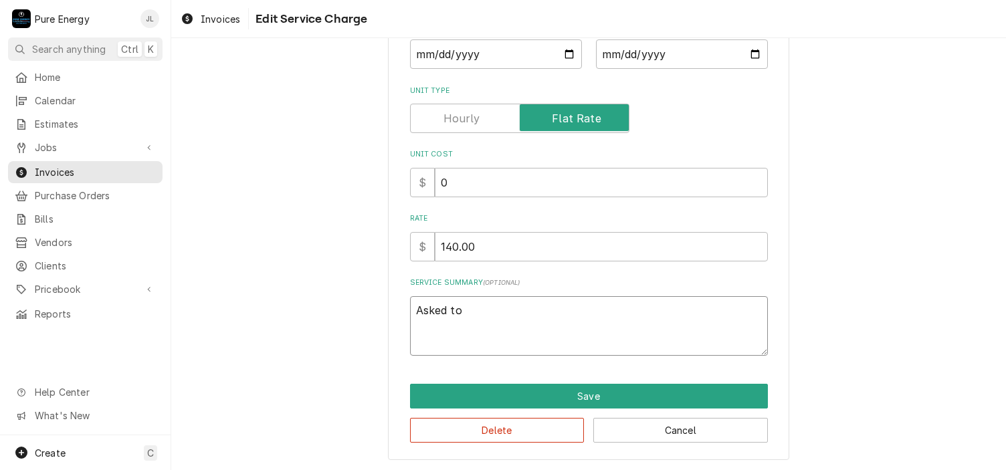
type textarea "x"
type textarea "Asked to"
type textarea "x"
type textarea "Asked to p"
type textarea "x"
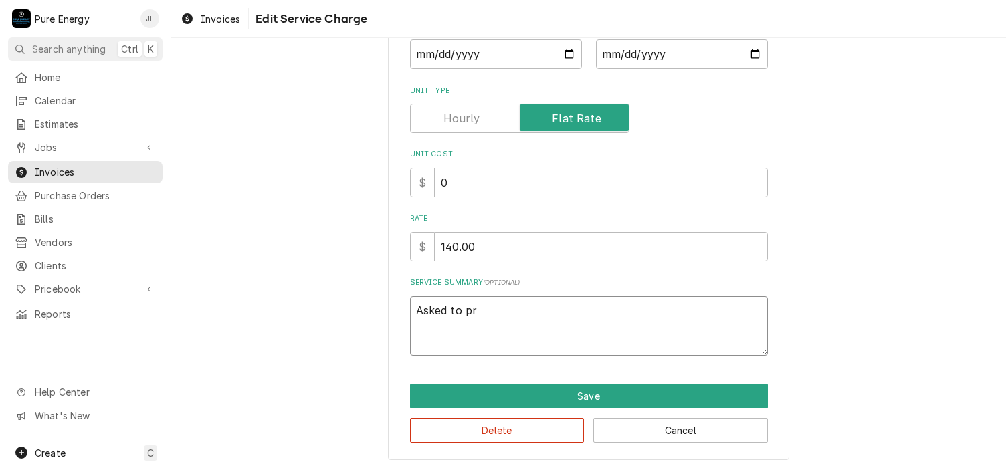
type textarea "Asked to pro"
type textarea "x"
type textarea "Asked to prov"
type textarea "x"
type textarea "Asked to provi"
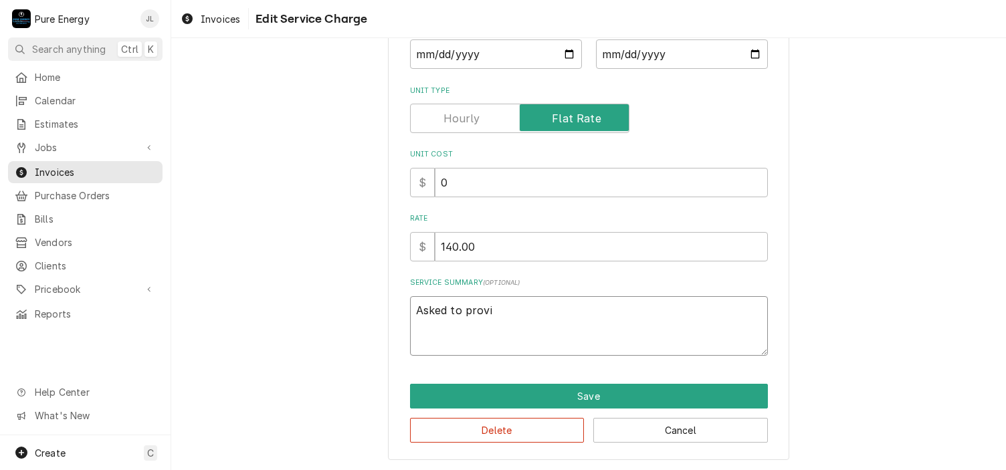
type textarea "x"
type textarea "Asked to provid"
type textarea "x"
type textarea "Asked to provide"
type textarea "x"
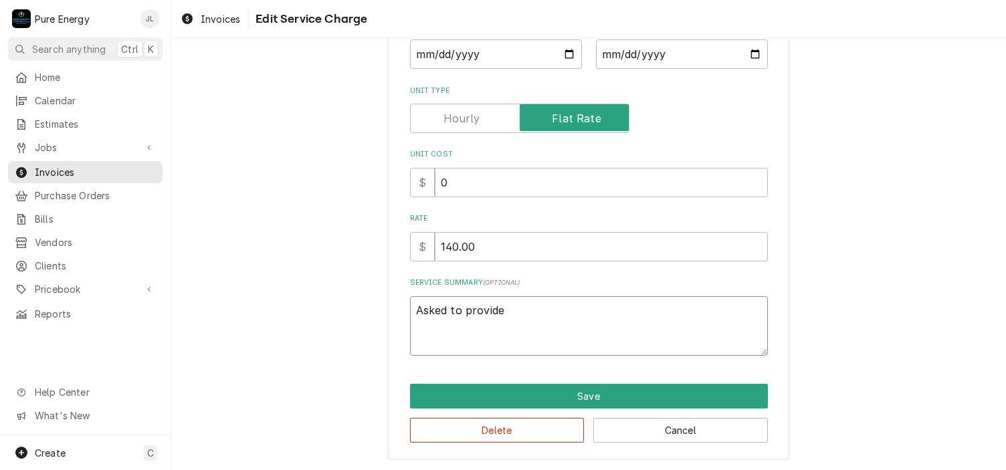
type textarea "Asked to provide"
type textarea "x"
type textarea "Asked to provide G"
type textarea "x"
type textarea "Asked to provide GFI"
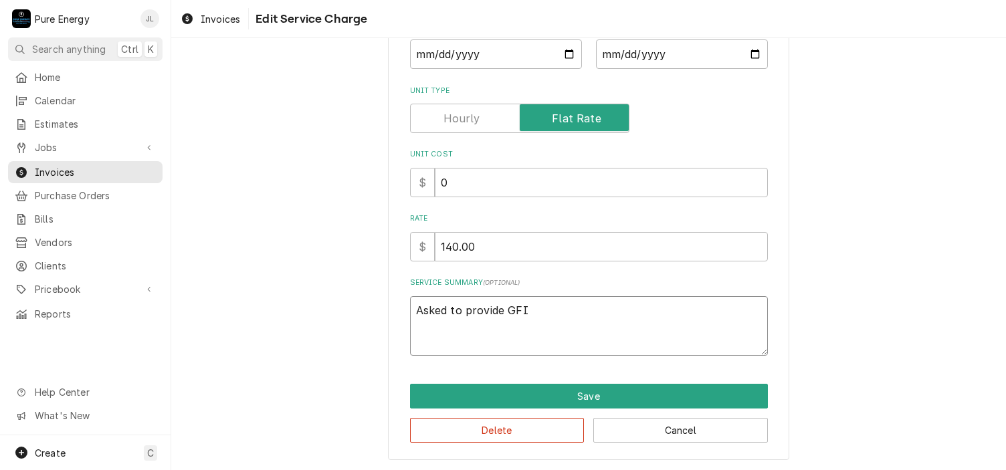
type textarea "x"
type textarea "Asked to provide GFI"
type textarea "x"
type textarea "Asked to provide GFI p"
type textarea "x"
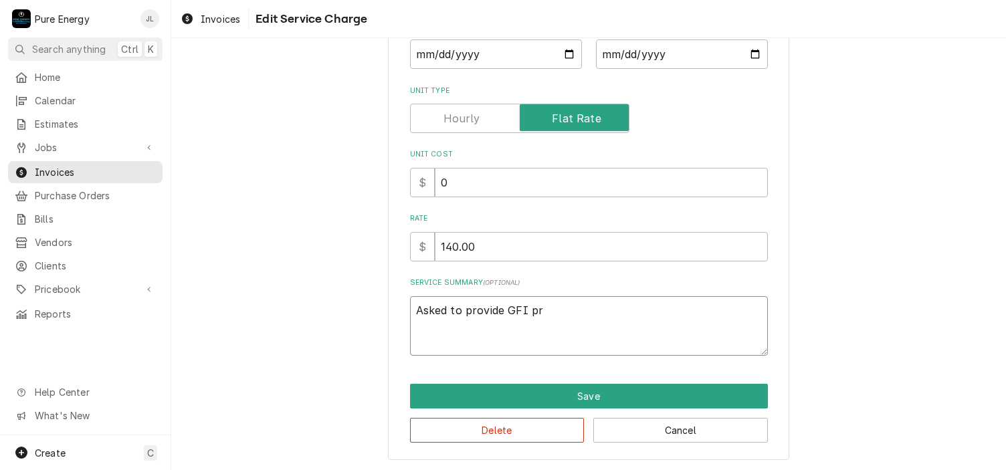
type textarea "Asked to provide GFI pro"
type textarea "x"
type textarea "Asked to provide GFI prot"
type textarea "x"
type textarea "Asked to provide GFI prote"
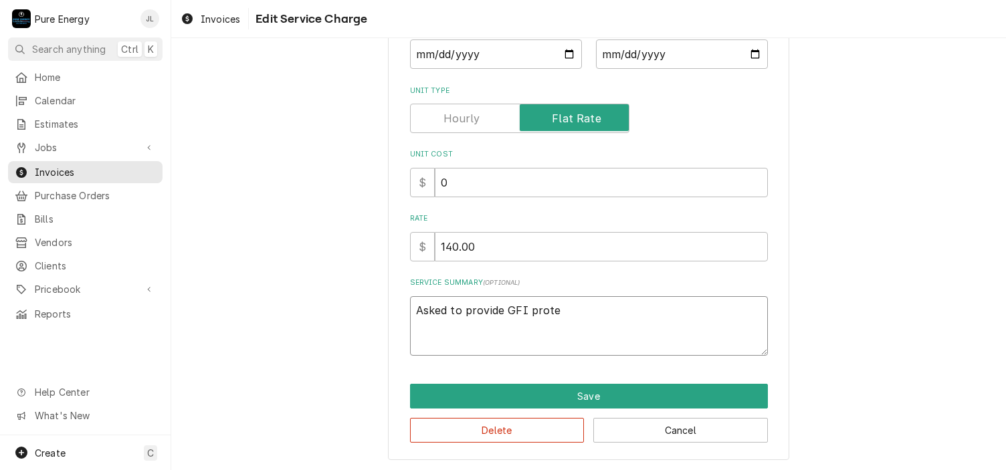
type textarea "x"
type textarea "Asked to provide GFI protec"
type textarea "x"
type textarea "Asked to provide GFI protect"
type textarea "x"
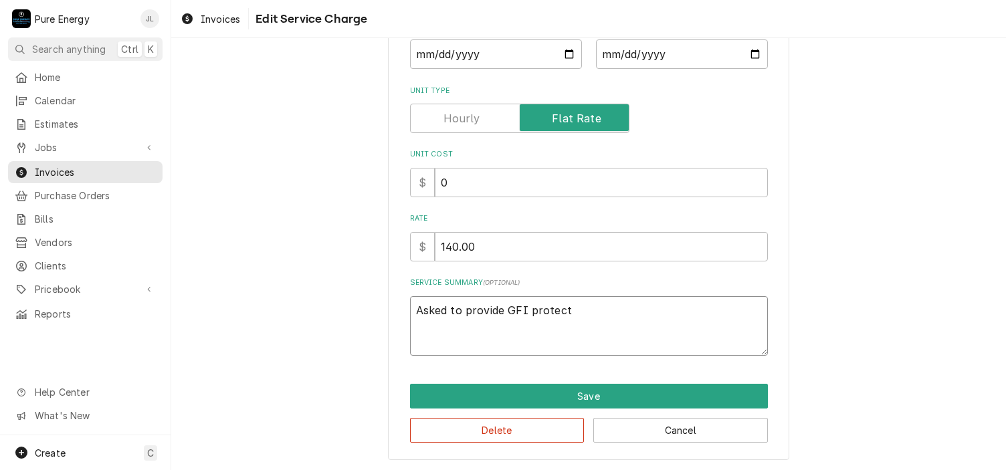
type textarea "Asked to provide GFI protecti"
type textarea "x"
type textarea "Asked to provide GFI protectio"
type textarea "x"
type textarea "Asked to provide GFI protection"
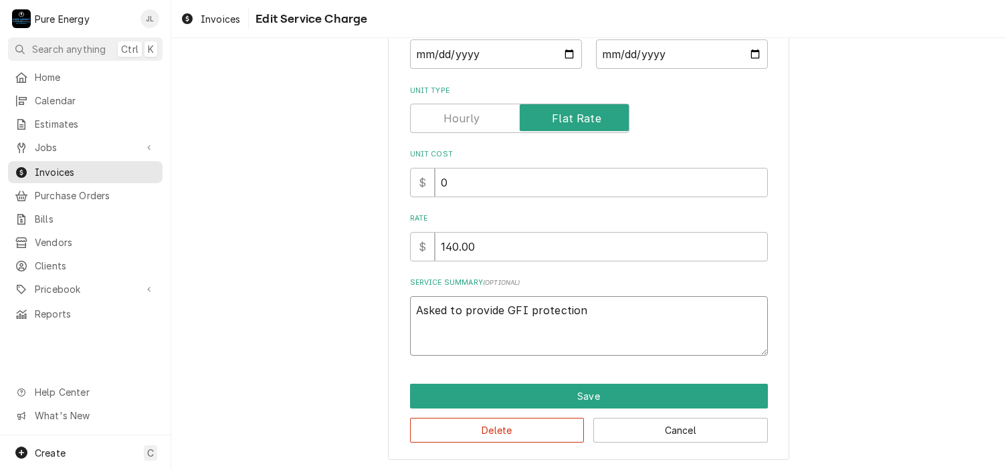
type textarea "x"
type textarea "Asked to provide GFI protection"
type textarea "x"
type textarea "Asked to provide GFI protection a"
type textarea "x"
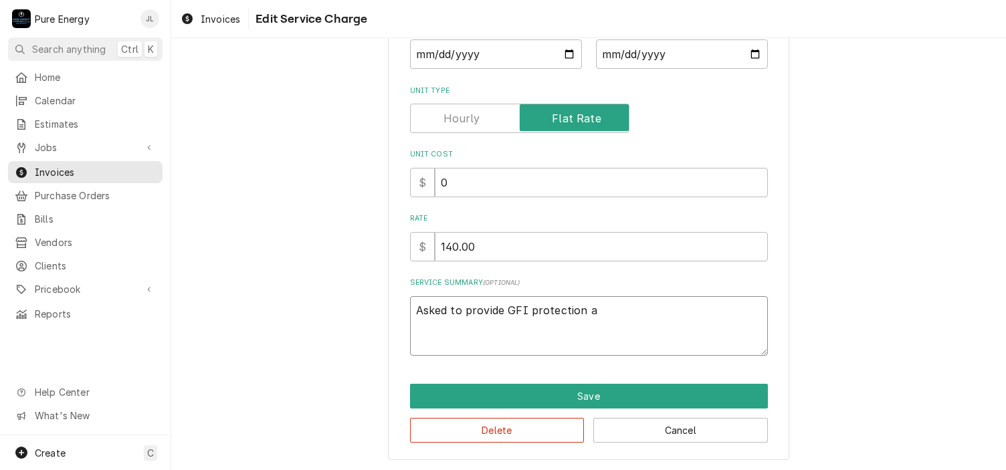
type textarea "Asked to provide GFI protection at"
type textarea "x"
type textarea "Asked to provide GFI protection at"
type textarea "x"
type textarea "Asked to provide GFI protection at th"
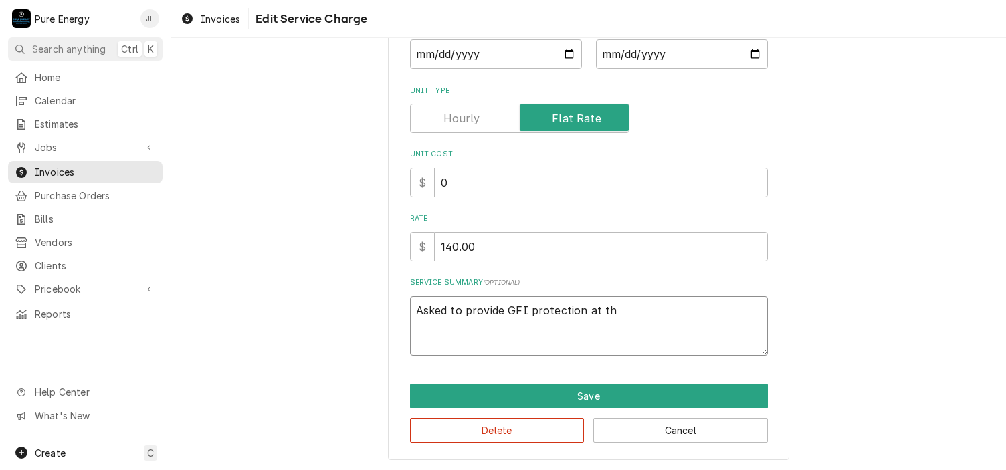
type textarea "x"
type textarea "Asked to provide GFI protection at the"
type textarea "x"
type textarea "Asked to provide GFI protection at the"
type textarea "x"
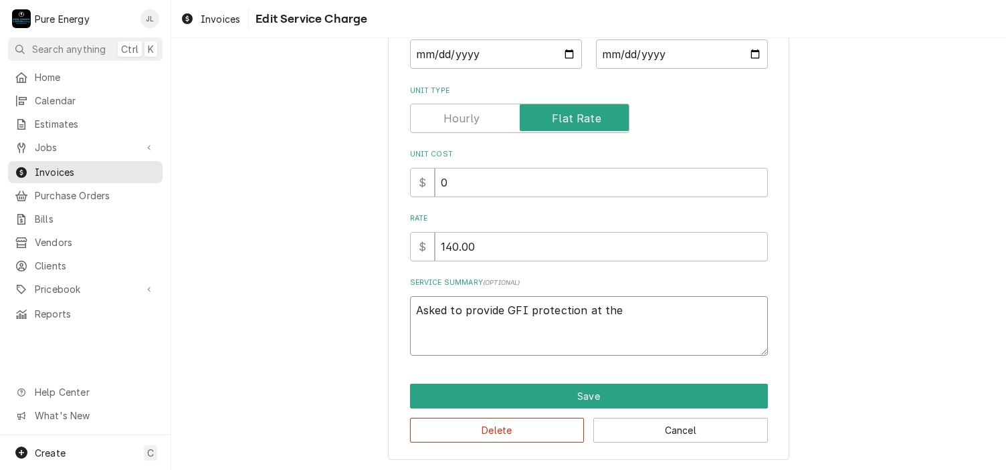
type textarea "Asked to provide GFI protection at the k"
type textarea "x"
type textarea "Asked to provide GFI protection at the ki"
type textarea "x"
type textarea "Asked to provide GFI protection at the kit"
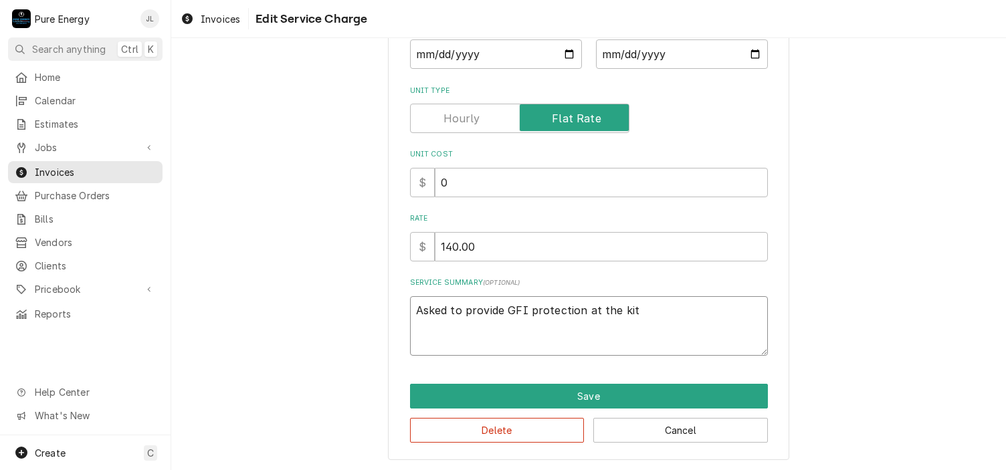
type textarea "x"
type textarea "Asked to provide GFI protection at the kitch"
type textarea "x"
type textarea "Asked to provide GFI protection at the kitche"
type textarea "x"
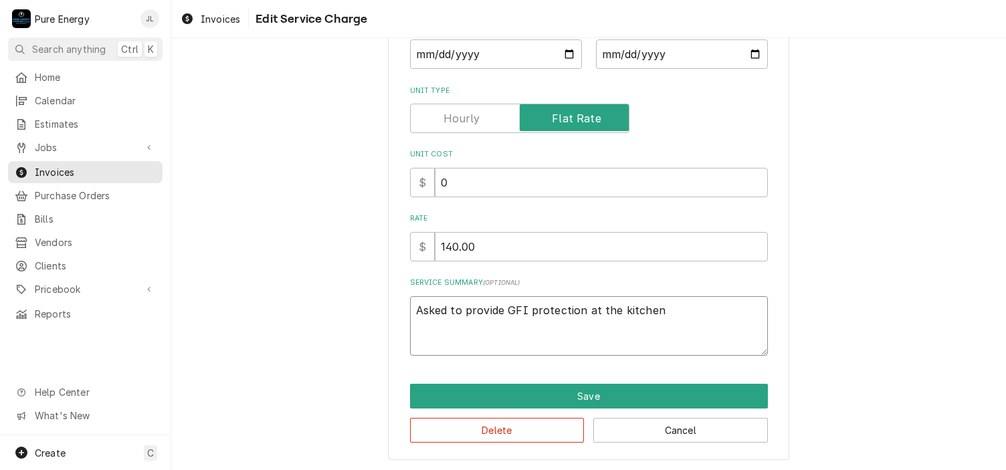
type textarea "Asked to provide GFI protection at the kitchen"
type textarea "x"
type textarea "Asked to provide GFI protection at the kitchen c"
type textarea "x"
type textarea "Asked to provide GFI protection at the kitchen co"
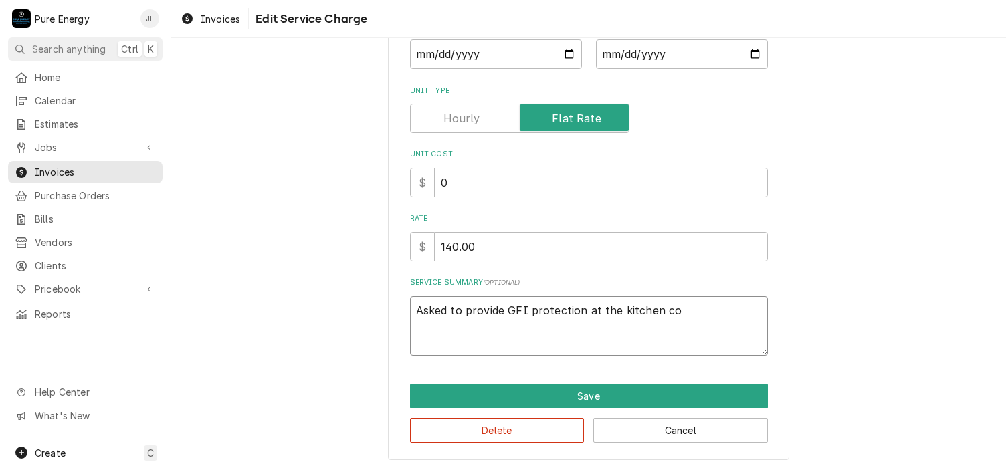
type textarea "x"
type textarea "Asked to provide GFI protection at the kitchen cou"
type textarea "x"
type textarea "Asked to provide GFI protection at the kitchen coun"
type textarea "x"
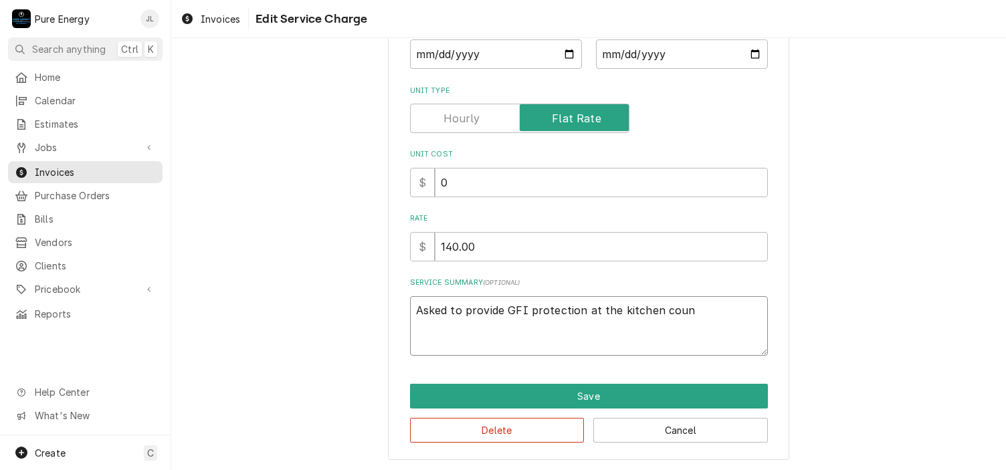
type textarea "Asked to provide GFI protection at the kitchen count"
type textarea "x"
type textarea "Asked to provide GFI protection at the kitchen counte"
type textarea "x"
type textarea "Asked to provide GFI protection at the kitchen counter"
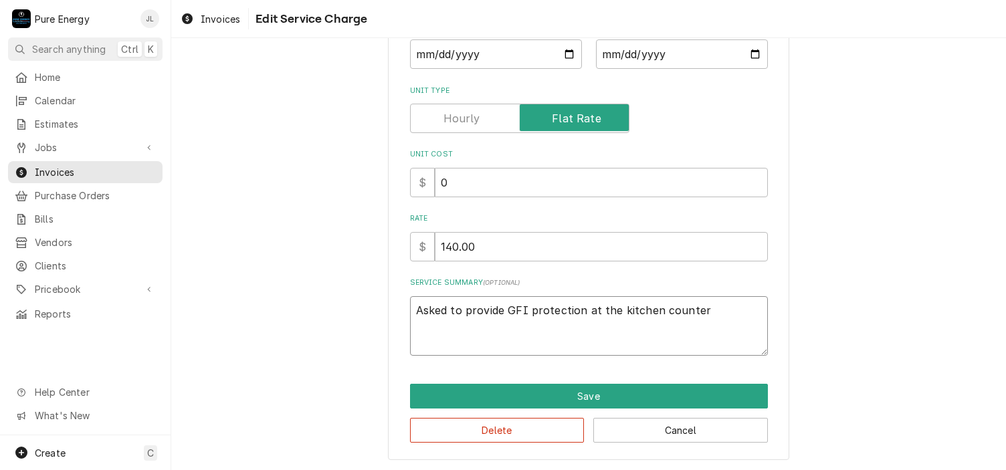
type textarea "x"
type textarea "Asked to provide GFI protection at the kitchen counters"
type textarea "x"
type textarea "Asked to provide GFI protection at the kitchen counters."
type textarea "x"
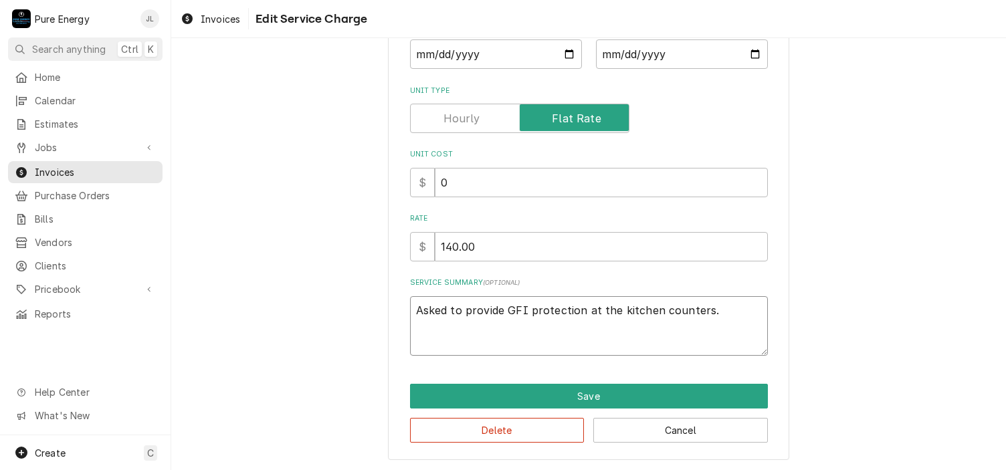
type textarea "Asked to provide GFI protection at the kitchen counters."
type textarea "x"
type textarea "Asked to provide GFI protection at the kitchen counters. W"
type textarea "x"
type textarea "Asked to provide GFI protection at the kitchen counters. We"
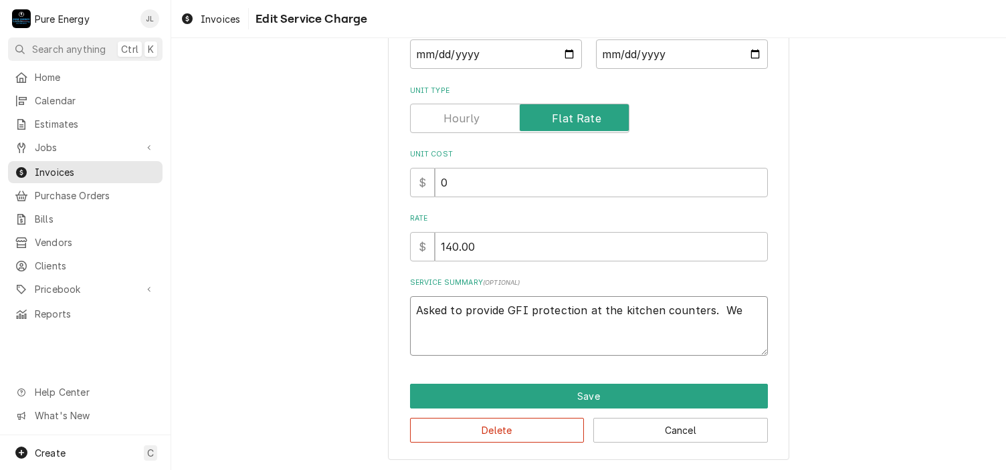
type textarea "x"
type textarea "Asked to provide GFI protection at the kitchen counters. We"
type textarea "x"
type textarea "Asked to provide GFI protection at the kitchen counters. We i"
type textarea "x"
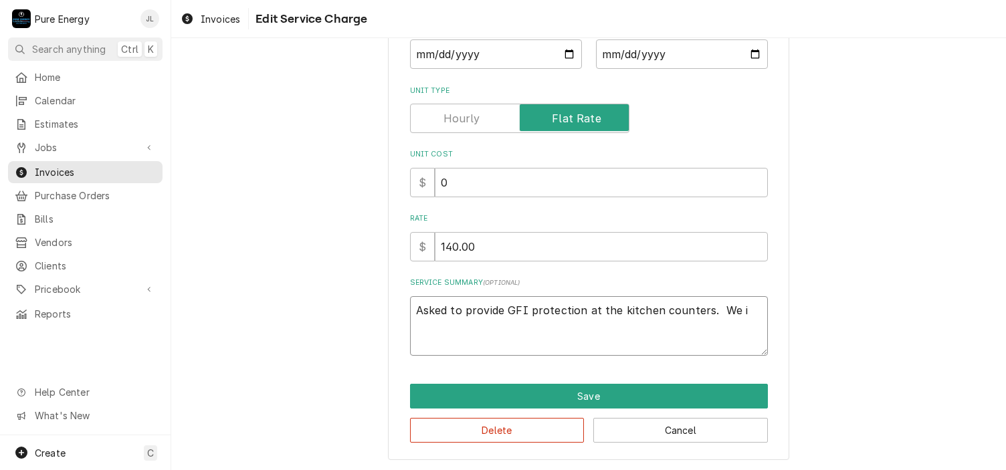
type textarea "Asked to provide GFI protection at the kitchen counters. We in"
type textarea "x"
type textarea "Asked to provide GFI protection at the kitchen counters. We ins"
type textarea "x"
type textarea "Asked to provide GFI protection at the kitchen counters. We inst"
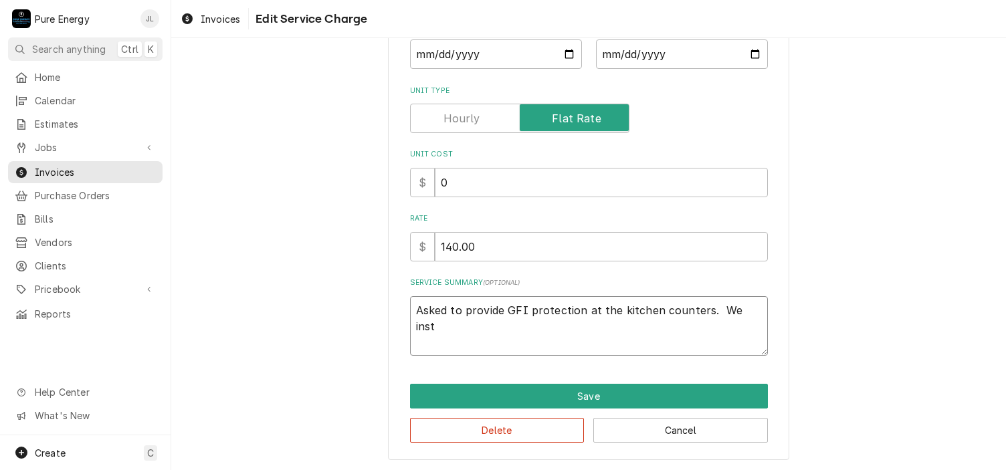
type textarea "x"
type textarea "Asked to provide GFI protection at the kitchen counters. We insta"
type textarea "x"
type textarea "Asked to provide GFI protection at the kitchen counters. We instal"
type textarea "x"
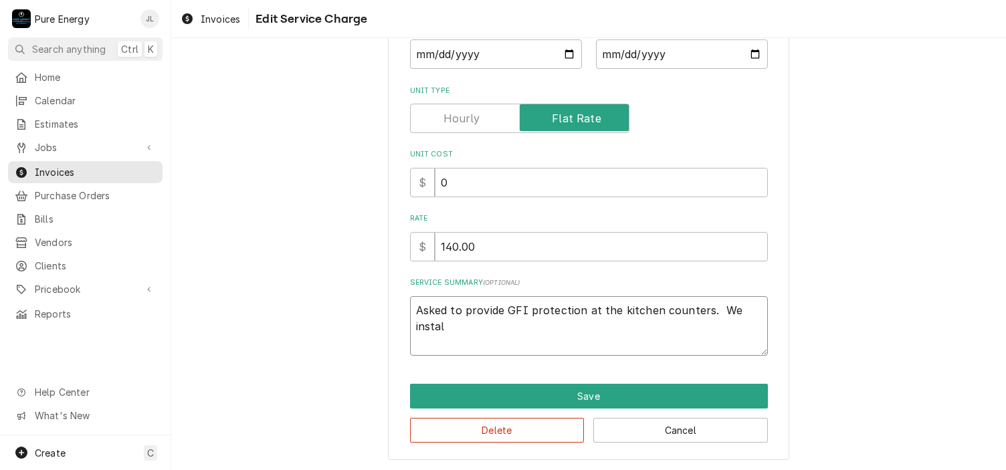
type textarea "Asked to provide GFI protection at the kitchen counters. We install"
type textarea "x"
type textarea "Asked to provide GFI protection at the kitchen counters. We installe"
type textarea "x"
type textarea "Asked to provide GFI protection at the kitchen counters. We installed"
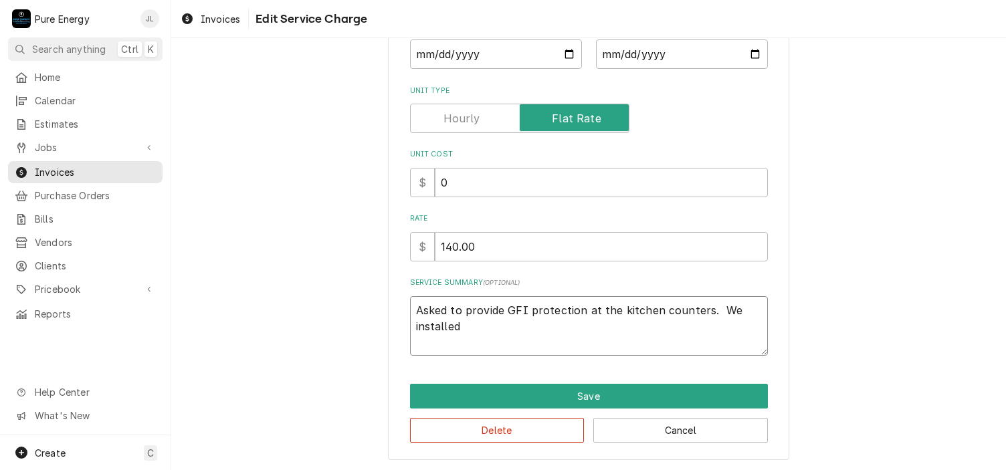
type textarea "x"
type textarea "Asked to provide GFI protection at the kitchen counters. We installed"
type textarea "x"
type textarea "Asked to provide GFI protection at the kitchen counters. We installed t"
type textarea "x"
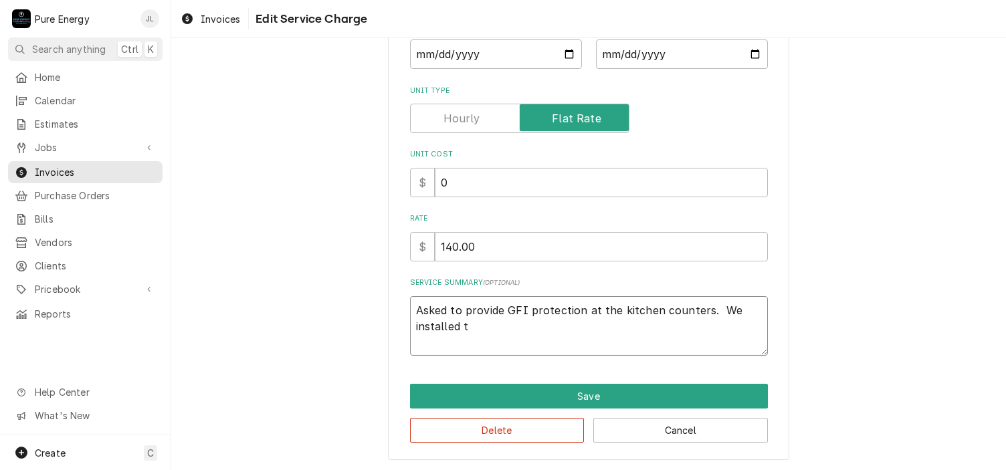
type textarea "Asked to provide GFI protection at the kitchen counters. We installed tw"
type textarea "x"
type textarea "Asked to provide GFI protection at the kitchen counters. We installed two"
type textarea "x"
type textarea "Asked to provide GFI protection at the kitchen counters. We installed two"
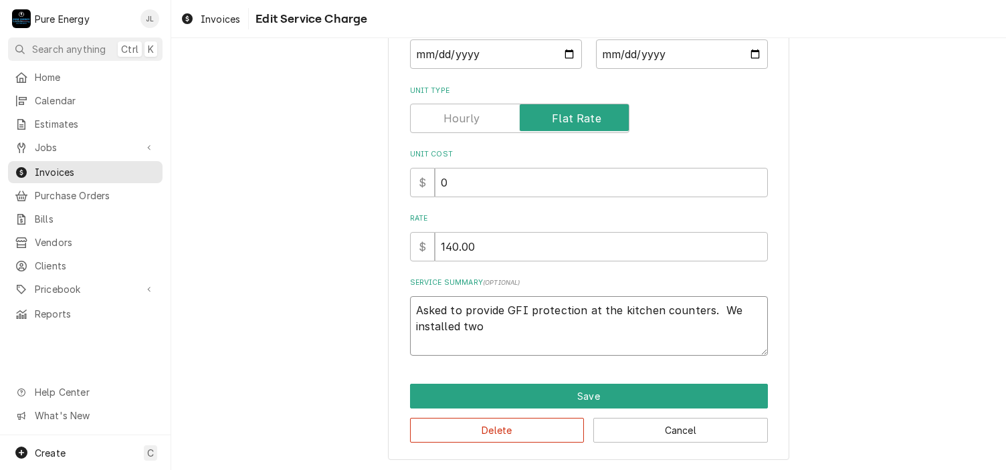
type textarea "x"
type textarea "Asked to provide GFI protection at the kitchen counters. We installed two t"
type textarea "x"
type textarea "Asked to provide GFI protection at the kitchen counters. We installed two to"
type textarea "x"
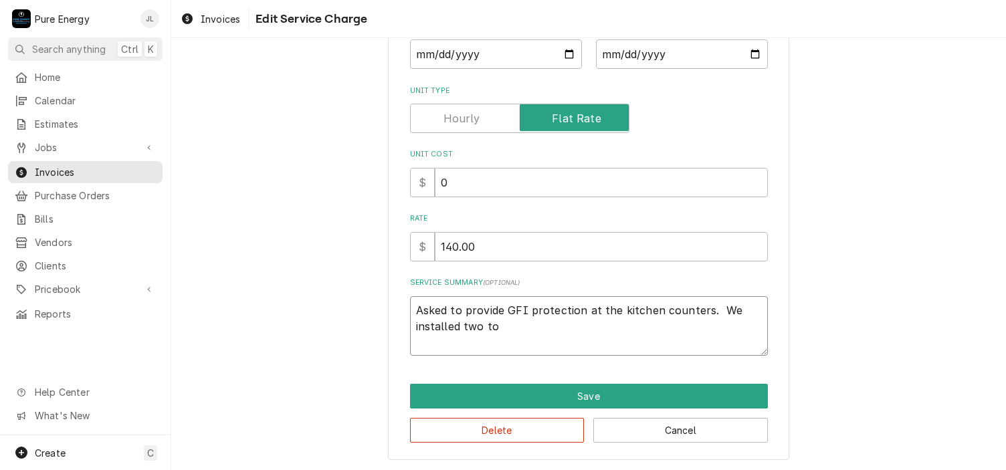
type textarea "Asked to provide GFI protection at the kitchen counters. We installed two to"
type textarea "x"
type textarea "Asked to provide GFI protection at the kitchen counters. We installed two to a"
type textarea "x"
type textarea "Asked to provide GFI protection at the kitchen counters. We installed two to ach"
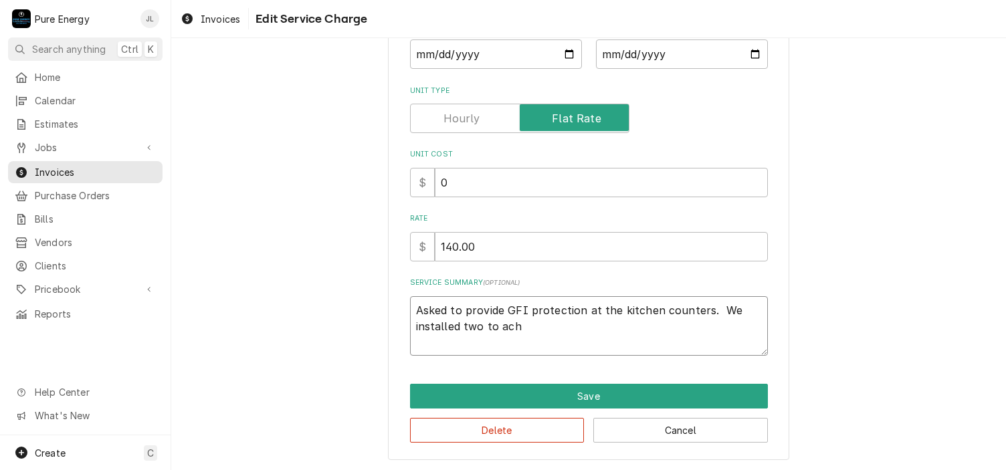
type textarea "x"
type textarea "Asked to provide GFI protection at the kitchen counters. We installed two to ac"
type textarea "x"
type textarea "Asked to provide GFI protection at the kitchen counters. We installed two to a"
type textarea "x"
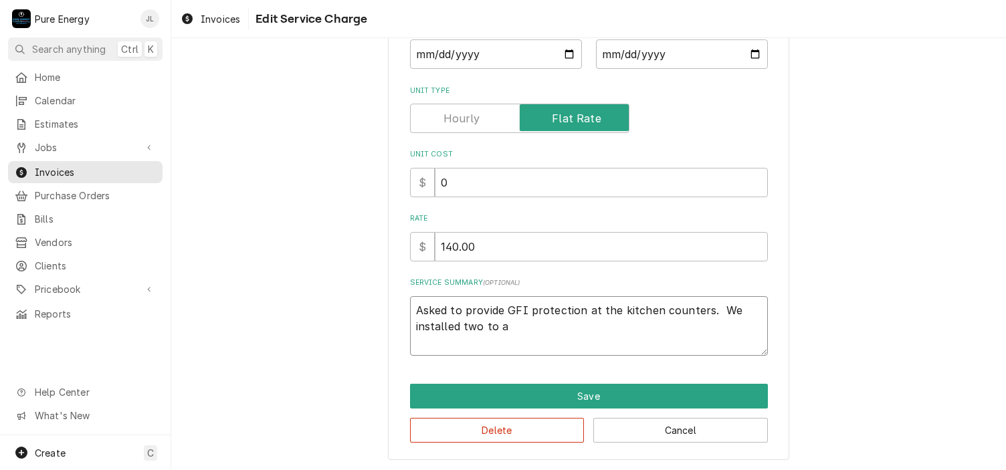
type textarea "Asked to provide GFI protection at the kitchen counters. We installed two to ac"
type textarea "x"
type textarea "Asked to provide GFI protection at the kitchen counters. We installed two to ach"
type textarea "x"
type textarea "Asked to provide GFI protection at the kitchen counters. We installed two to ac…"
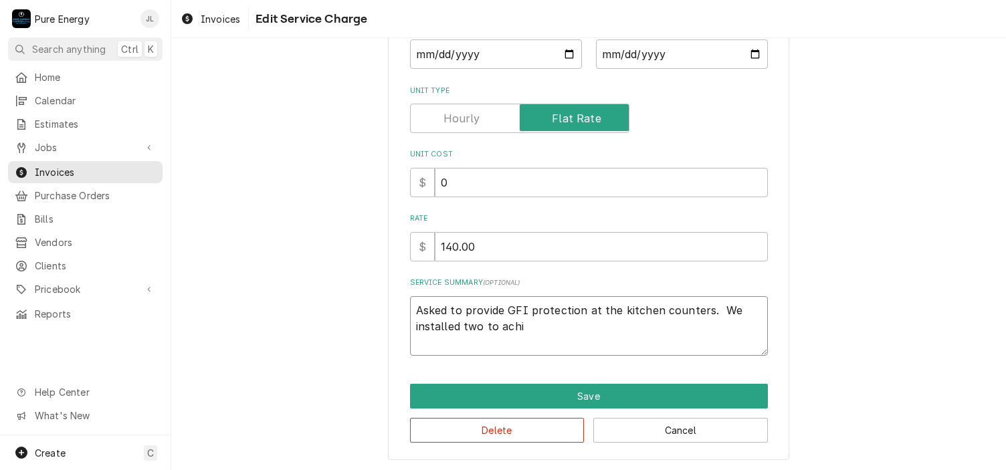
type textarea "x"
type textarea "Asked to provide GFI protection at the kitchen counters. We installed two to ac…"
type textarea "x"
type textarea "Asked to provide GFI protection at the kitchen counters. We installed two to ac…"
type textarea "x"
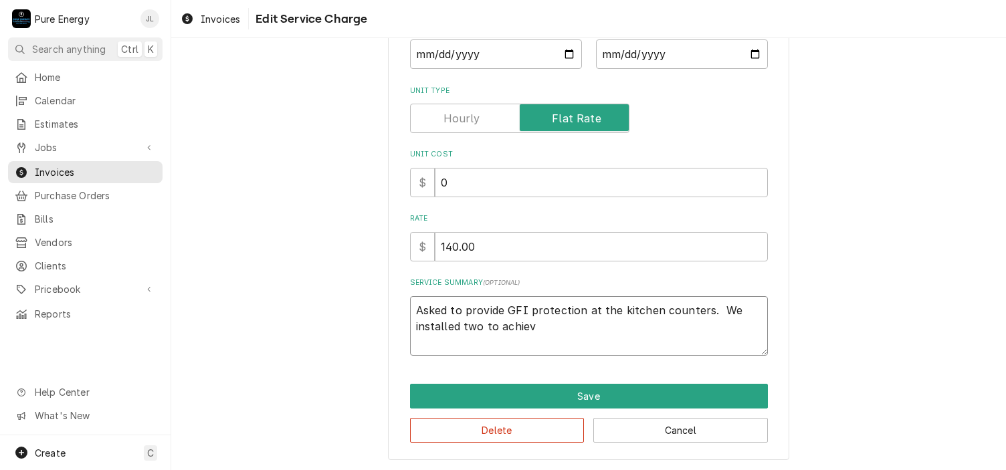
type textarea "Asked to provide GFI protection at the kitchen counters. We installed two to ac…"
type textarea "x"
type textarea "Asked to provide GFI protection at the kitchen counters. We installed two to ac…"
type textarea "x"
type textarea "Asked to provide GFI protection at the kitchen counters. We installed two to ac…"
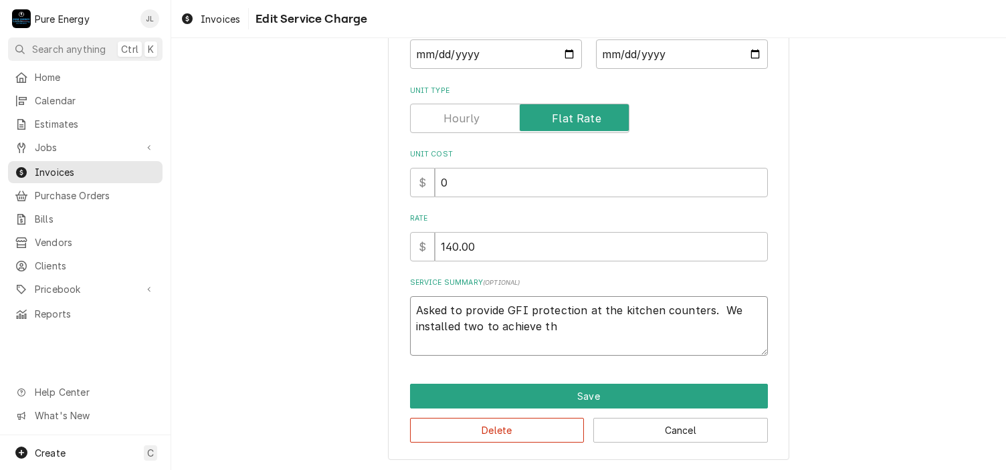
type textarea "x"
type textarea "Asked to provide GFI protection at the kitchen counters. We installed two to ac…"
type textarea "x"
type textarea "Asked to provide GFI protection at the kitchen counters. We installed two to ac…"
type textarea "x"
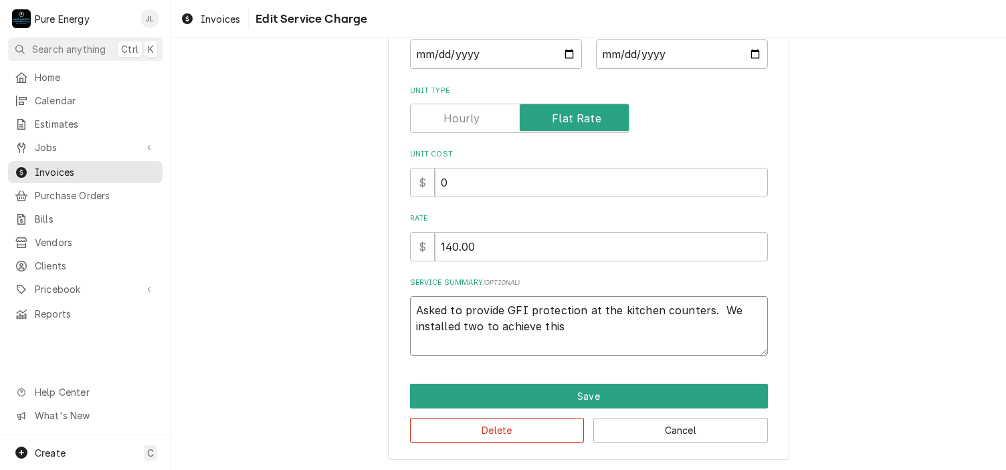
type textarea "Asked to provide GFI protection at the kitchen counters. We installed two to ac…"
type textarea "x"
type textarea "Asked to provide GFI protection at the kitchen counters. We installed two to ac…"
type textarea "x"
type textarea "Asked to provide GFI protection at the kitchen counters. We installed two to ac…"
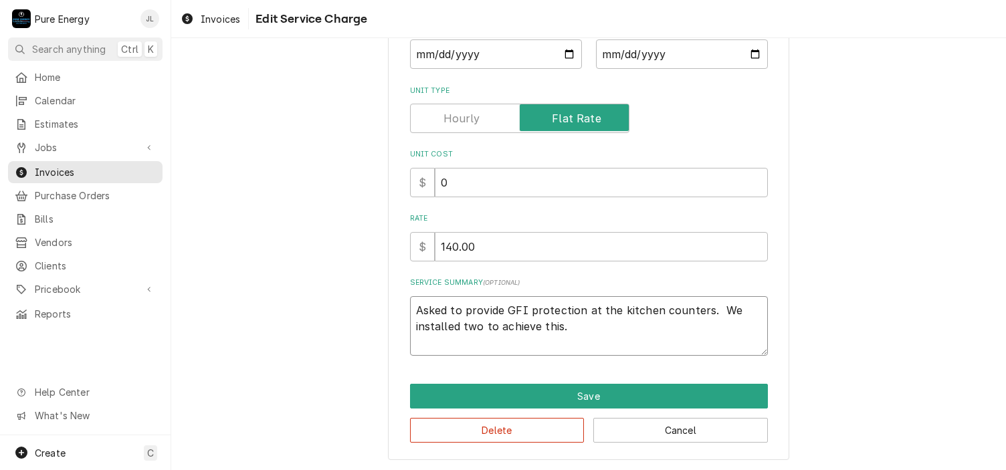
type textarea "x"
type textarea "Asked to provide GFI protection at the kitchen counters. We installed two to ac…"
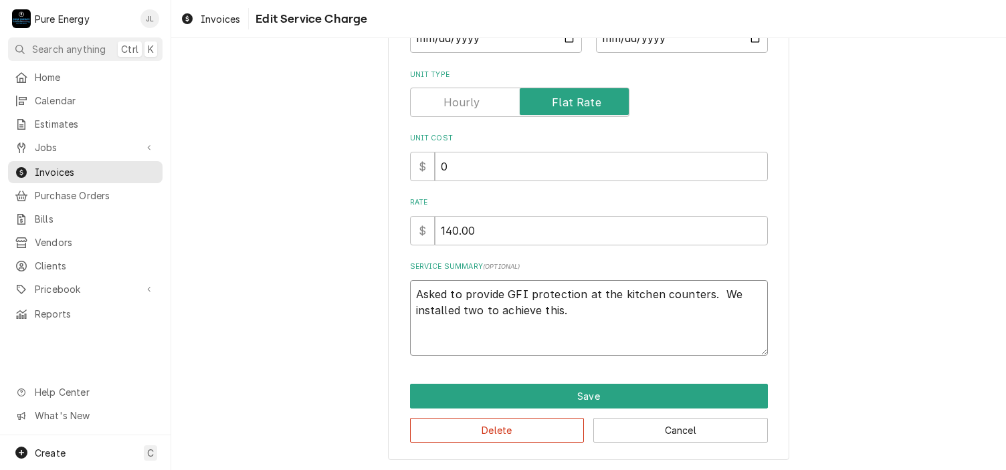
type textarea "x"
type textarea "Asked to provide GFI protection at the kitchen counters. We installed two to ac…"
type textarea "x"
type textarea "Asked to provide GFI protection at the kitchen counters. We installed two to ac…"
type textarea "x"
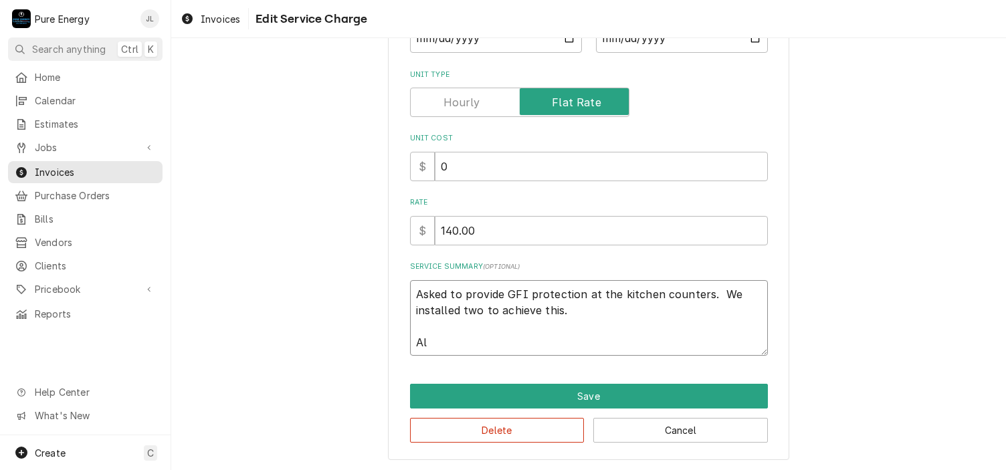
type textarea "Asked to provide GFI protection at the kitchen counters. We installed two to ac…"
type textarea "x"
type textarea "Asked to provide GFI protection at the kitchen counters. We installed two to ac…"
type textarea "x"
type textarea "Asked to provide GFI protection at the kitchen counters. We installed two to ac…"
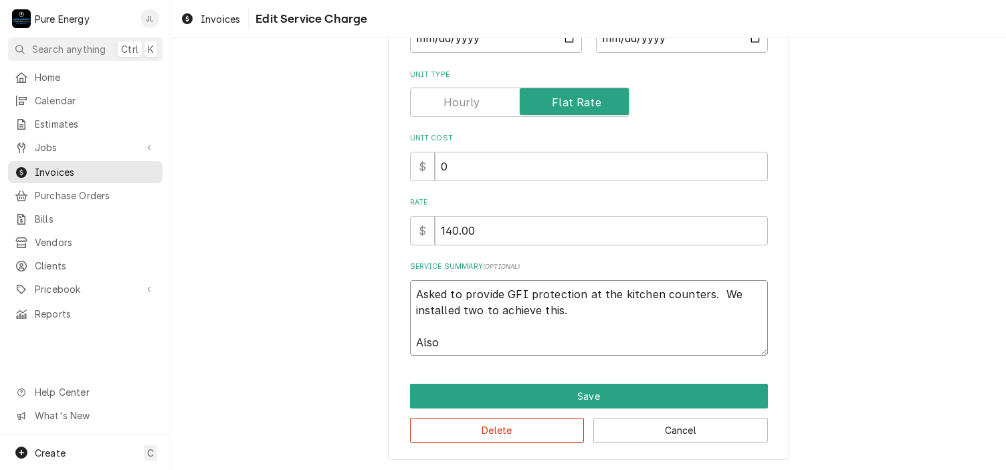
type textarea "x"
type textarea "Asked to provide GFI protection at the kitchen counters. We installed two to ac…"
type textarea "x"
type textarea "Asked to provide GFI protection at the kitchen counters. We installed two to ac…"
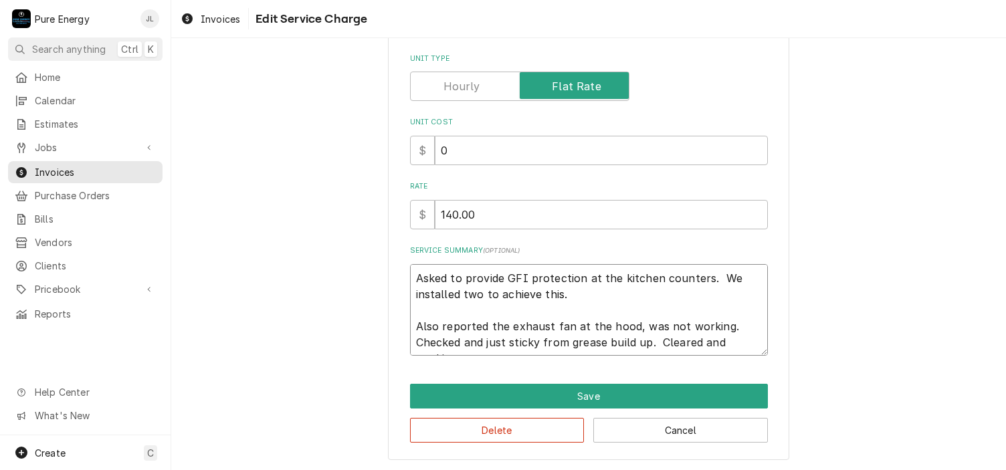
scroll to position [223, 0]
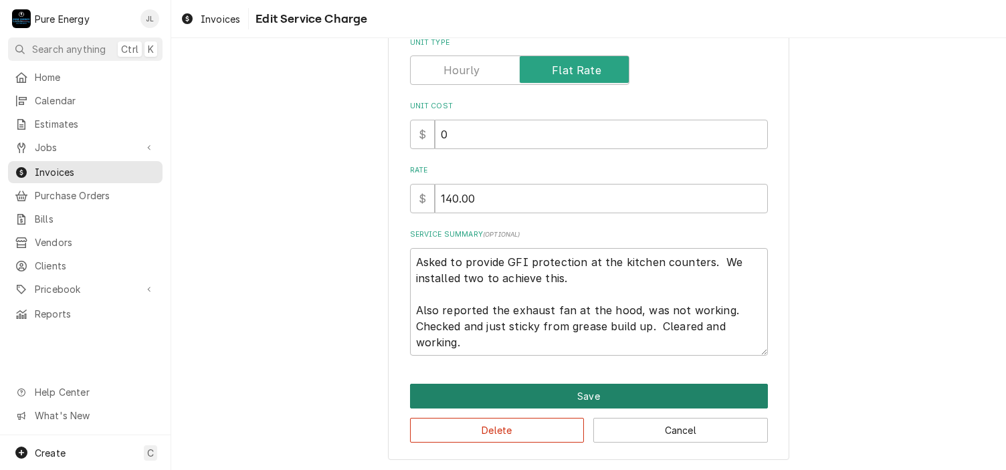
click at [619, 386] on button "Save" at bounding box center [589, 396] width 358 height 25
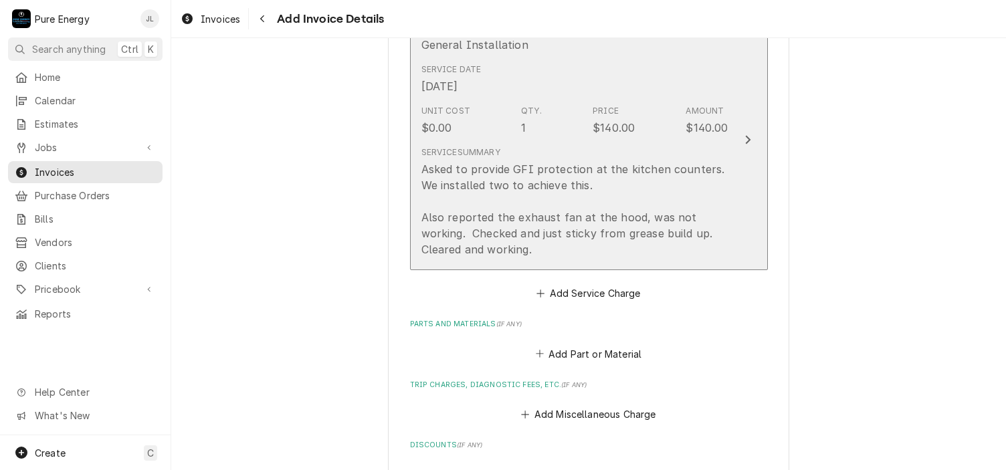
scroll to position [920, 0]
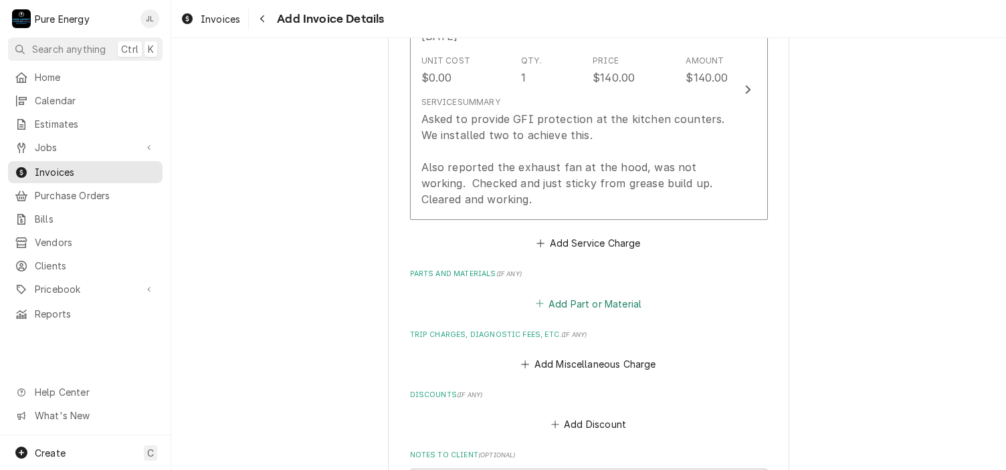
click at [592, 302] on button "Add Part or Material" at bounding box center [588, 303] width 110 height 19
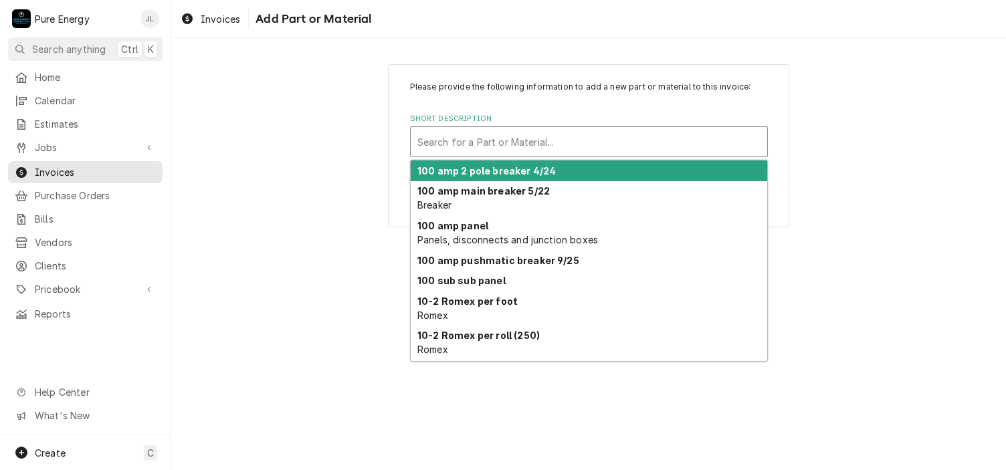
click at [461, 143] on div "Short Description" at bounding box center [589, 142] width 343 height 24
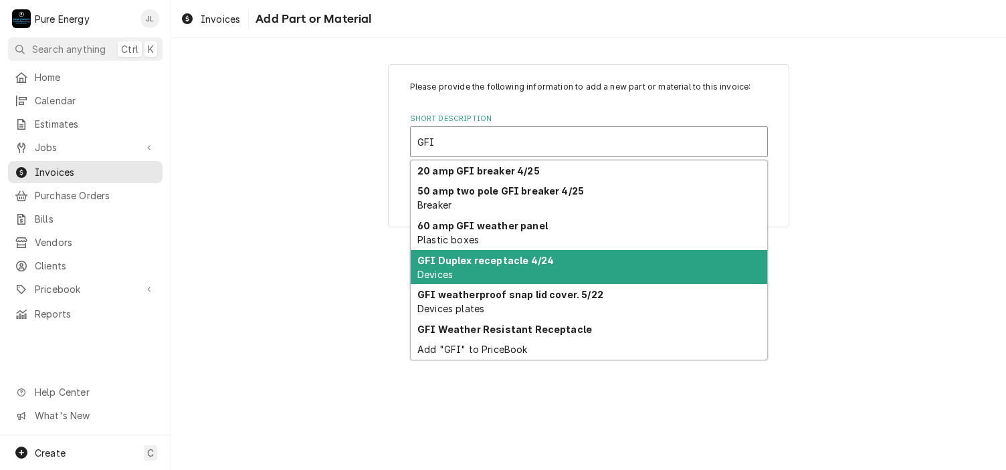
click at [570, 270] on div "GFI Duplex receptacle 4/24 Devices" at bounding box center [589, 267] width 357 height 35
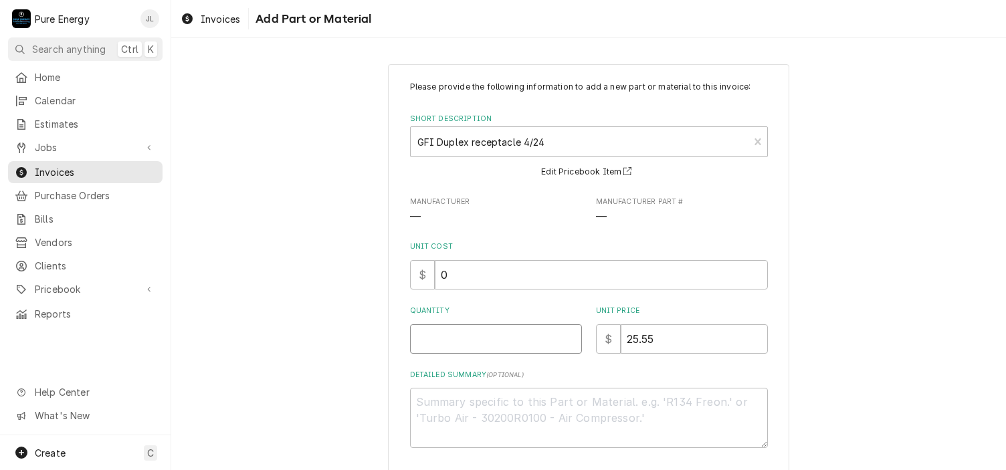
click at [486, 345] on input "Quantity" at bounding box center [496, 339] width 172 height 29
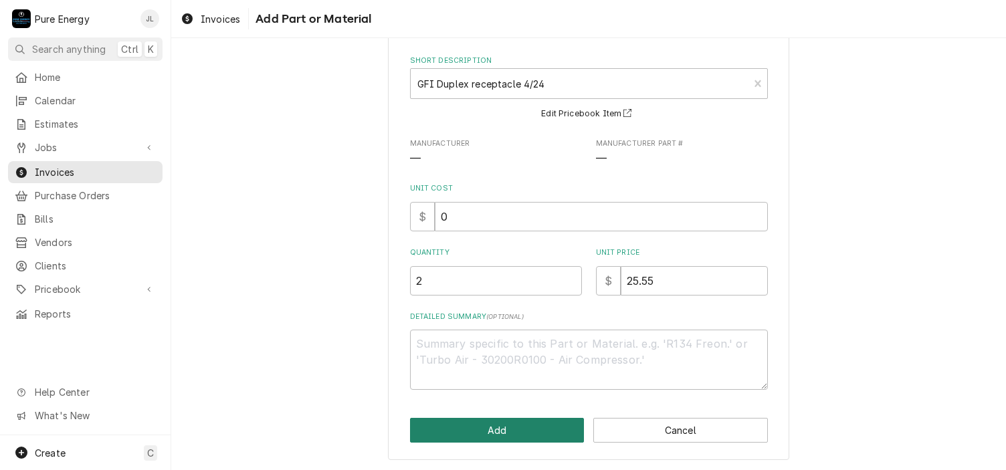
click at [499, 434] on button "Add" at bounding box center [497, 430] width 175 height 25
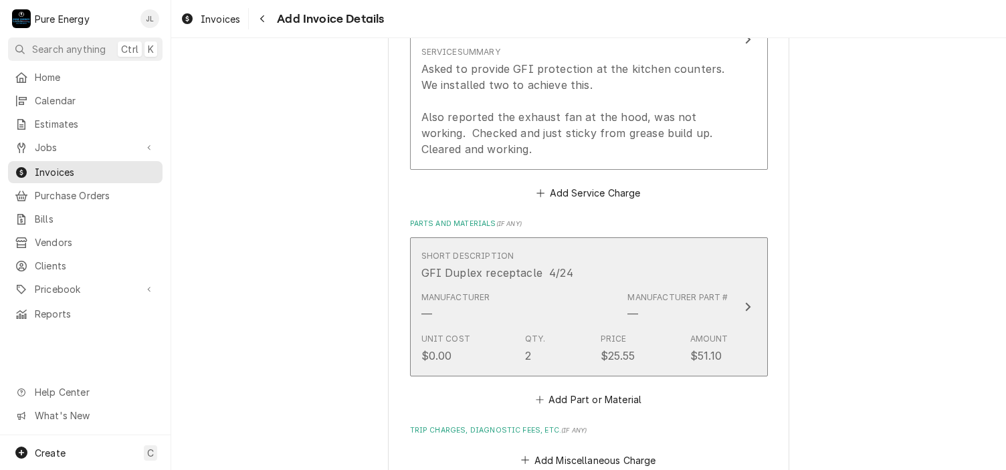
scroll to position [1037, 0]
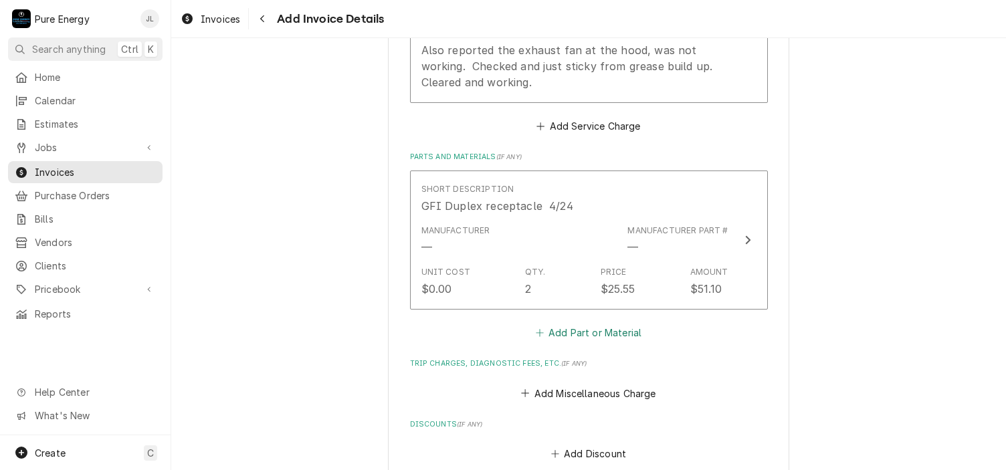
click at [592, 329] on button "Add Part or Material" at bounding box center [588, 333] width 110 height 19
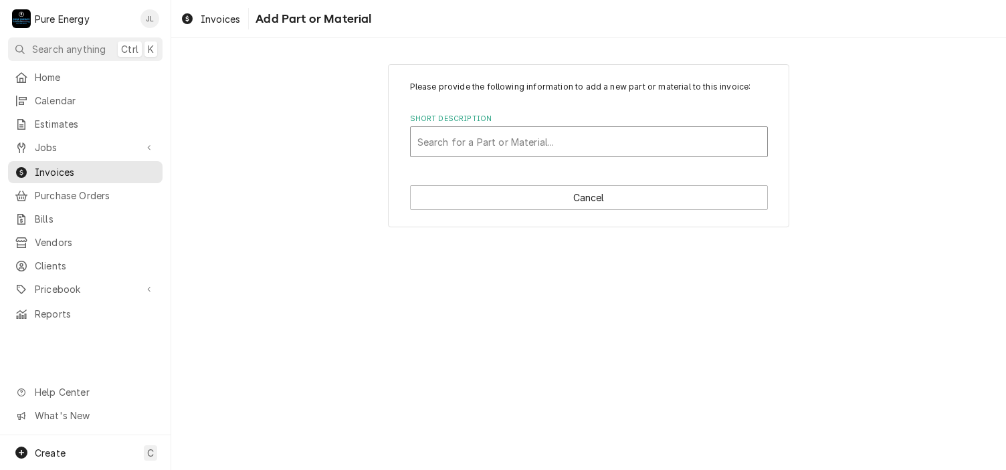
click at [486, 141] on div "Short Description" at bounding box center [589, 142] width 343 height 24
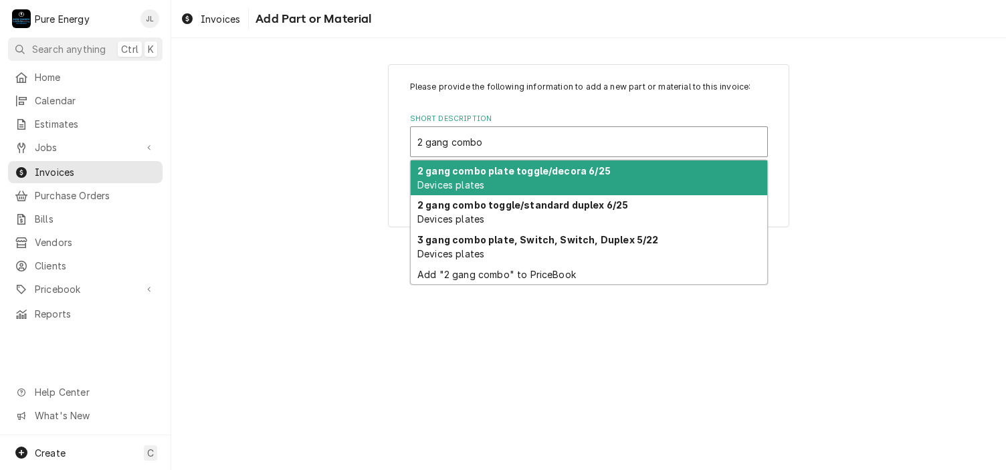
click at [512, 183] on div "2 gang combo plate toggle/decora 6/25 Devices plates" at bounding box center [589, 178] width 357 height 35
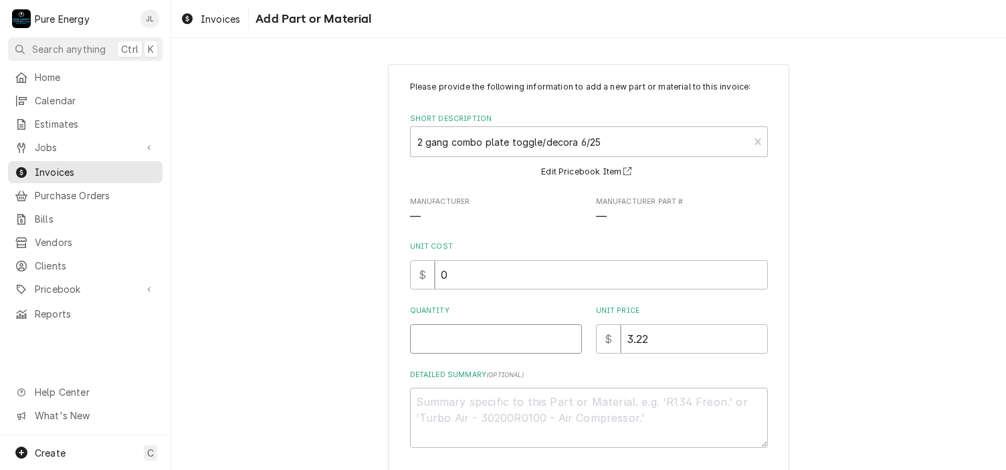
click at [509, 341] on input "Quantity" at bounding box center [496, 339] width 172 height 29
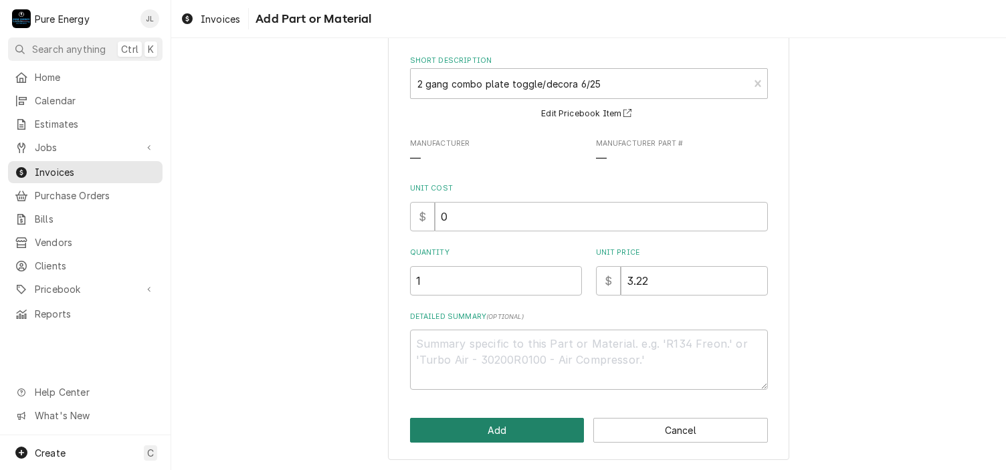
click at [499, 434] on button "Add" at bounding box center [497, 430] width 175 height 25
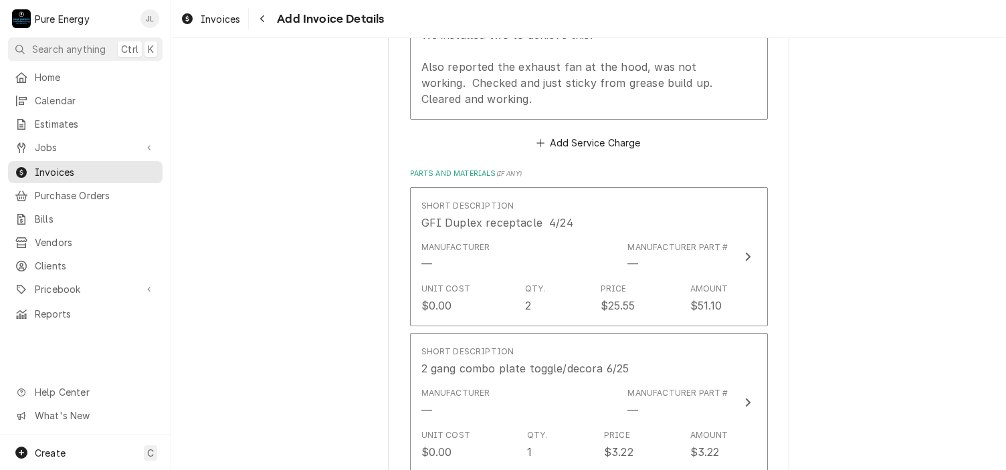
scroll to position [1288, 0]
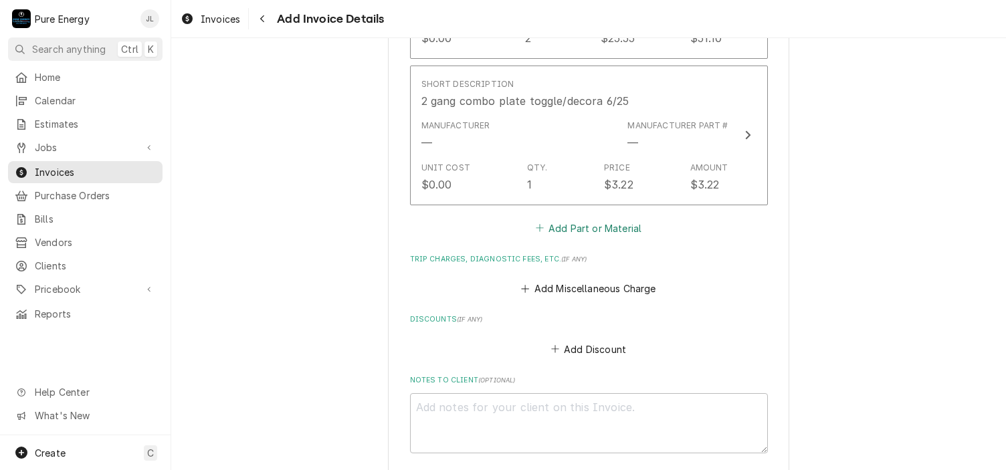
click at [588, 219] on button "Add Part or Material" at bounding box center [588, 228] width 110 height 19
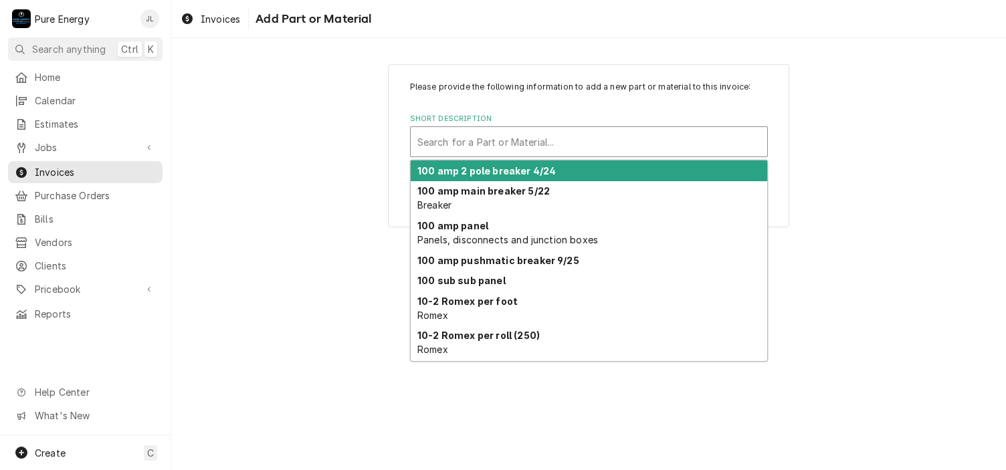
click at [501, 149] on div "Short Description" at bounding box center [589, 142] width 343 height 24
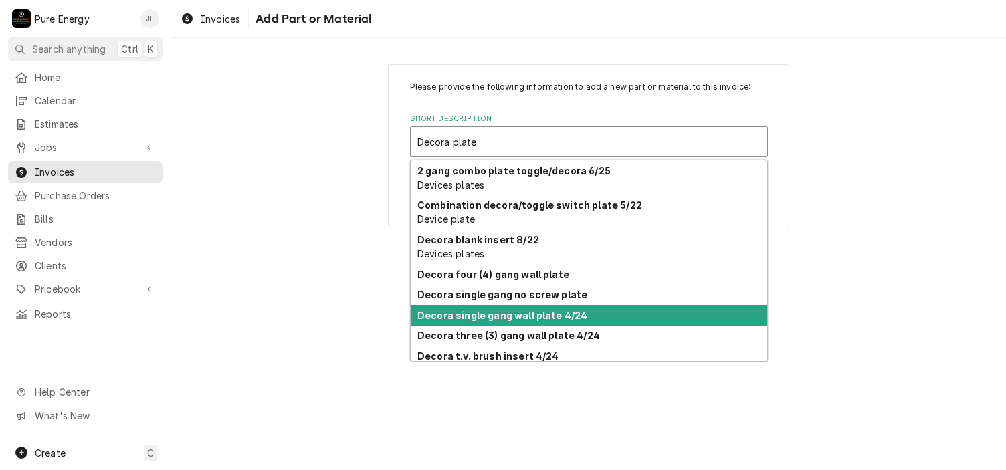
click at [518, 320] on strong "Decora single gang wall plate 4/24" at bounding box center [503, 315] width 170 height 11
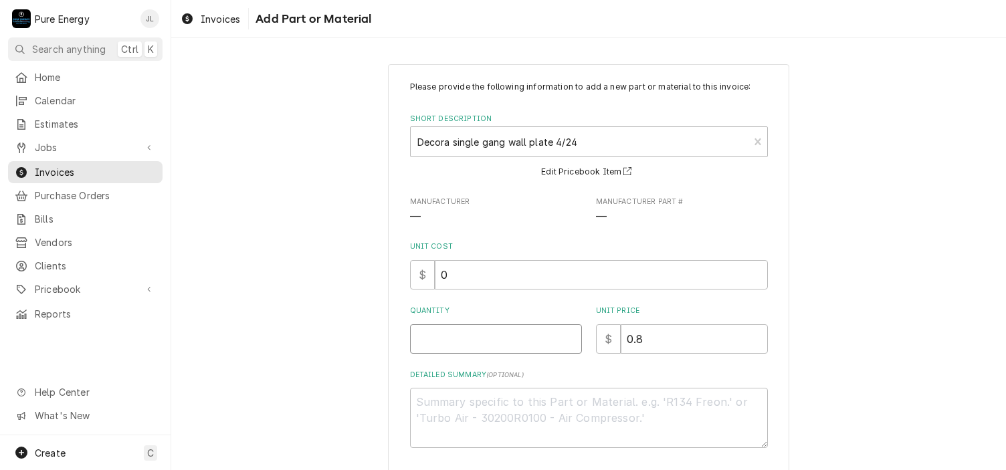
click at [507, 337] on input "Quantity" at bounding box center [496, 339] width 172 height 29
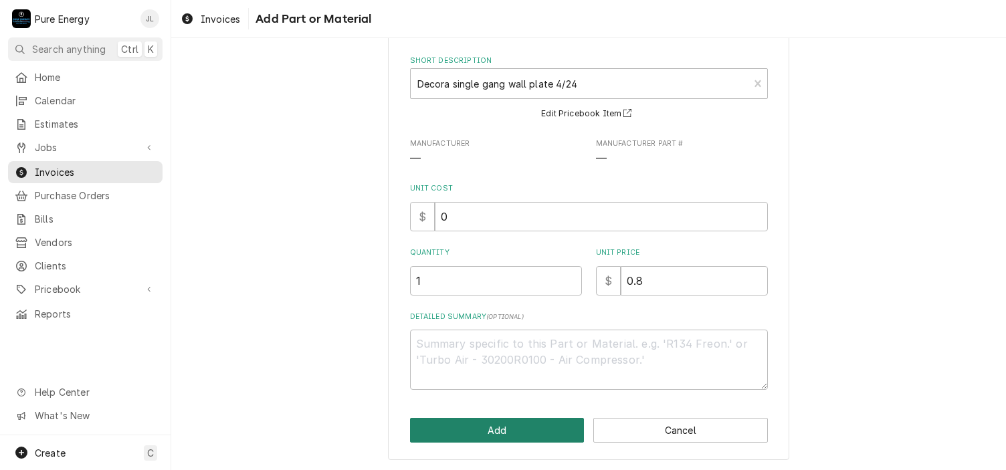
click at [514, 438] on button "Add" at bounding box center [497, 430] width 175 height 25
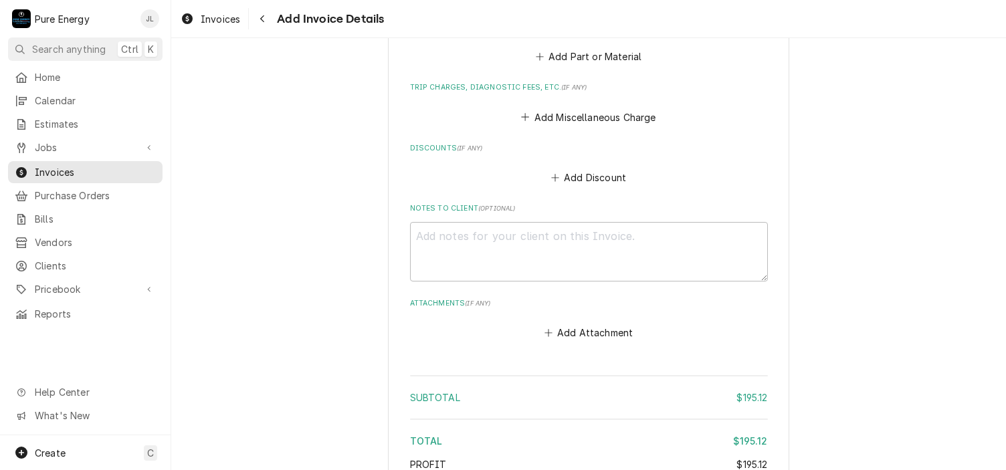
scroll to position [1673, 0]
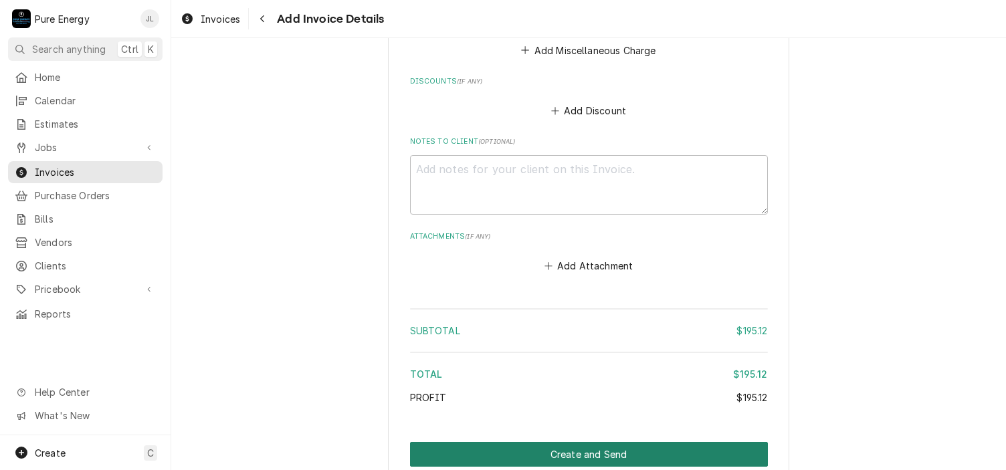
click at [594, 453] on button "Create and Send" at bounding box center [589, 454] width 358 height 25
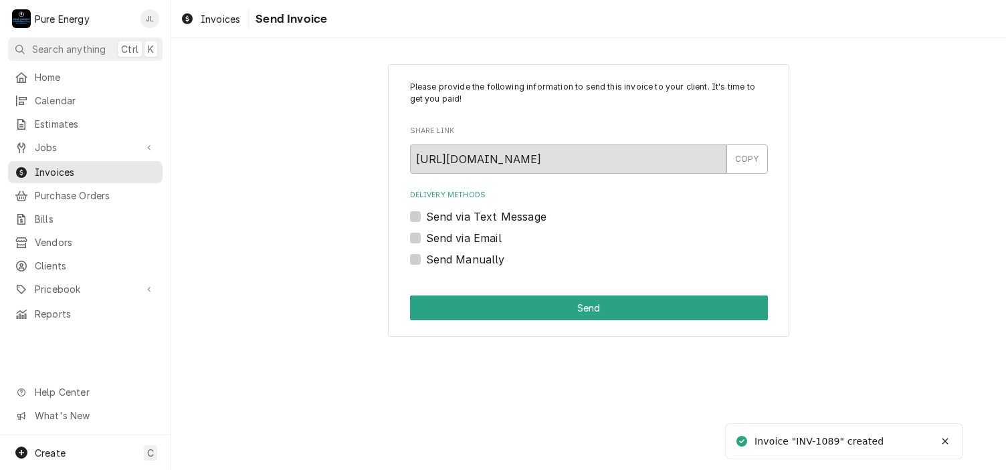
click at [426, 214] on label "Send via Text Message" at bounding box center [486, 217] width 120 height 16
click at [426, 214] on input "Send via Text Message" at bounding box center [605, 223] width 358 height 29
checkbox input "true"
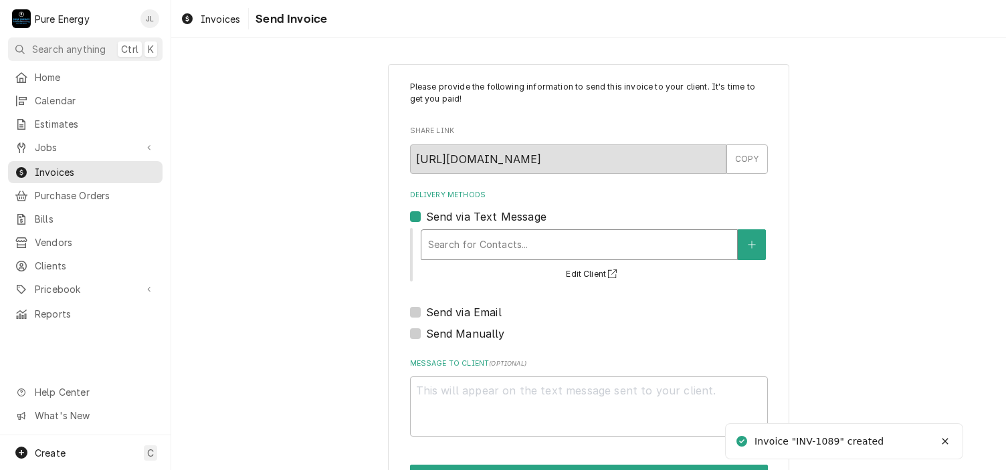
click at [455, 230] on div "Search for Contacts..." at bounding box center [579, 245] width 317 height 31
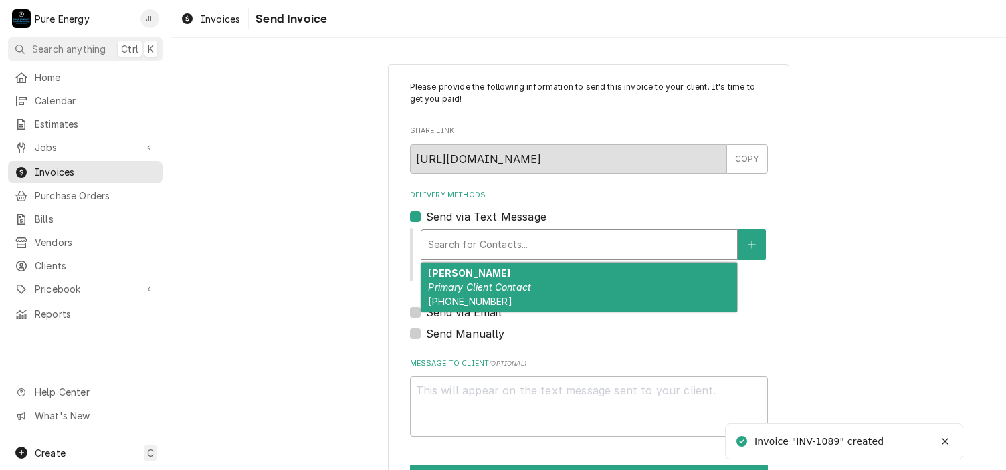
click at [450, 270] on strong "[PERSON_NAME]" at bounding box center [469, 273] width 82 height 11
type textarea "x"
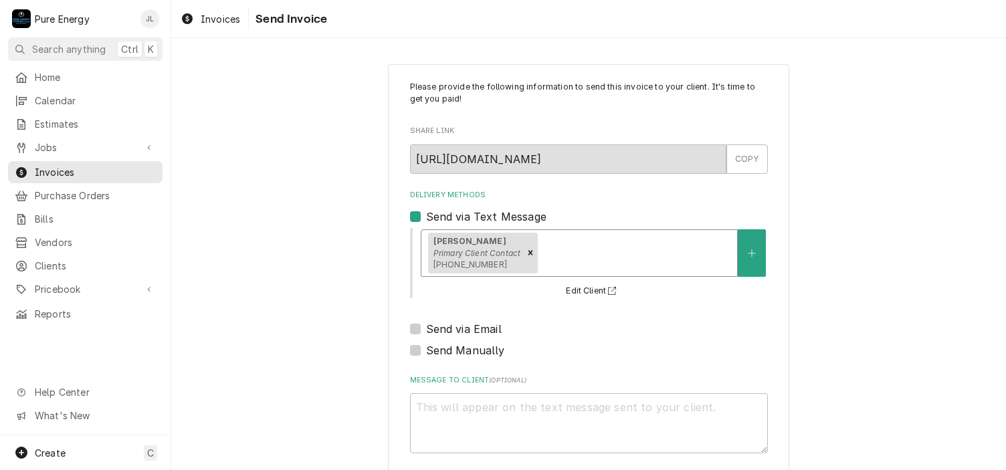
click at [415, 329] on div "Send via Email" at bounding box center [589, 329] width 358 height 16
click at [426, 329] on label "Send via Email" at bounding box center [464, 329] width 76 height 16
click at [426, 329] on input "Send via Email" at bounding box center [605, 335] width 358 height 29
checkbox input "true"
type textarea "x"
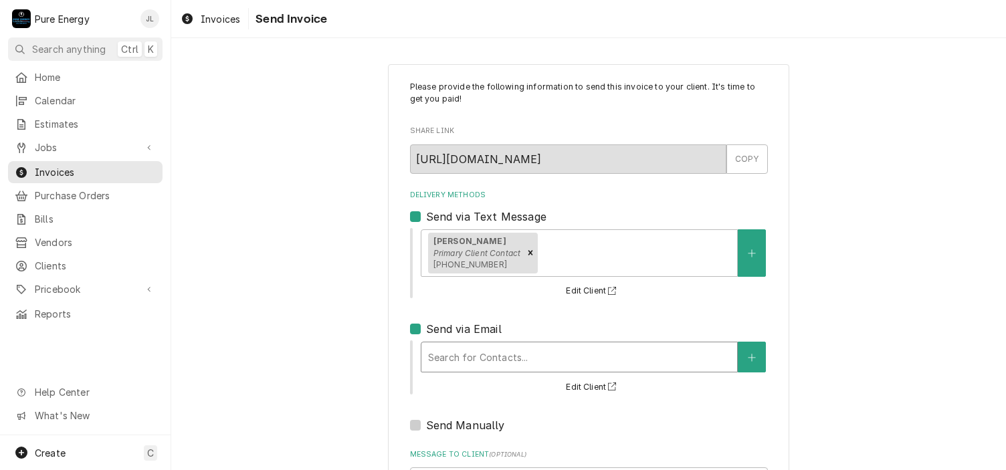
click at [476, 365] on div "Delivery Methods" at bounding box center [579, 357] width 302 height 24
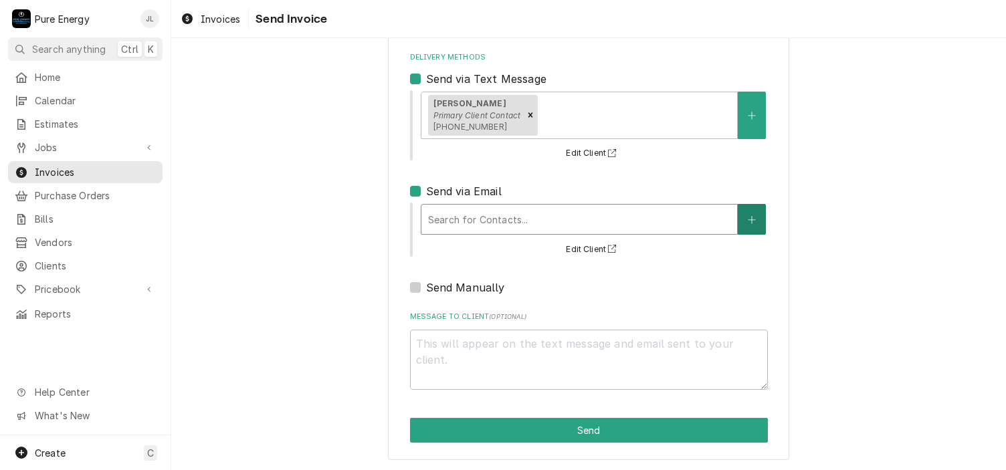
click at [745, 227] on button "Delivery Methods" at bounding box center [752, 219] width 28 height 31
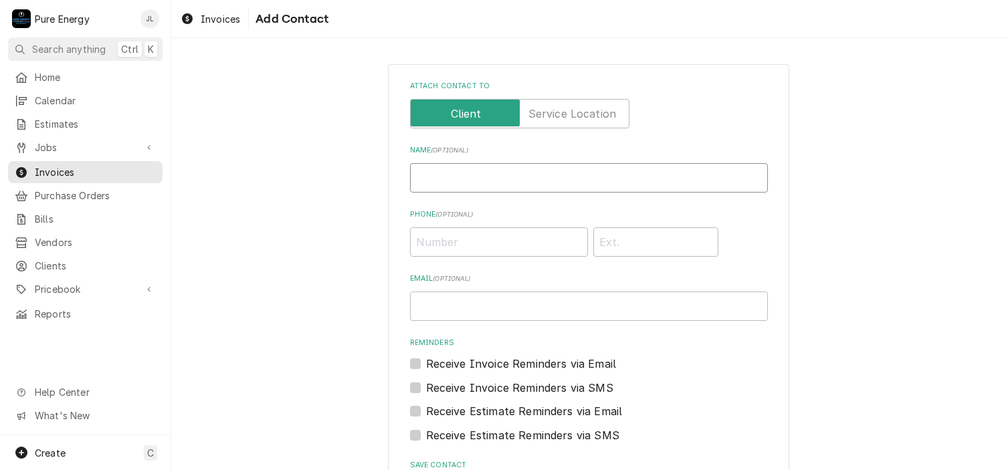
click at [460, 180] on input "Name ( optional )" at bounding box center [589, 177] width 358 height 29
type input "[PERSON_NAME]"
click at [445, 315] on input "Email ( optional )" at bounding box center [589, 306] width 358 height 29
type input "d"
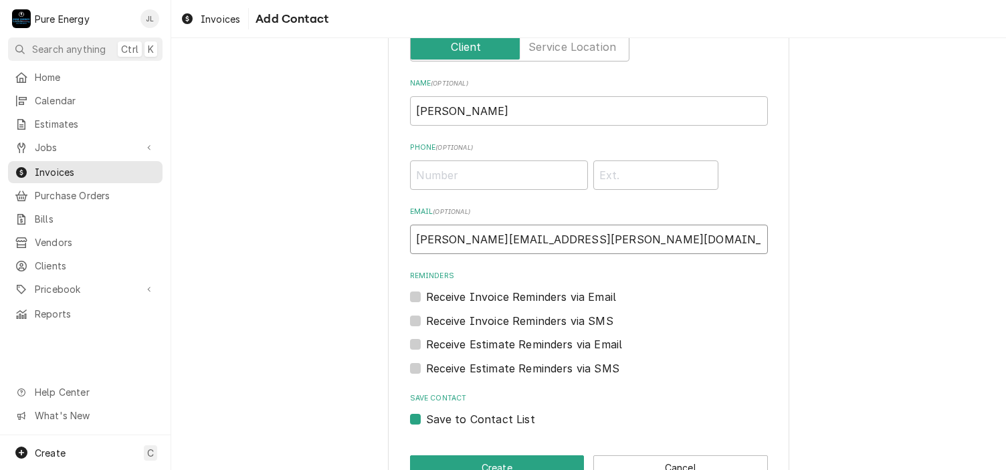
scroll to position [104, 0]
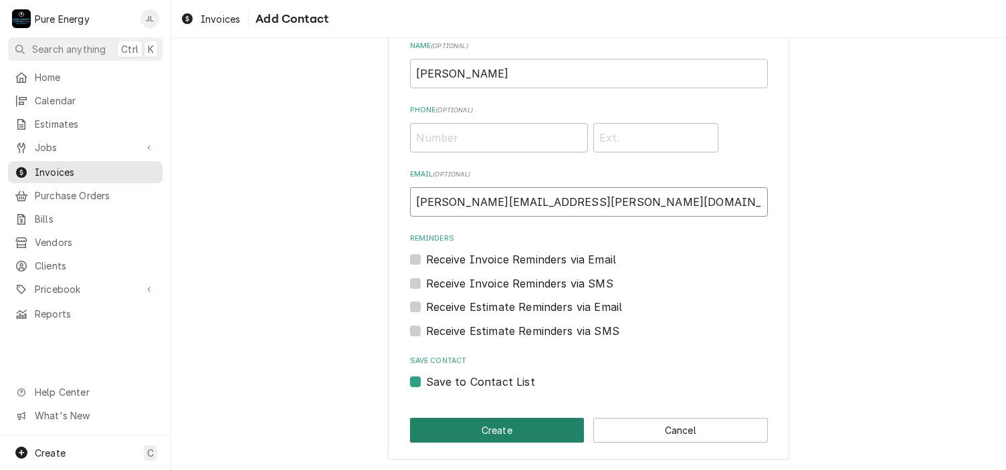
type input "Dave.hargrave@charter.net"
click at [506, 429] on button "Create" at bounding box center [497, 430] width 175 height 25
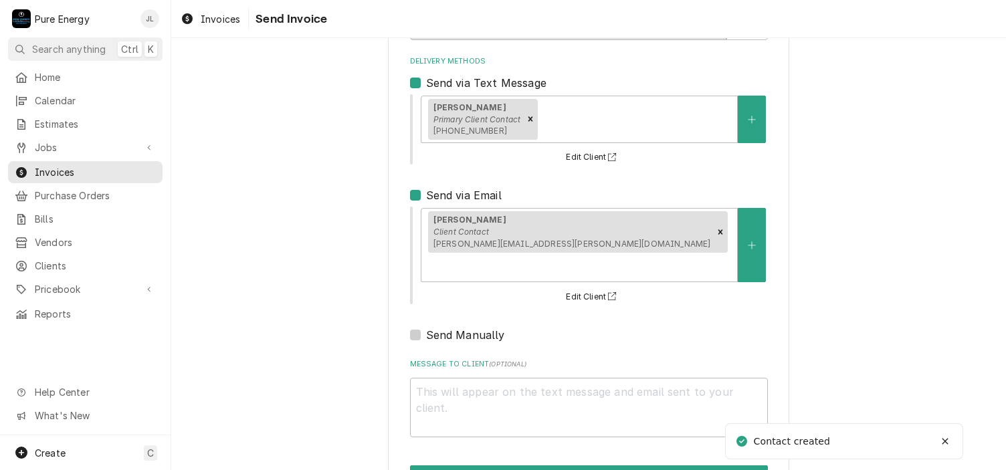
scroll to position [155, 0]
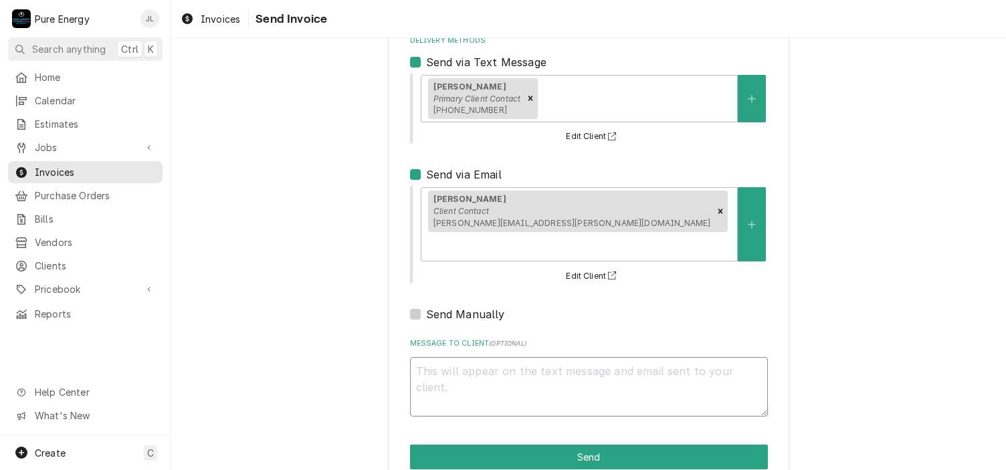
click at [454, 357] on textarea "Message to Client ( optional )" at bounding box center [589, 387] width 358 height 60
type textarea "x"
type textarea "H"
type textarea "x"
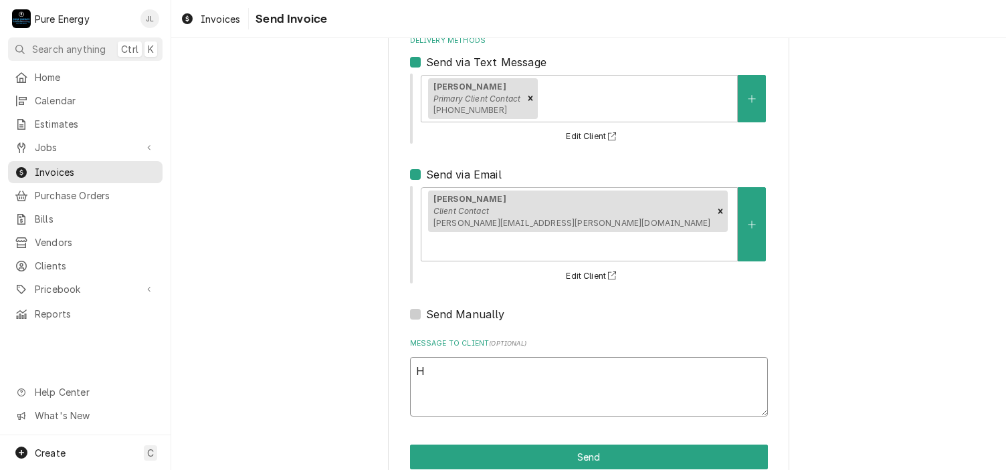
type textarea "Hi"
type textarea "x"
type textarea "Hi"
type textarea "x"
type textarea "Hi D"
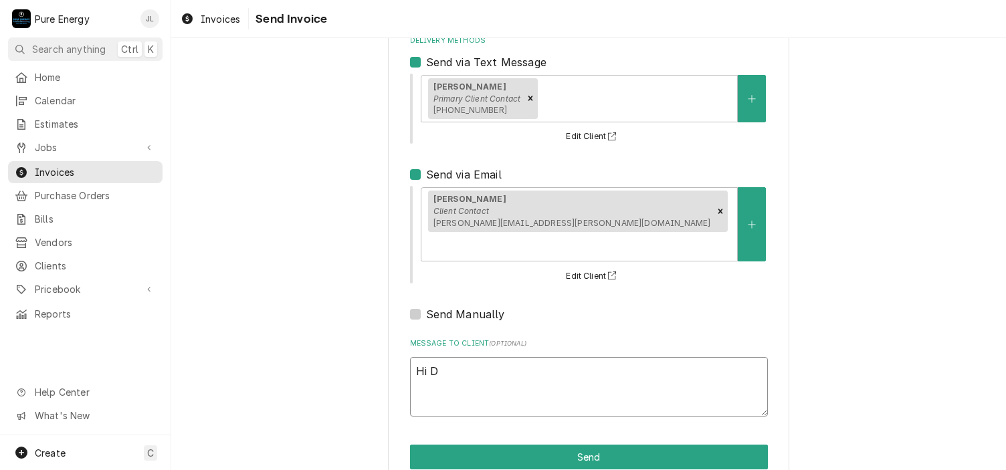
type textarea "x"
type textarea "Hi Da"
type textarea "x"
type textarea "Hi Dav"
type textarea "x"
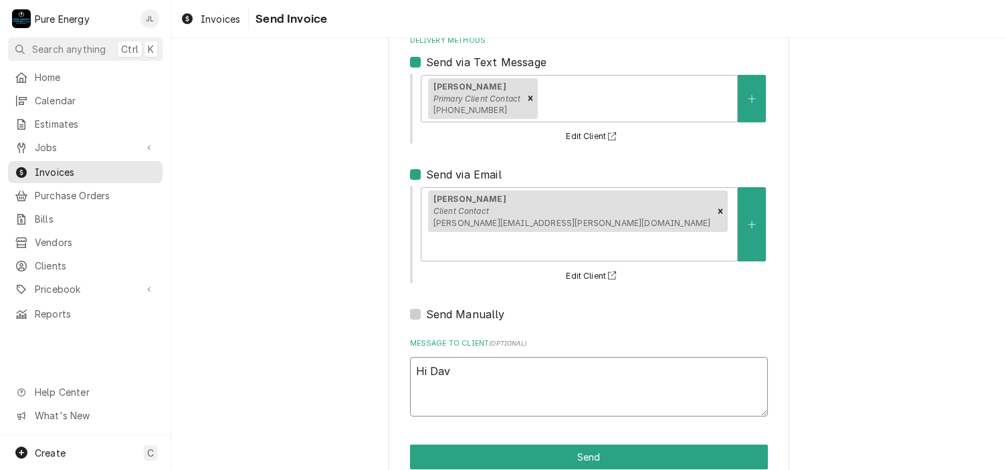
type textarea "Hi Dave"
type textarea "x"
type textarea "Hi Dave."
type textarea "x"
type textarea "Hi Dave."
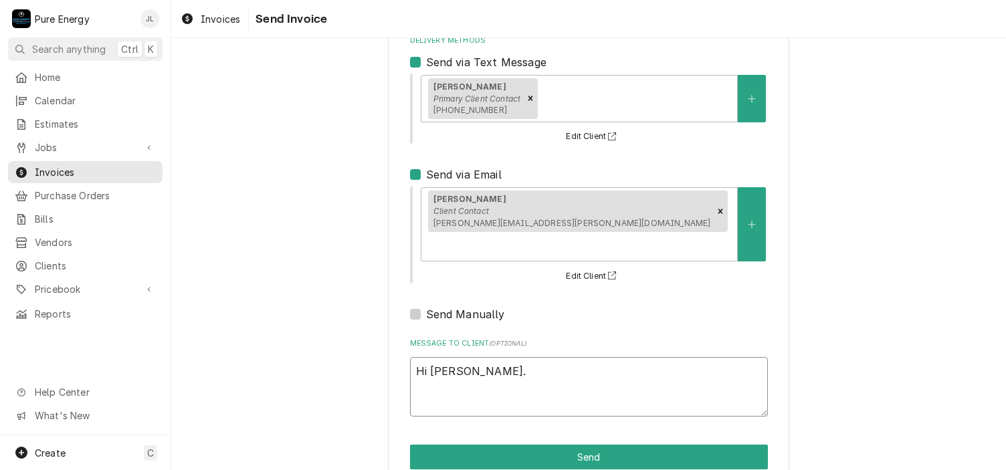
type textarea "x"
type textarea "Hi Dave."
type textarea "x"
type textarea "Hi Dave. Yo"
type textarea "x"
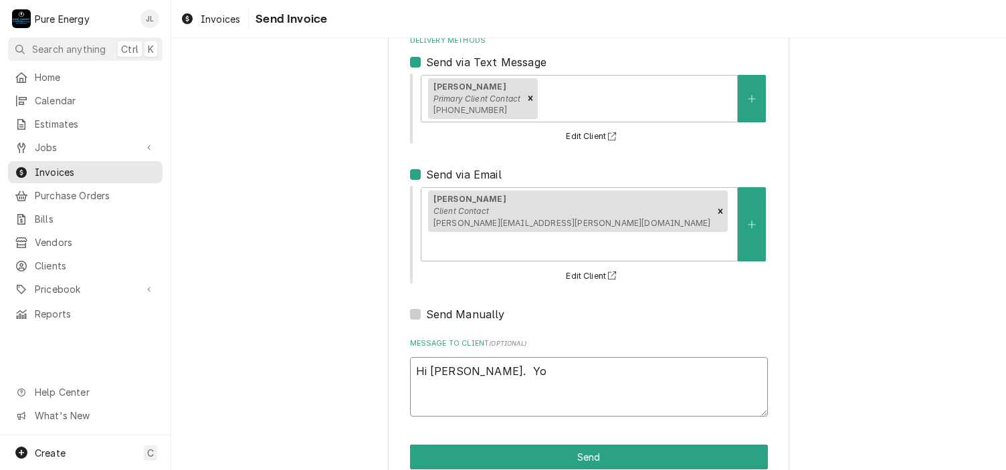
type textarea "Hi Dave. You"
type textarea "x"
type textarea "Hi Dave. You"
type textarea "x"
type textarea "Hi Dave. You"
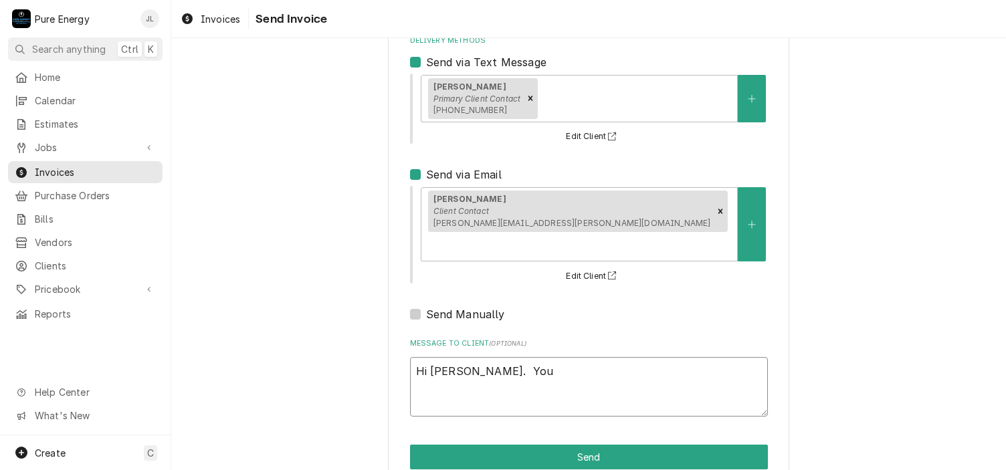
type textarea "x"
type textarea "Hi Dave. Yo"
type textarea "x"
type textarea "Hi Dave. Y"
type textarea "x"
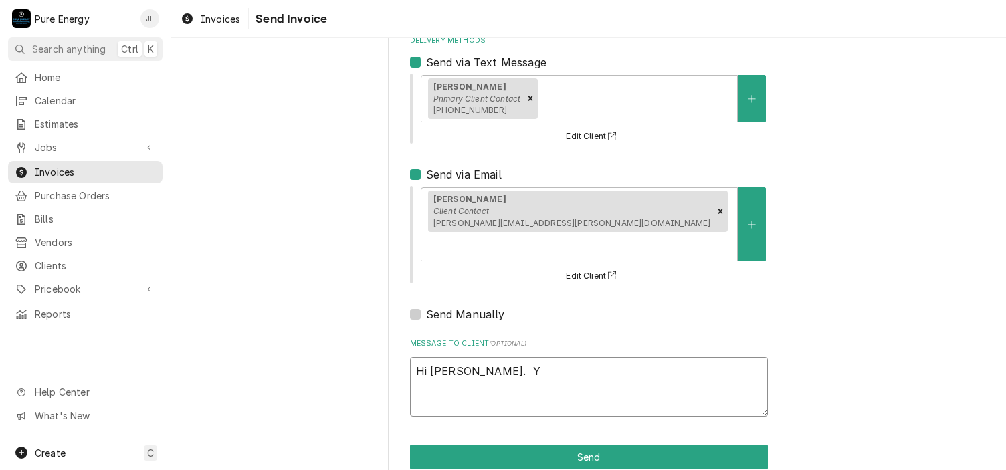
type textarea "Hi Dave."
type textarea "x"
type textarea "Hi Dave. I"
type textarea "x"
type textarea "Hi Dave. I"
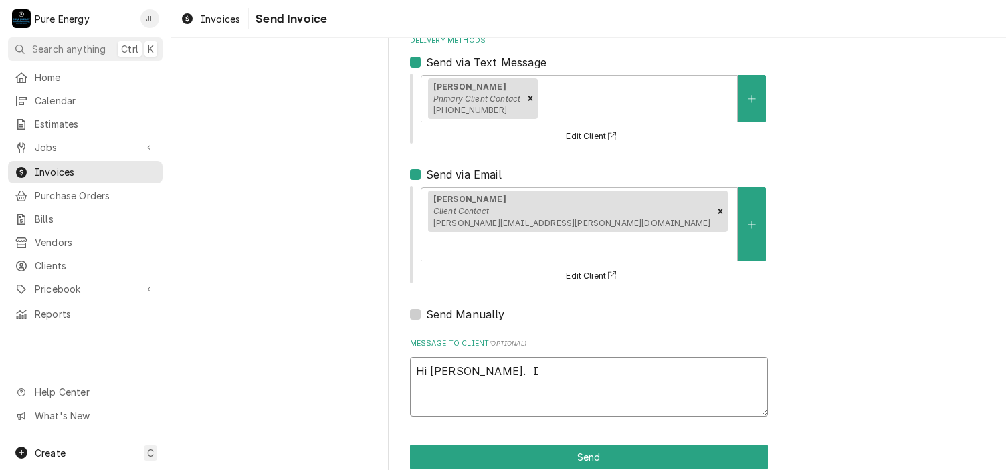
type textarea "x"
type textarea "Hi Dave. I s"
type textarea "x"
type textarea "Hi Dave. I sen"
type textarea "x"
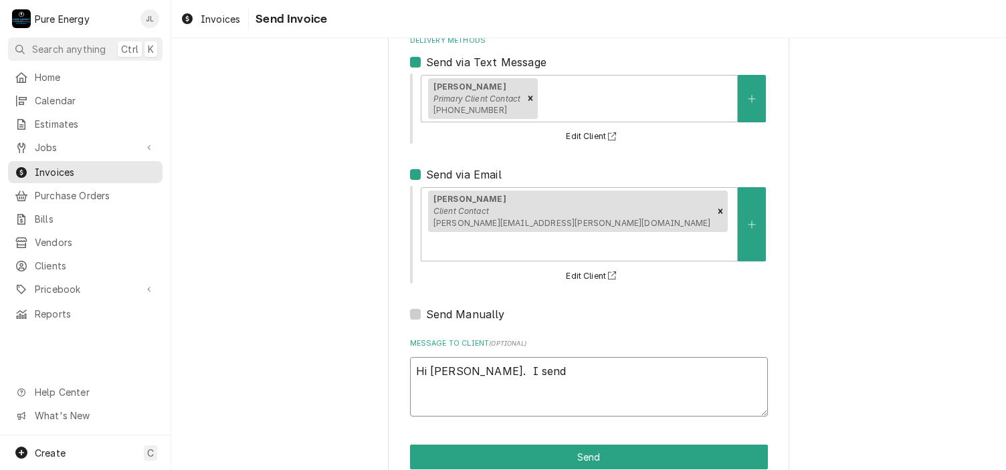
type textarea "Hi Dave. I send"
type textarea "x"
type textarea "Hi Dave. I send o"
type textarea "x"
type textarea "Hi Dave. I send ot"
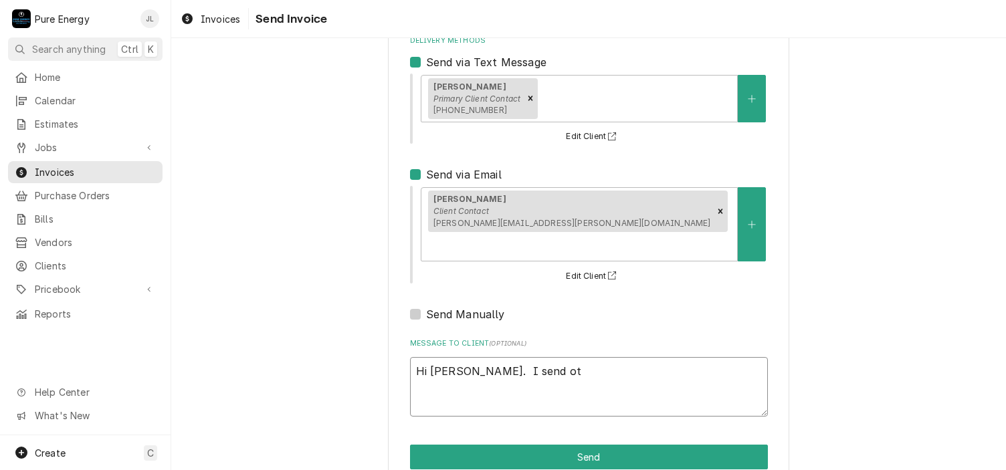
type textarea "x"
type textarea "Hi Dave. I send ot"
type textarea "x"
type textarea "Hi Dave. I send ot b"
type textarea "x"
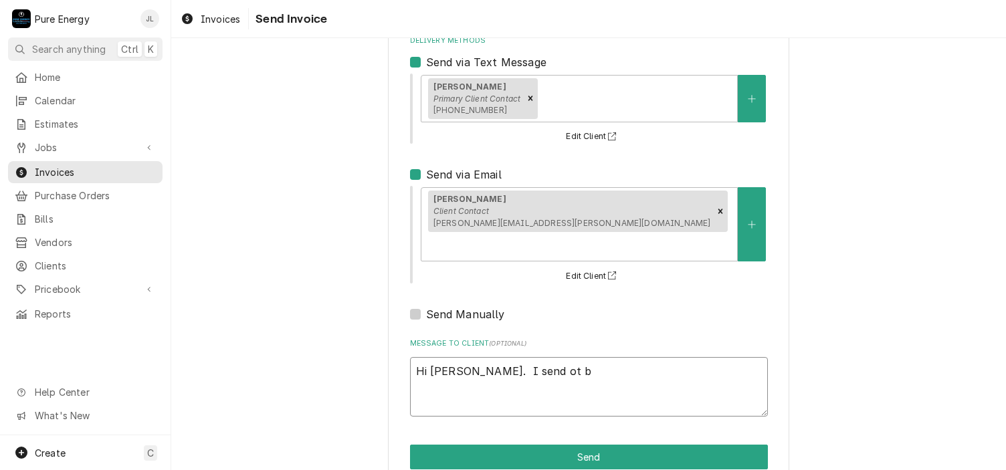
type textarea "Hi Dave. I send ot bo"
type textarea "x"
type textarea "Hi Dave. I send ot bot"
type textarea "x"
type textarea "Hi Dave. I send ot both"
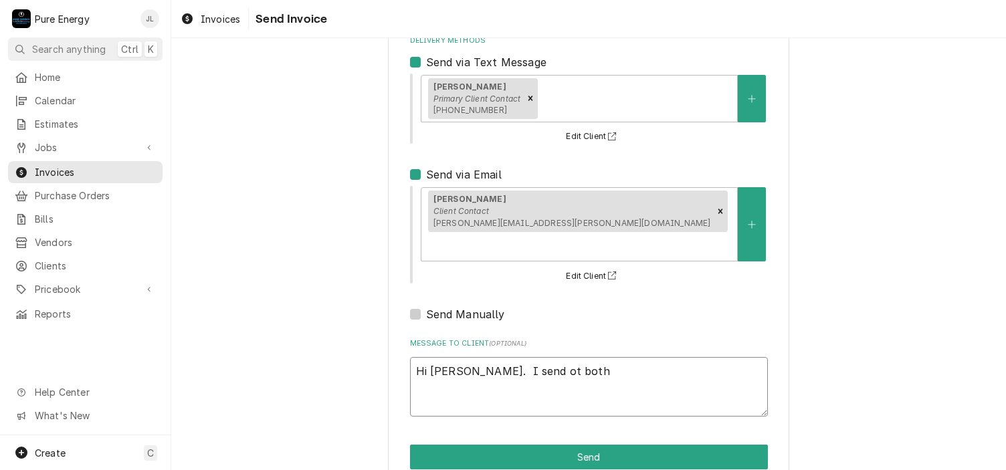
type textarea "x"
type textarea "Hi Dave. I send ot both"
type textarea "x"
type textarea "Hi Dave. I send ot both t"
type textarea "x"
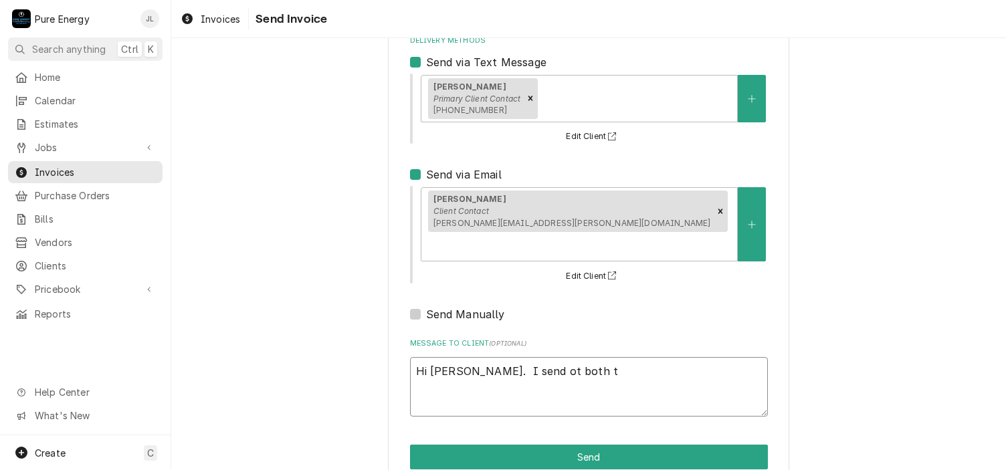
type textarea "Hi Dave. I send ot both"
type textarea "x"
type textarea "Hi Dave. I send ot both"
type textarea "x"
type textarea "Hi Dave. I send ot bot"
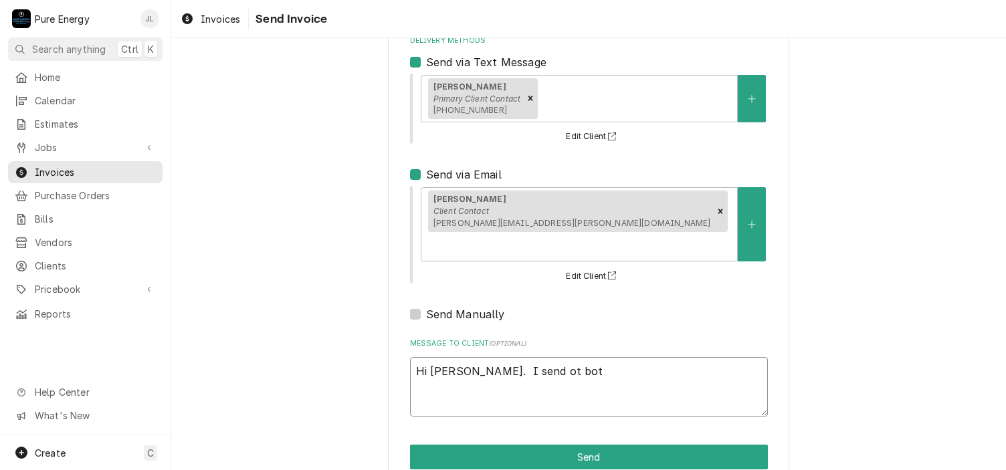
type textarea "x"
type textarea "Hi Dave. I send ot bo"
type textarea "x"
type textarea "Hi Dave. I send ot b"
type textarea "x"
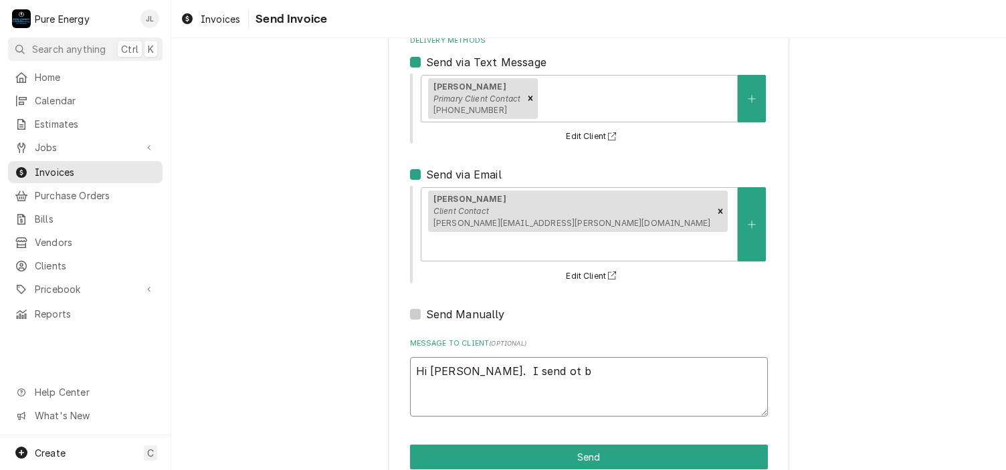
type textarea "Hi Dave. I send ot"
type textarea "x"
type textarea "Hi Dave. I send ot"
type textarea "x"
type textarea "Hi Dave. I send o"
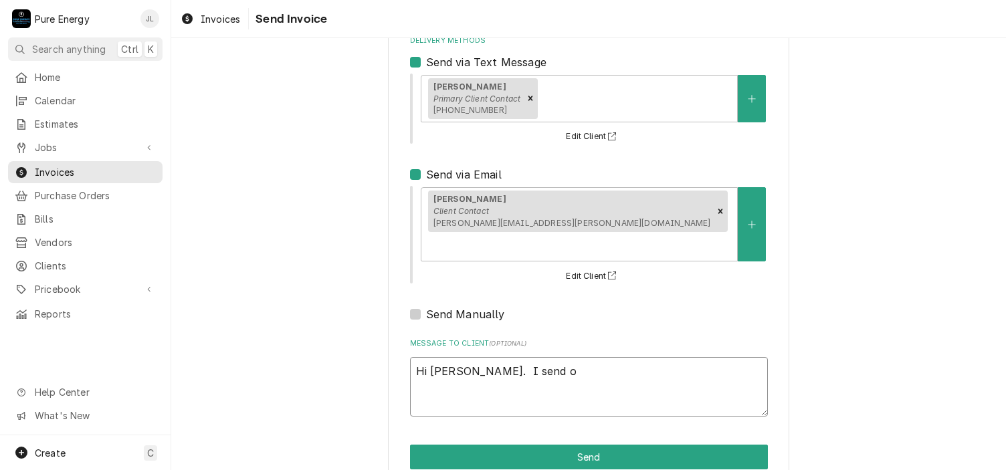
type textarea "x"
type textarea "Hi Dave. I send"
type textarea "x"
type textarea "Hi Dave. I send t"
type textarea "x"
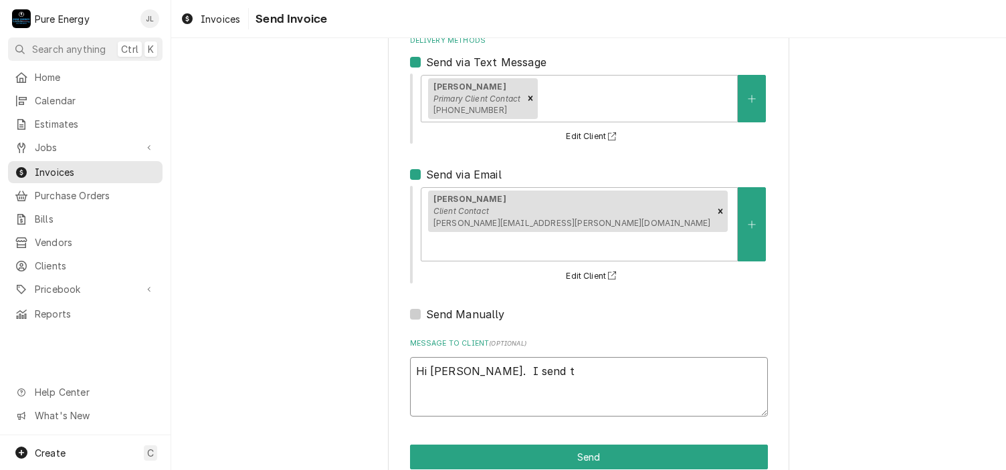
type textarea "Hi Dave. I send to"
type textarea "x"
type textarea "Hi Dave. I send to"
type textarea "x"
type textarea "Hi Dave. I send to bo"
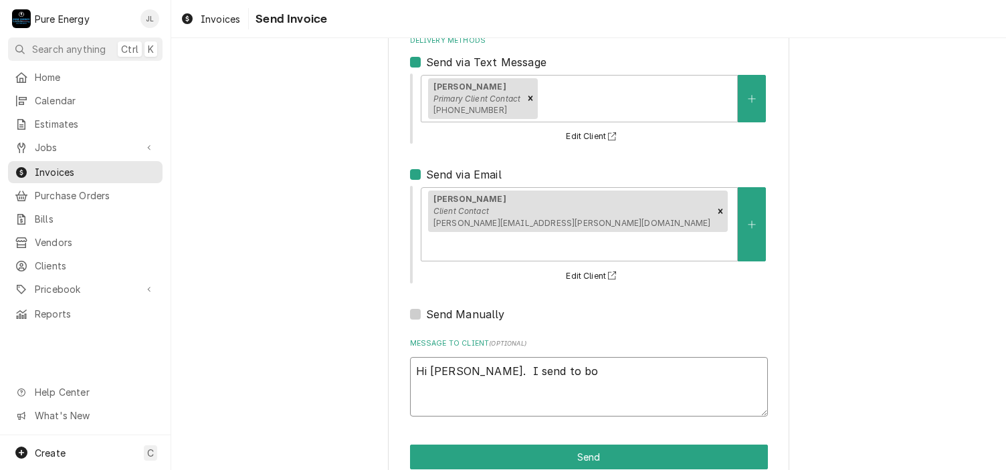
type textarea "x"
type textarea "Hi Dave. I send to both"
type textarea "x"
type textarea "Hi Dave. I send to both"
type textarea "x"
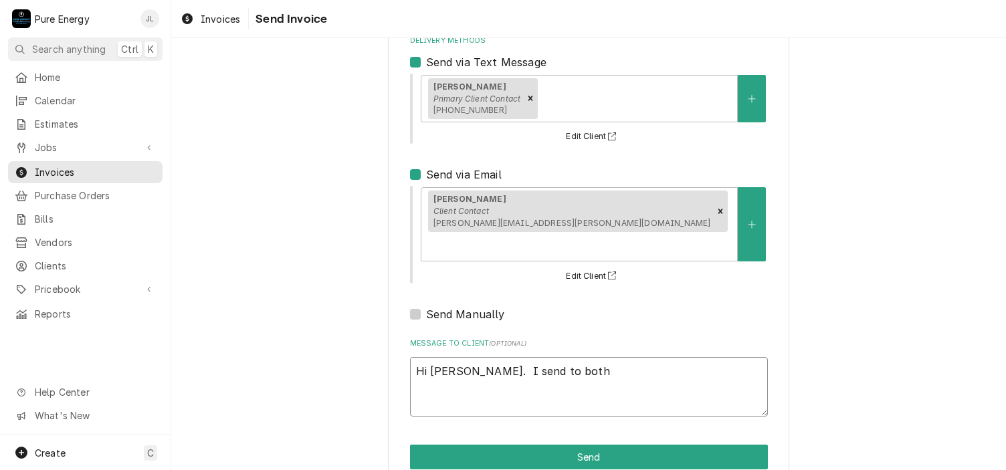
type textarea "Hi Dave. I send to both t"
type textarea "x"
type textarea "Hi Dave. I send to both te"
type textarea "x"
type textarea "Hi Dave. I send to both tex"
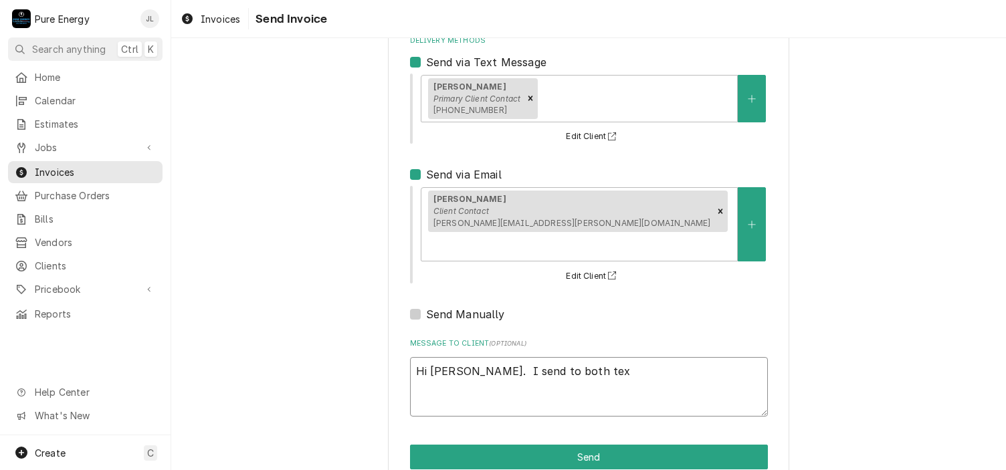
type textarea "x"
type textarea "Hi Dave. I send to both text"
type textarea "x"
type textarea "Hi Dave. I send to both text"
type textarea "x"
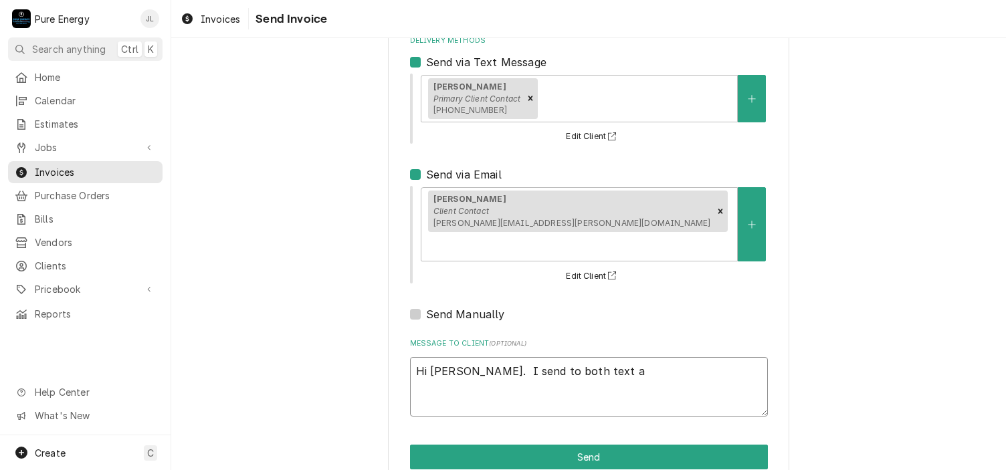
type textarea "Hi Dave. I send to both text an"
type textarea "x"
type textarea "Hi Dave. I send to both text and"
type textarea "x"
type textarea "Hi Dave. I send to both text and e"
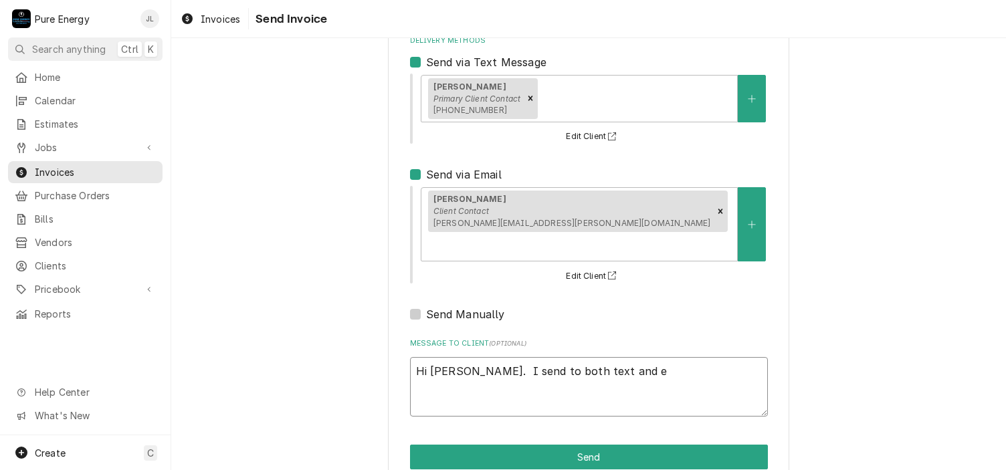
type textarea "x"
type textarea "Hi Dave. I send to both text and em"
type textarea "x"
type textarea "Hi Dave. I send to both text and emai"
type textarea "x"
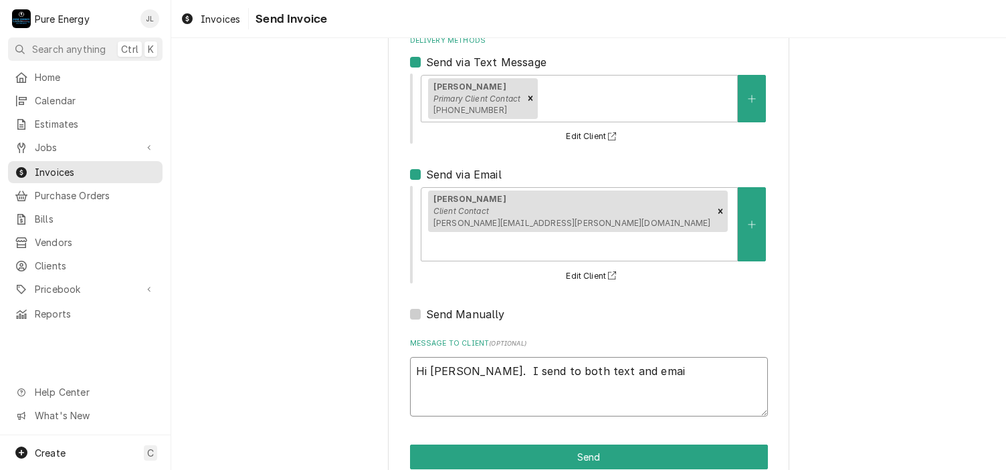
type textarea "Hi Dave. I send to both text and email"
type textarea "x"
type textarea "Hi Dave. I send to both text and email."
type textarea "x"
type textarea "Hi Dave. I send to both text and email."
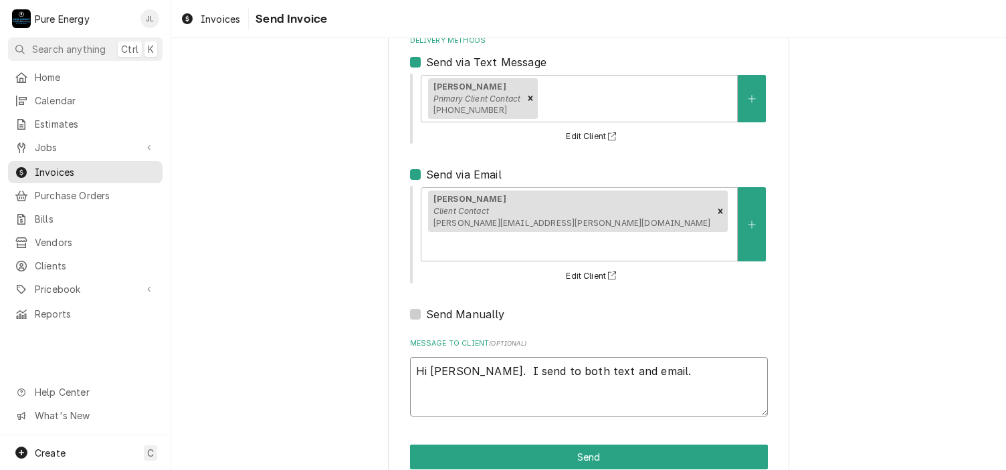
type textarea "x"
type textarea "Hi Dave. I send to both text and email."
type textarea "x"
type textarea "Hi Dave. I send to both text and email. Yo"
type textarea "x"
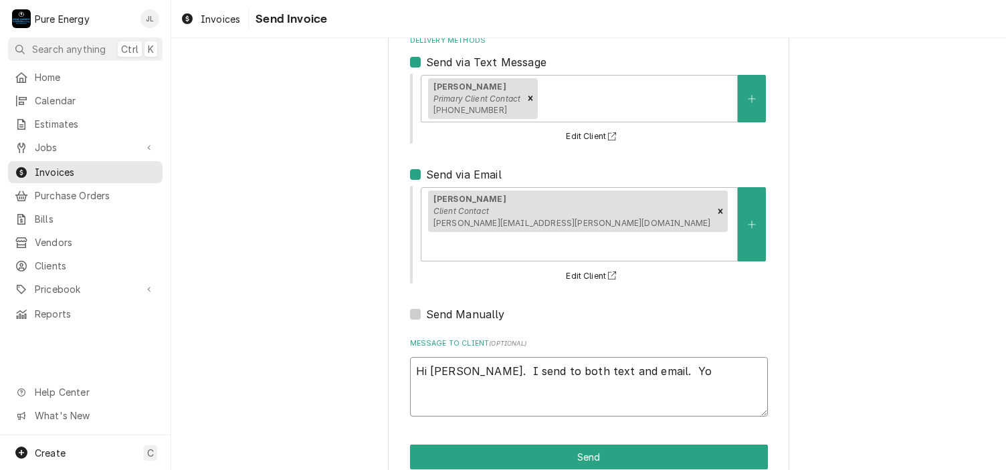
type textarea "Hi Dave. I send to both text and email. You"
type textarea "x"
type textarea "Hi Dave. I send to both text and email. You"
type textarea "x"
type textarea "Hi Dave. I send to both text and email. You c"
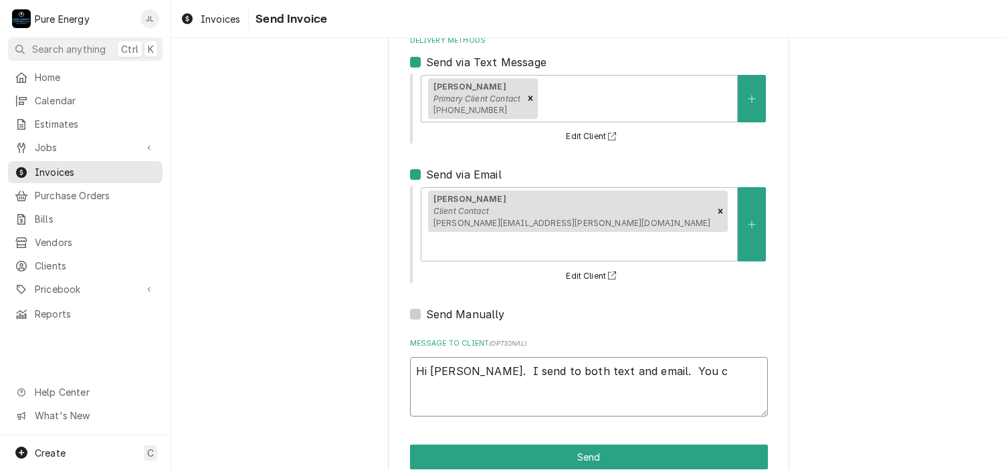
type textarea "x"
type textarea "Hi Dave. I send to both text and email. You can"
type textarea "x"
type textarea "Hi Dave. I send to both text and email. You can"
type textarea "x"
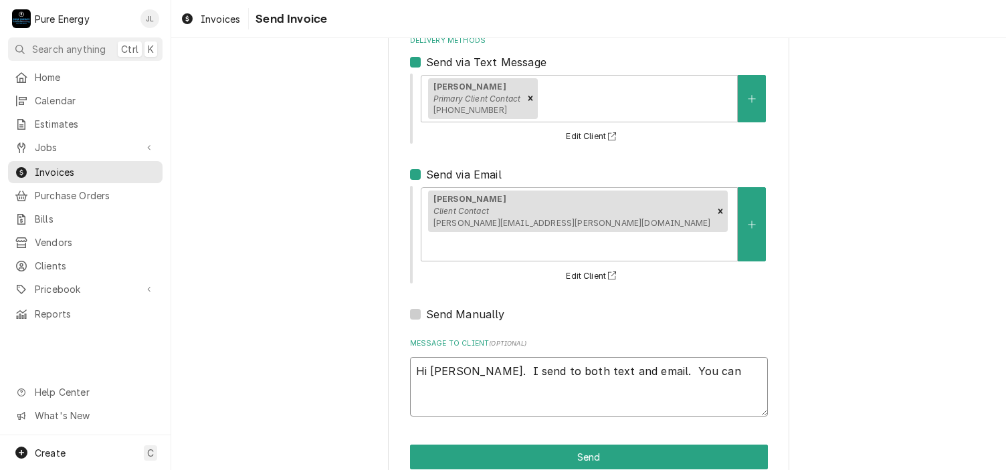
type textarea "Hi Dave. I send to both text and email. You can t"
type textarea "x"
type textarea "Hi Dave. I send to both text and email. You can ta"
type textarea "x"
type textarea "Hi Dave. I send to both text and email. You can tak"
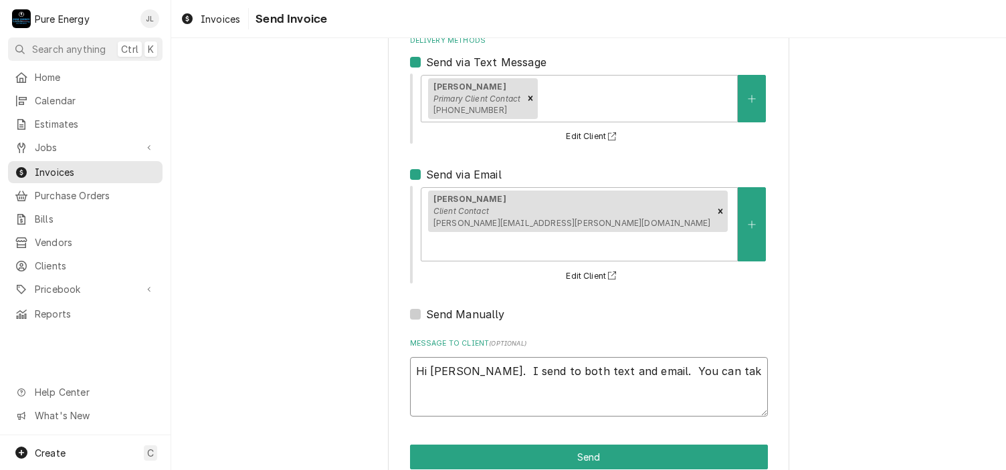
type textarea "x"
type textarea "Hi Dave. I send to both text and email. You can take"
type textarea "x"
type textarea "Hi Dave. I send to both text and email. You can take"
type textarea "x"
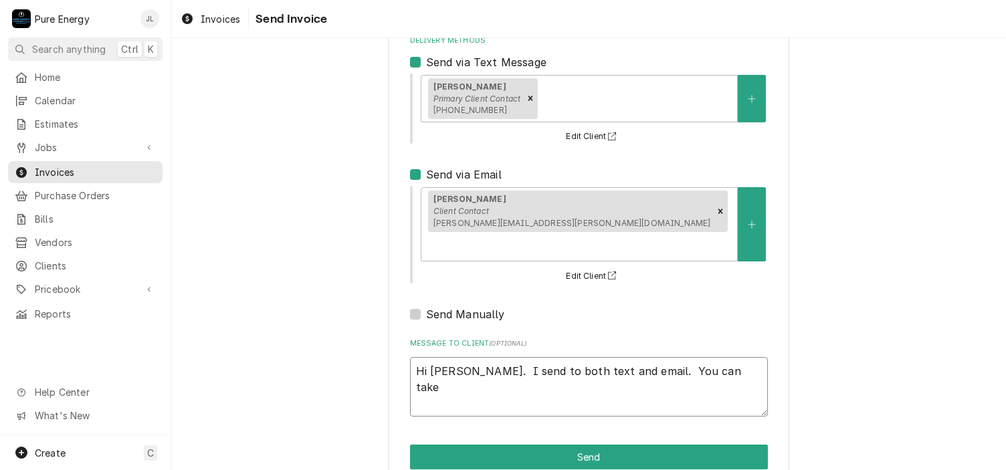
type textarea "Hi Dave. I send to both text and email. You can take a"
type textarea "x"
type textarea "Hi Dave. I send to both text and email. You can take ac"
type textarea "x"
type textarea "Hi Dave. I send to both text and email. You can take act"
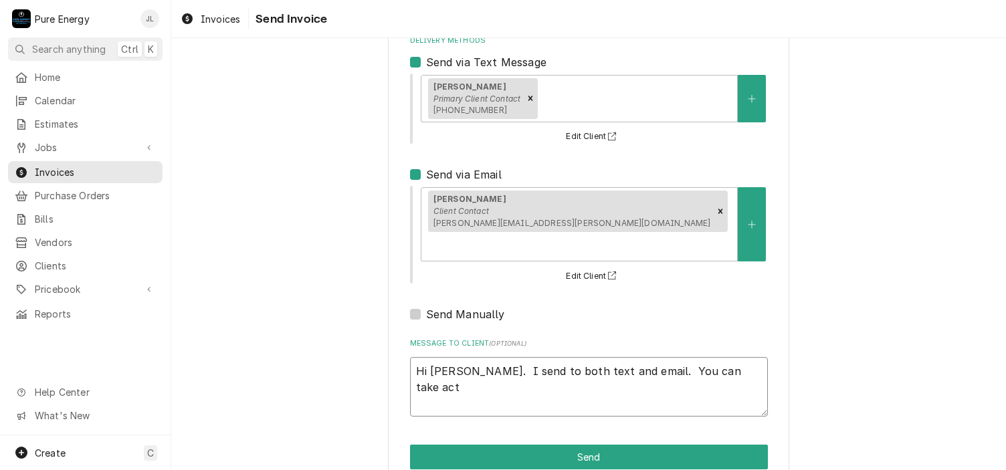
type textarea "x"
type textarea "Hi Dave. I send to both text and email. You can take acti"
type textarea "x"
type textarea "Hi Dave. I send to both text and email. You can take actio"
type textarea "x"
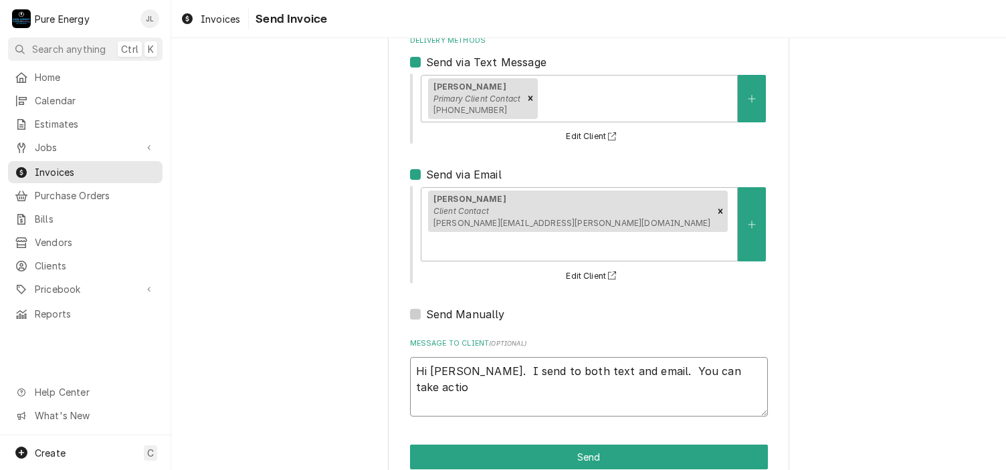
type textarea "Hi Dave. I send to both text and email. You can take action"
type textarea "x"
type textarea "Hi Dave. I send to both text and email. You can take action"
type textarea "x"
type textarea "Hi Dave. I send to both text and email. You can take action f"
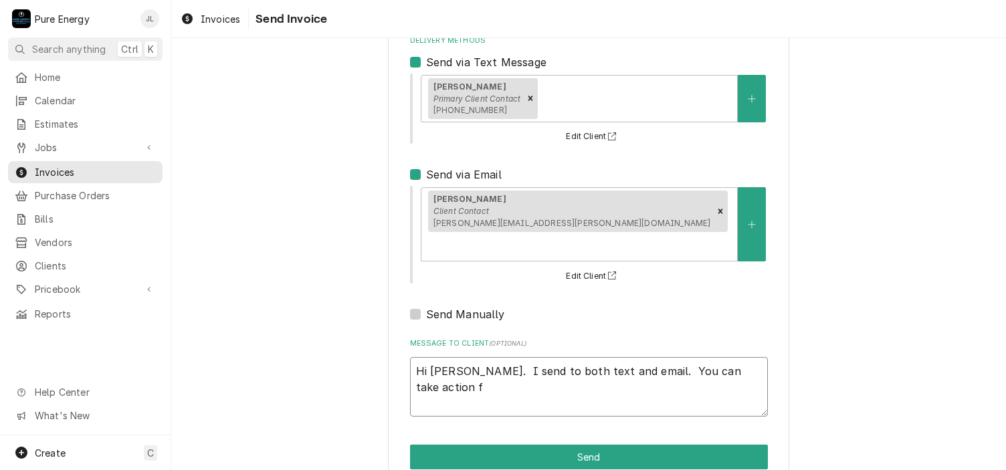
type textarea "x"
type textarea "Hi Dave. I send to both text and email. You can take action fr"
type textarea "x"
type textarea "Hi Dave. I send to both text and email. You can take action fro"
type textarea "x"
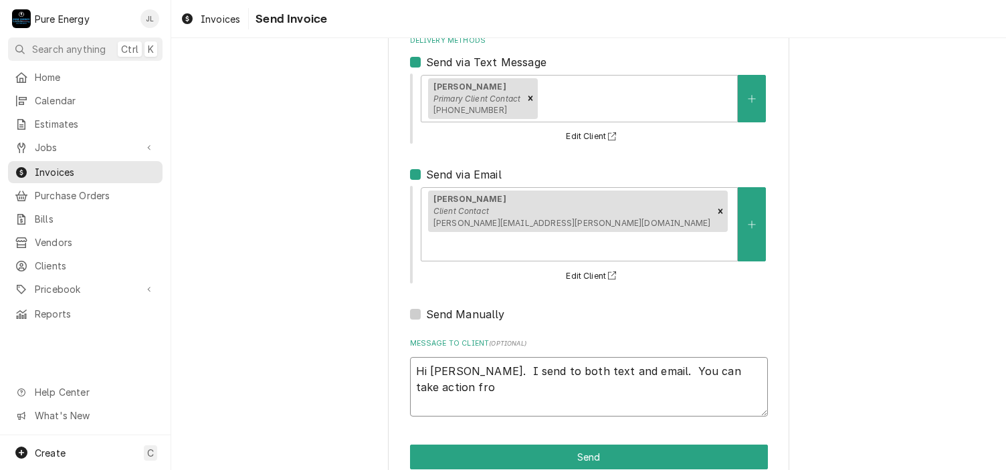
type textarea "Hi Dave. I send to both text and email. You can take action from"
type textarea "x"
type textarea "Hi Dave. I send to both text and email. You can take action from"
type textarea "x"
type textarea "Hi Dave. I send to both text and email. You can take action from ei"
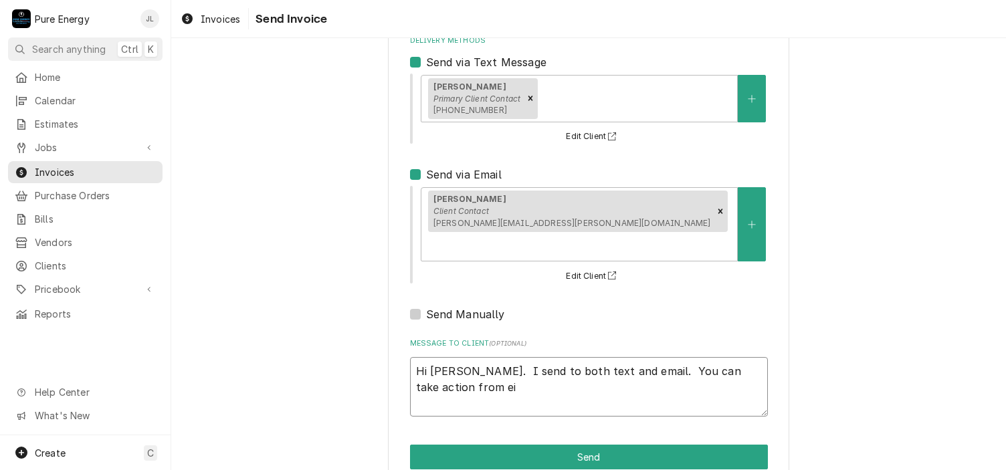
type textarea "x"
type textarea "Hi Dave. I send to both text and email. You can take action from eit"
type textarea "x"
type textarea "Hi Dave. I send to both text and email. You can take action from eith"
type textarea "x"
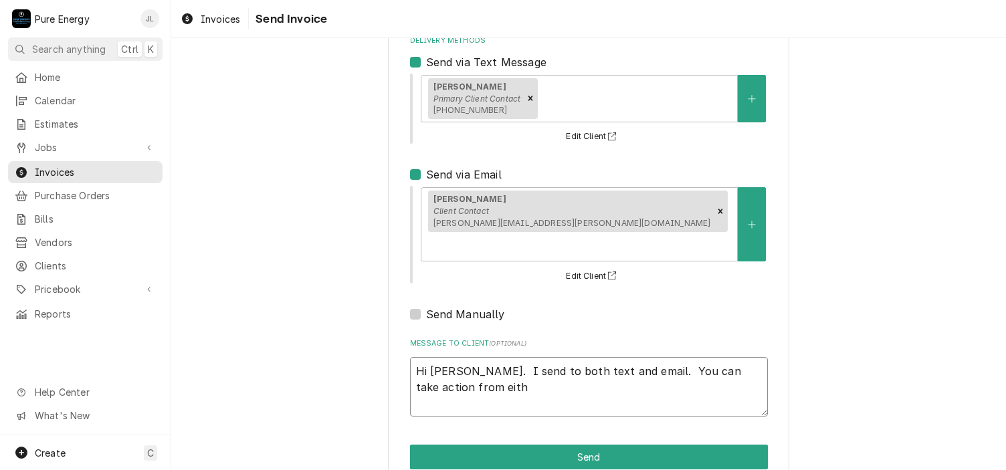
type textarea "Hi Dave. I send to both text and email. You can take action from eithe"
type textarea "x"
type textarea "Hi Dave. I send to both text and email. You can take action from either"
type textarea "x"
type textarea "Hi Dave. I send to both text and email. You can take action from either."
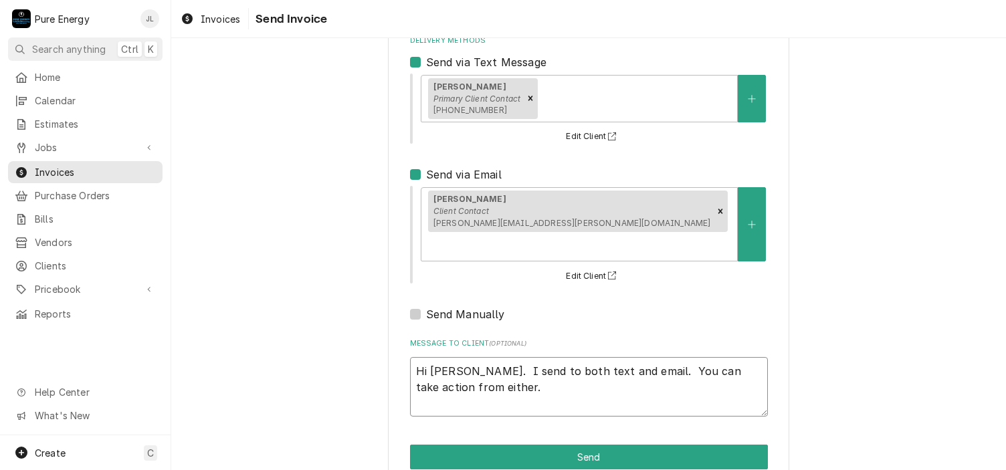
type textarea "x"
type textarea "Hi Dave. I send to both text and email. You can take action from either."
type textarea "x"
type textarea "Hi Dave. I send to both text and email. You can take action from either."
type textarea "x"
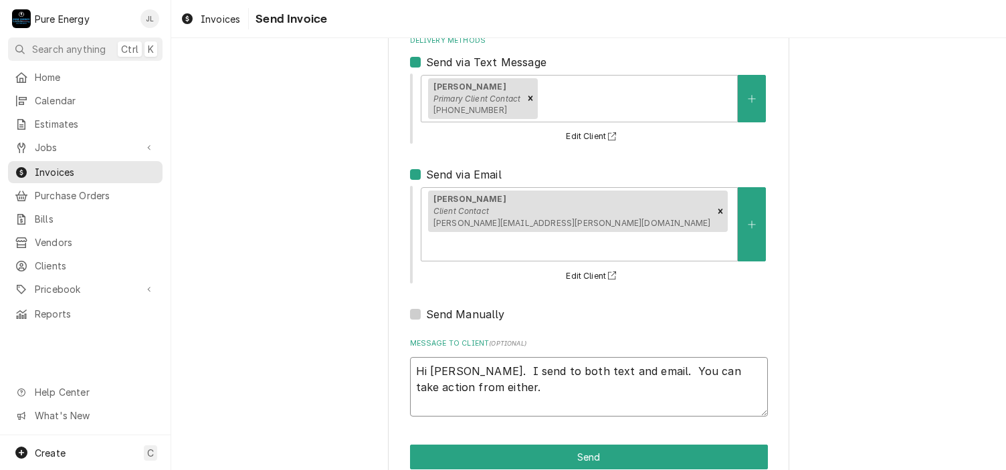
type textarea "Hi Dave. I send to both text and email. You can take action from either. I"
type textarea "x"
type textarea "Hi Dave. I send to both text and email. You can take action from either. If"
type textarea "x"
type textarea "Hi Dave. I send to both text and email. You can take action from either. If"
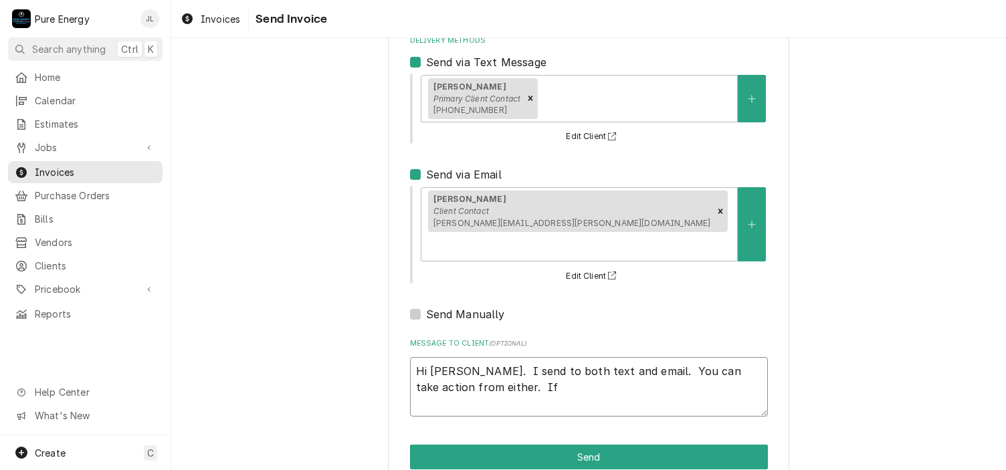
type textarea "x"
type textarea "Hi Dave. I send to both text and email. You can take action from either. If yo"
type textarea "x"
type textarea "Hi Dave. I send to both text and email. You can take action from either. If you"
type textarea "x"
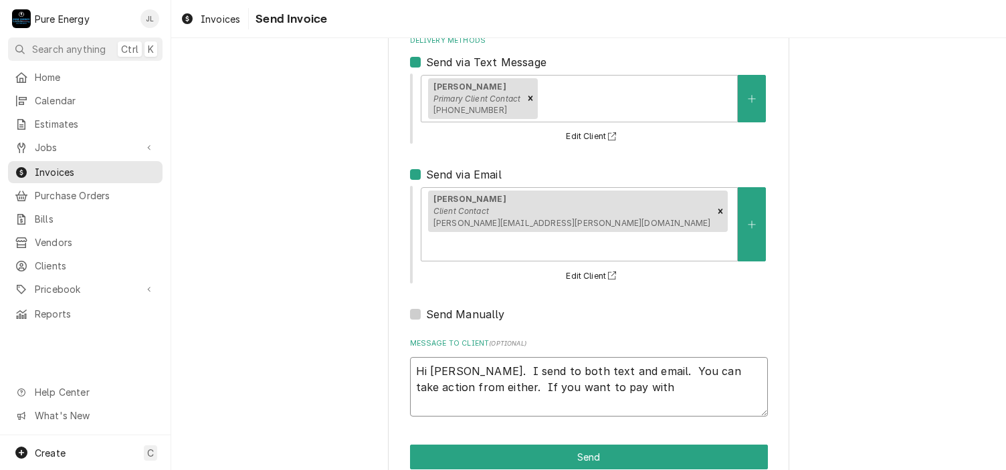
drag, startPoint x: 456, startPoint y: 348, endPoint x: 582, endPoint y: 361, distance: 125.8
click at [582, 361] on textarea "Hi Dave. I send to both text and email. You can take action from either. If you…" at bounding box center [589, 387] width 358 height 60
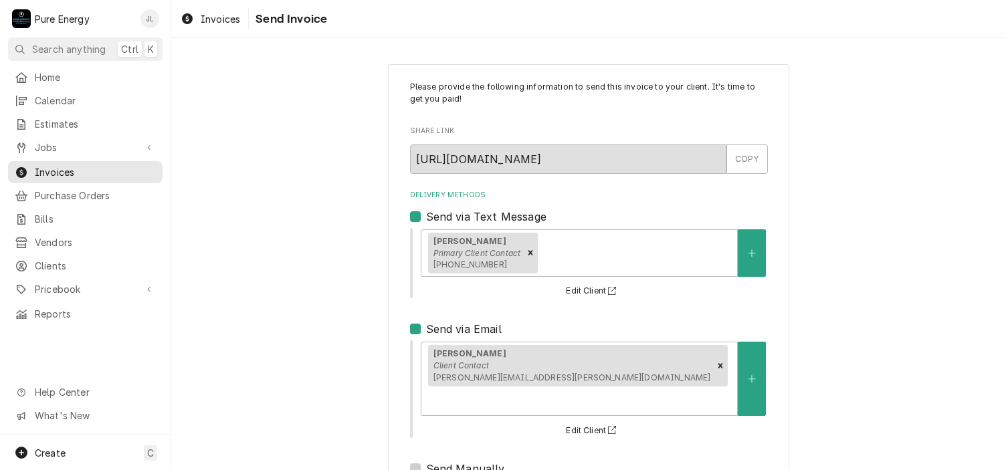
scroll to position [187, 0]
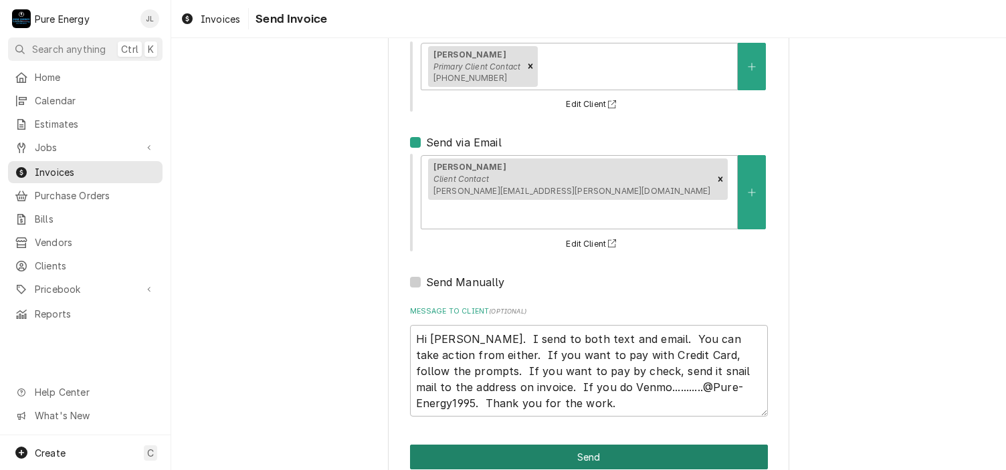
click at [634, 445] on button "Send" at bounding box center [589, 457] width 358 height 25
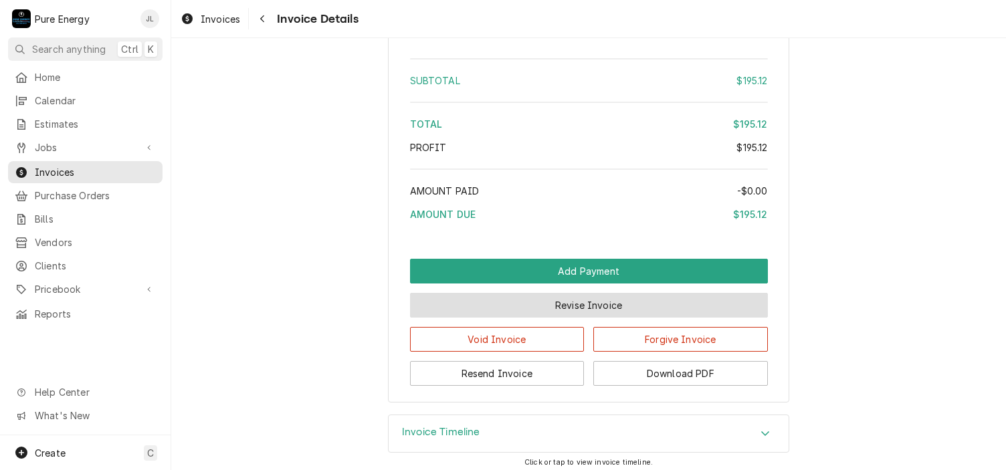
scroll to position [1588, 0]
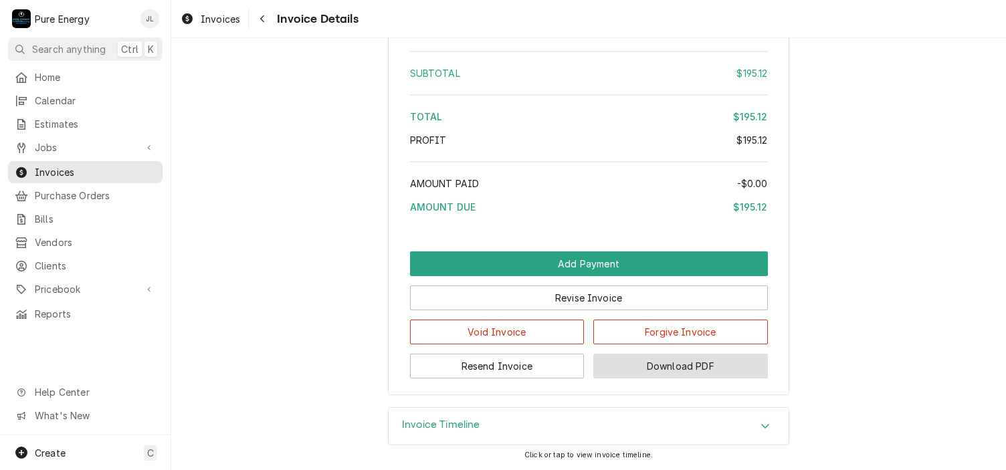
click at [665, 370] on button "Download PDF" at bounding box center [681, 366] width 175 height 25
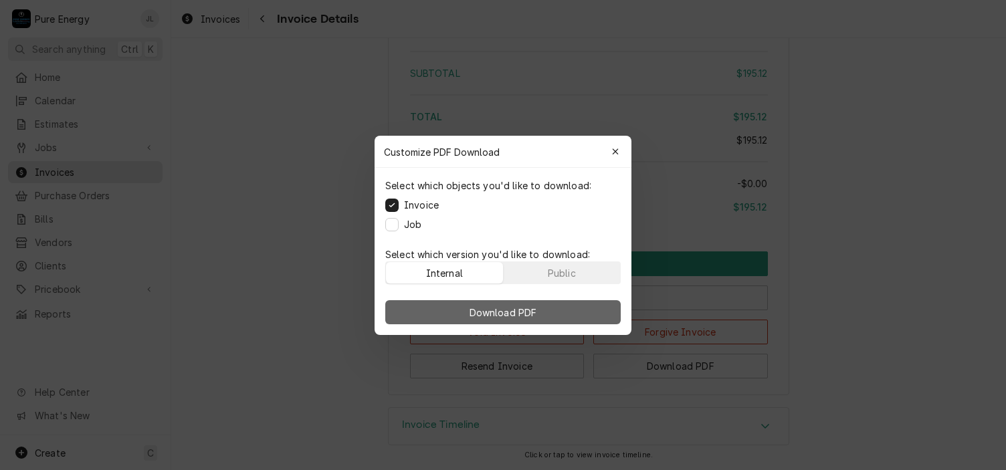
click at [534, 305] on span "Download PDF" at bounding box center [503, 312] width 73 height 14
